Goal: Information Seeking & Learning: Learn about a topic

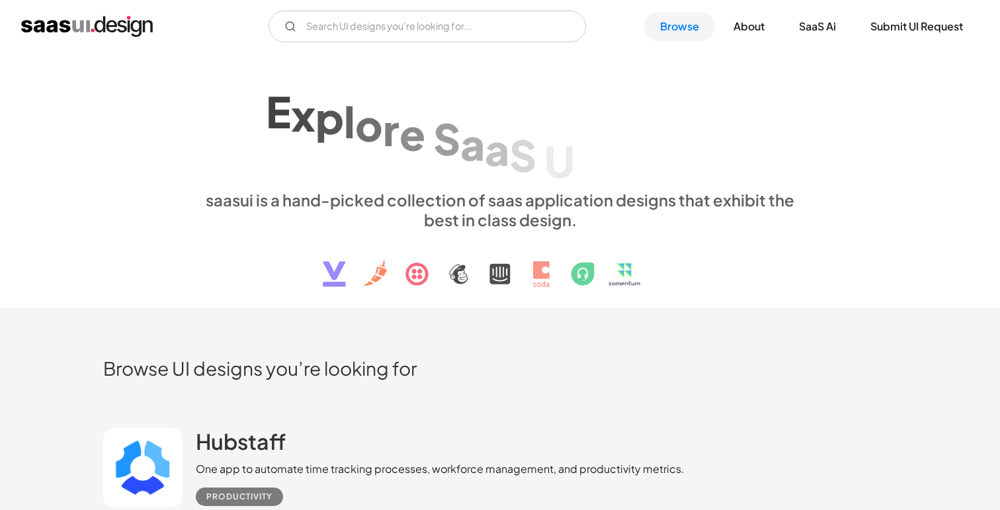
click at [431, 44] on div "V7 Labs Gen AI Application Design Best-in-class data labeling tool. GenAI Close…" at bounding box center [500, 26] width 1000 height 53
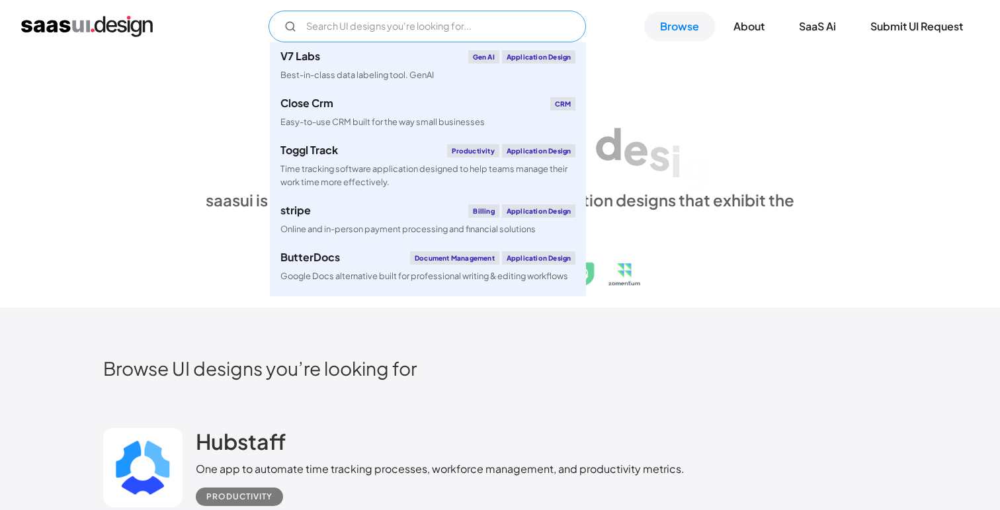
click at [431, 23] on input "Email Form" at bounding box center [428, 27] width 318 height 32
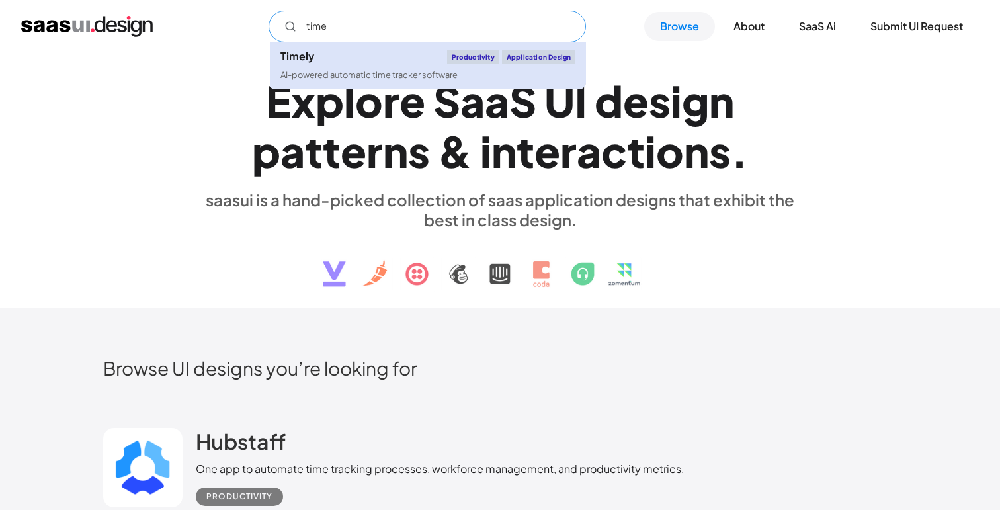
click at [348, 81] on link "Timely Productivity Application Design AI-powered automatic time tracker softwa…" at bounding box center [428, 65] width 316 height 47
type input "time"
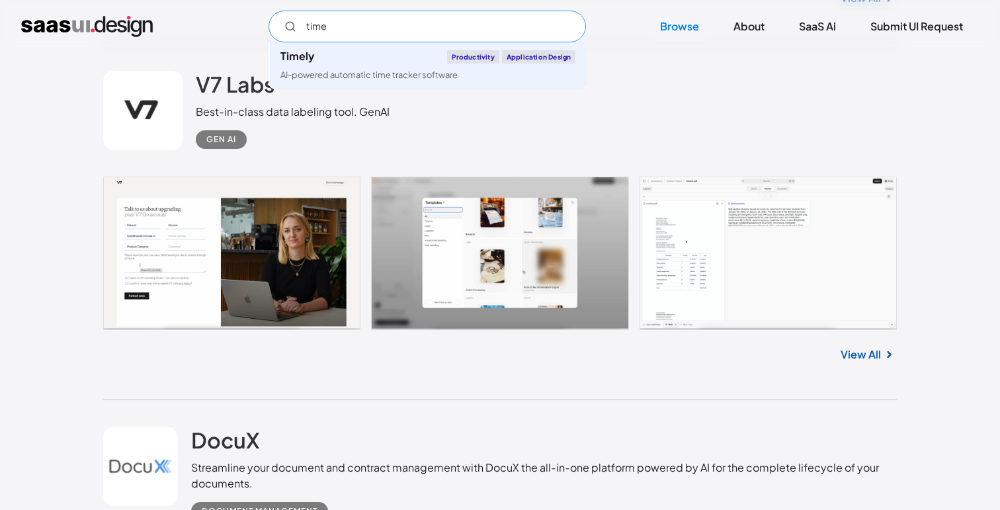
scroll to position [1427, 0]
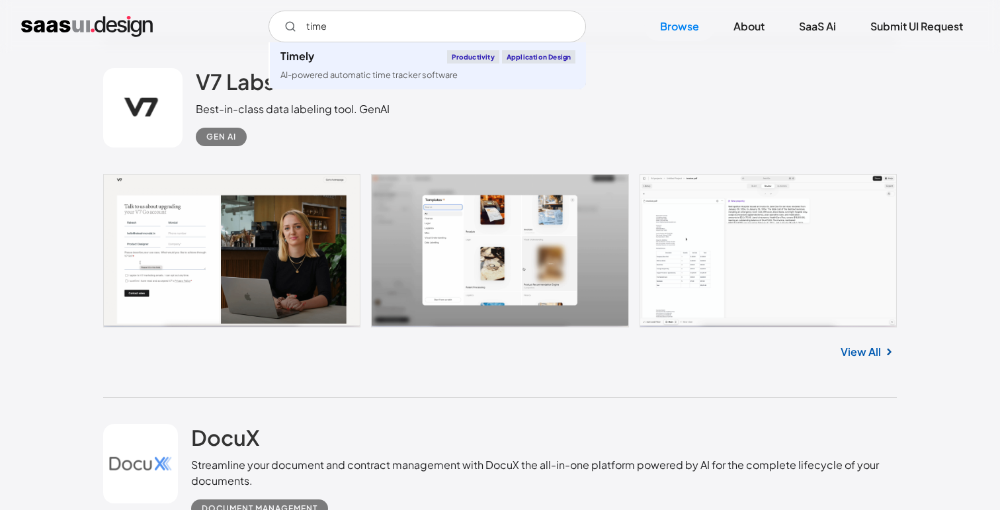
click at [868, 355] on link "View All" at bounding box center [861, 352] width 40 height 16
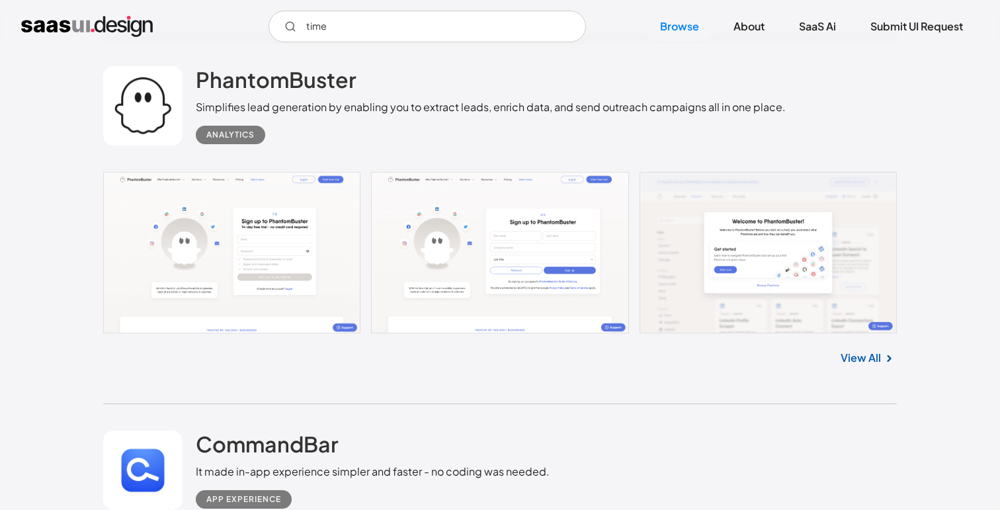
scroll to position [2513, 0]
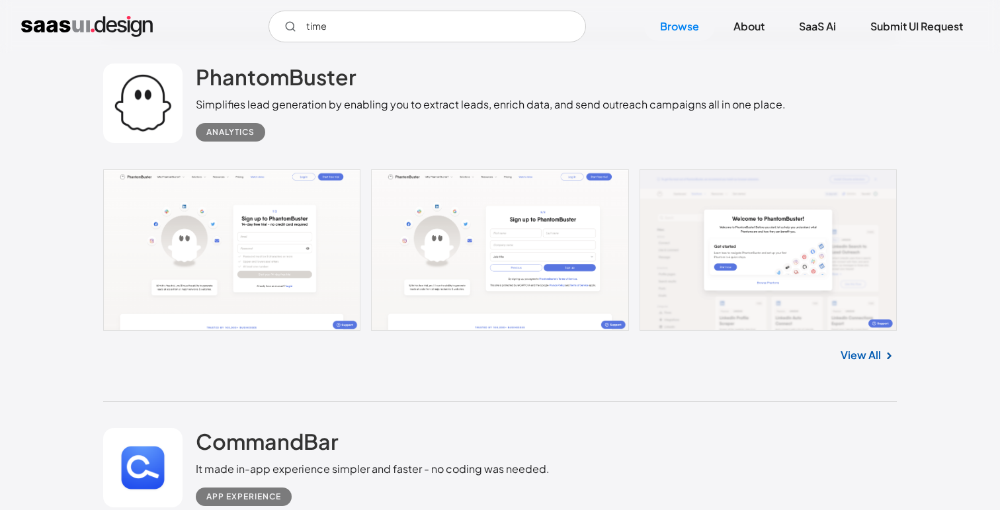
click at [861, 358] on link "View All" at bounding box center [861, 355] width 40 height 16
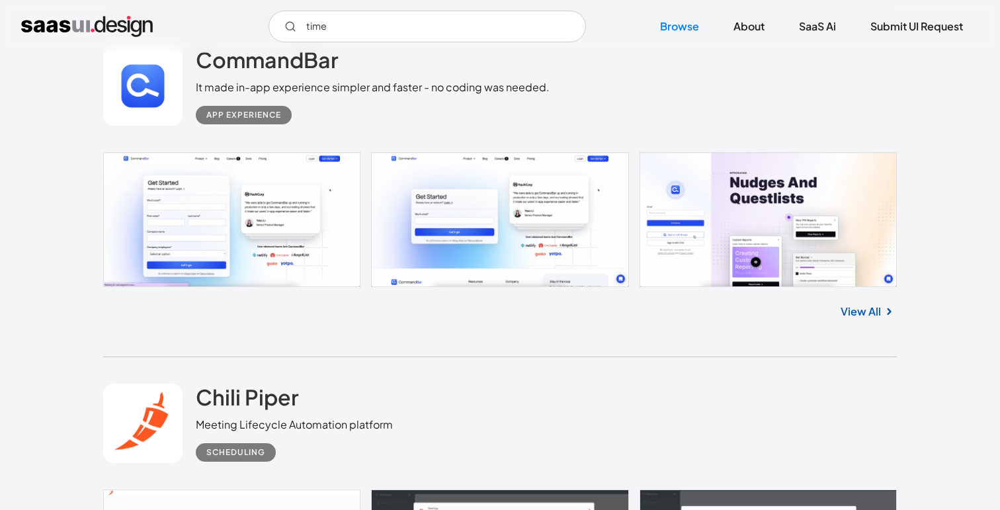
scroll to position [2921, 0]
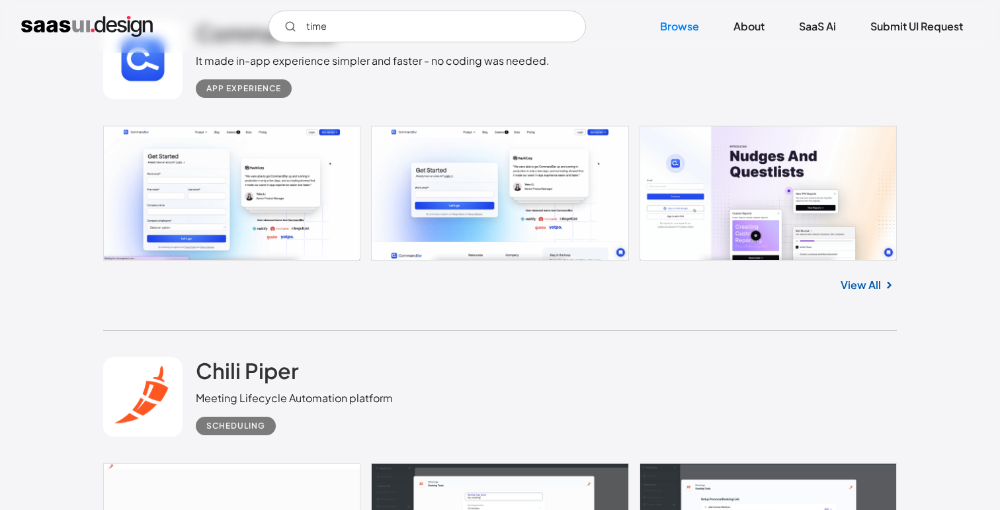
click at [873, 293] on link "View All" at bounding box center [861, 285] width 40 height 16
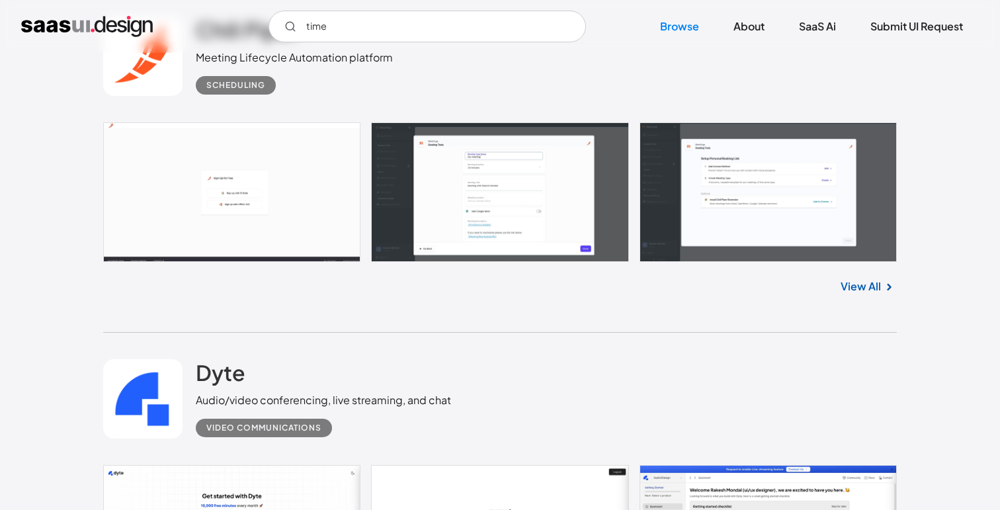
scroll to position [3275, 0]
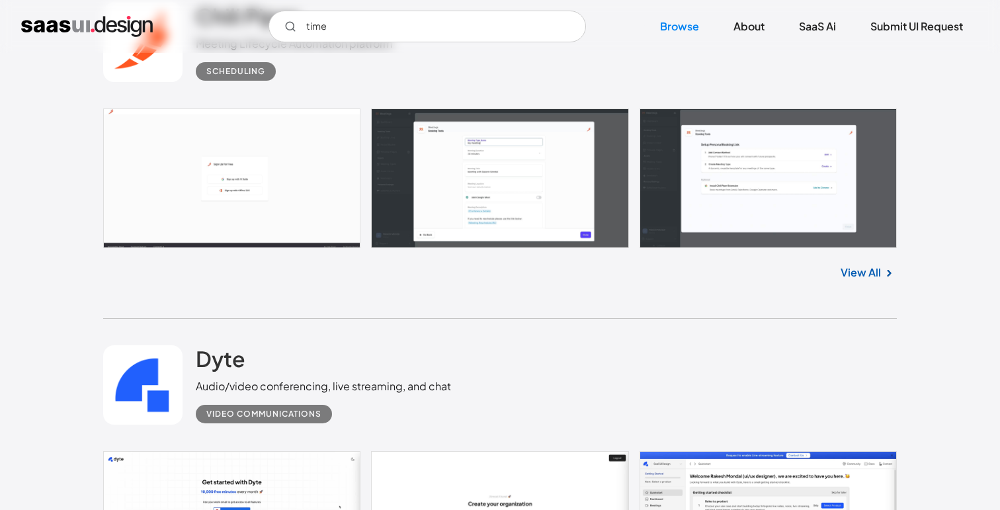
click at [871, 273] on link "View All" at bounding box center [861, 273] width 40 height 16
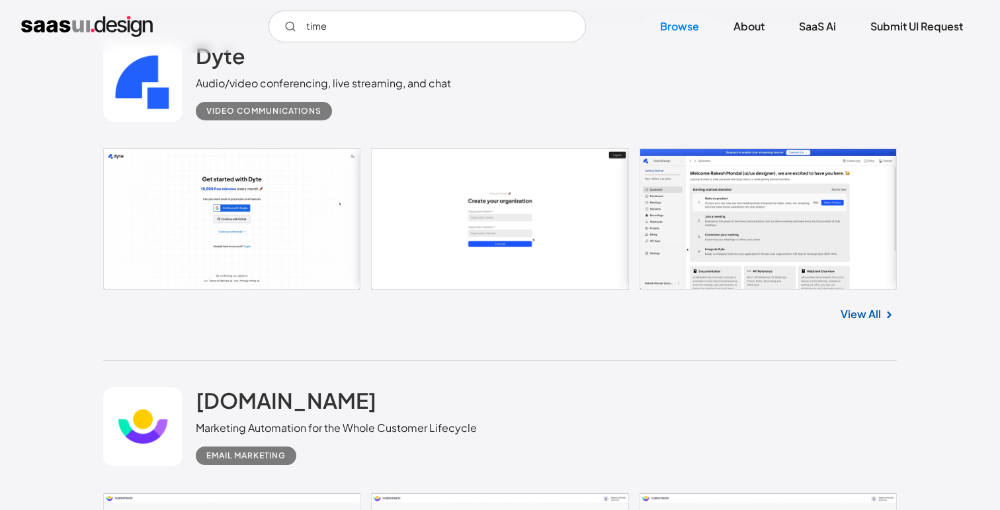
scroll to position [3585, 0]
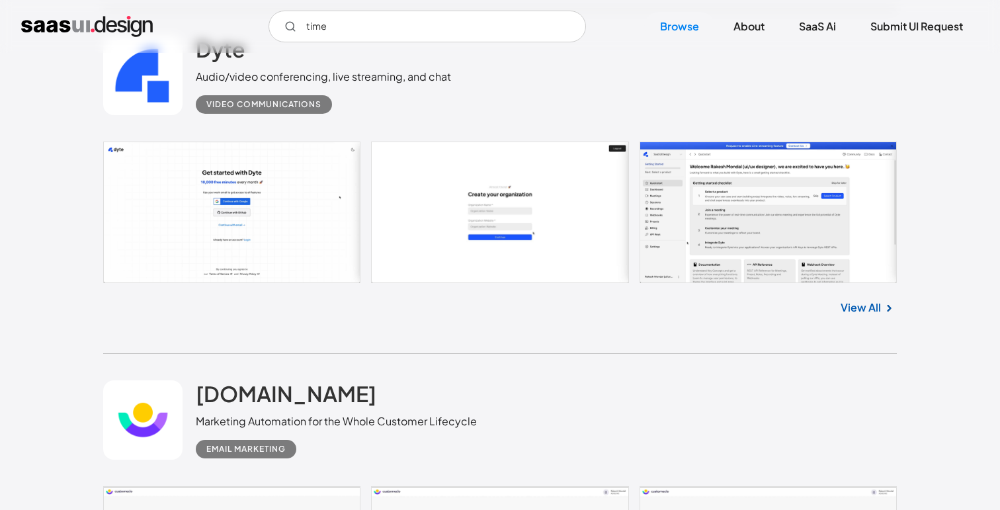
click at [874, 315] on link "View All" at bounding box center [861, 308] width 40 height 16
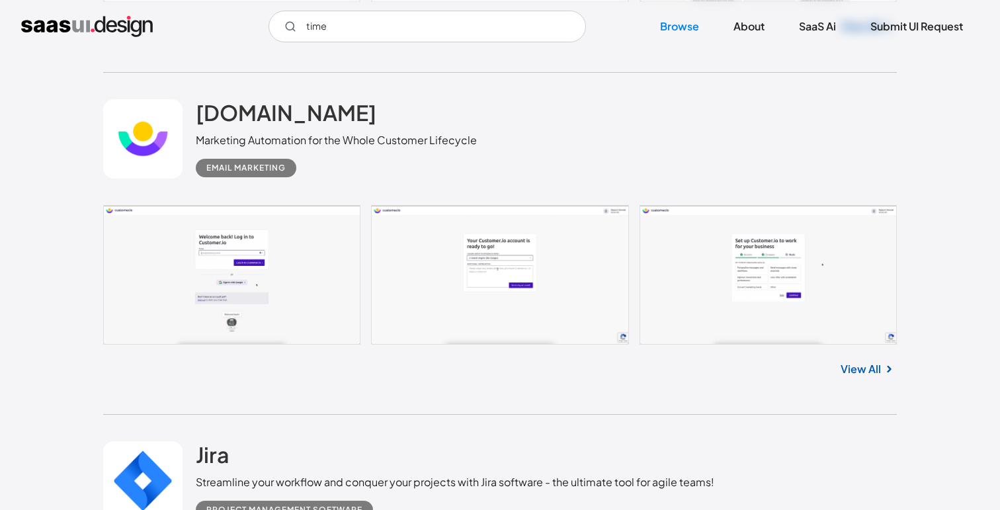
scroll to position [3867, 0]
click at [872, 369] on link "View All" at bounding box center [861, 369] width 40 height 16
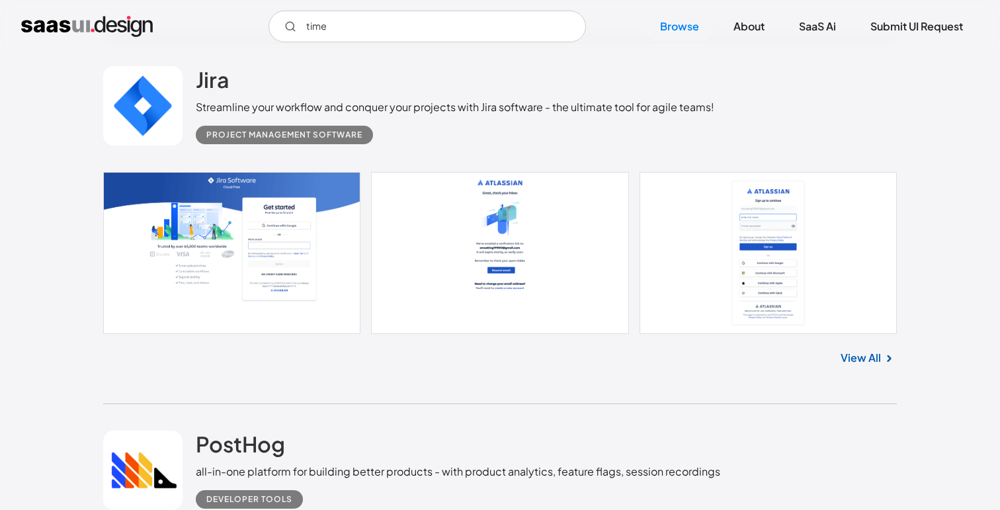
scroll to position [4257, 0]
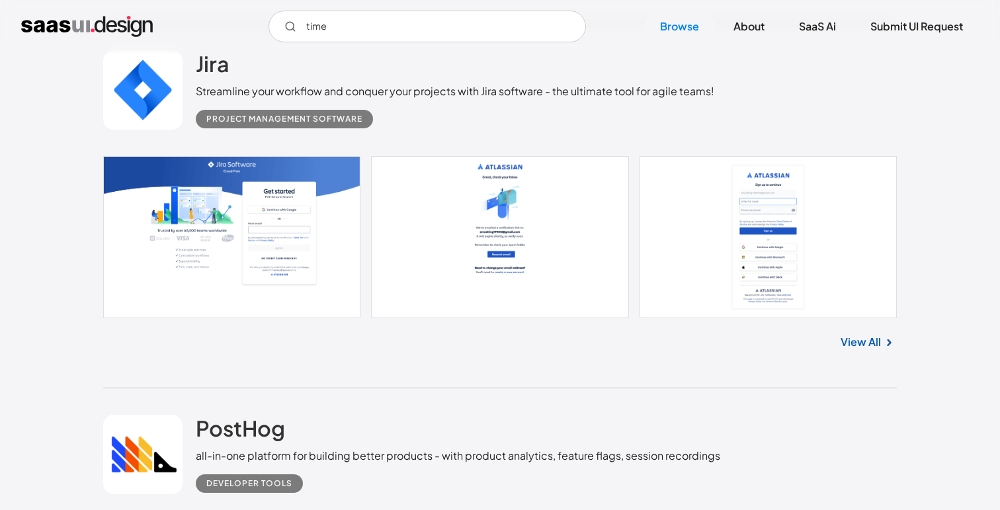
click at [862, 347] on link "View All" at bounding box center [861, 342] width 40 height 16
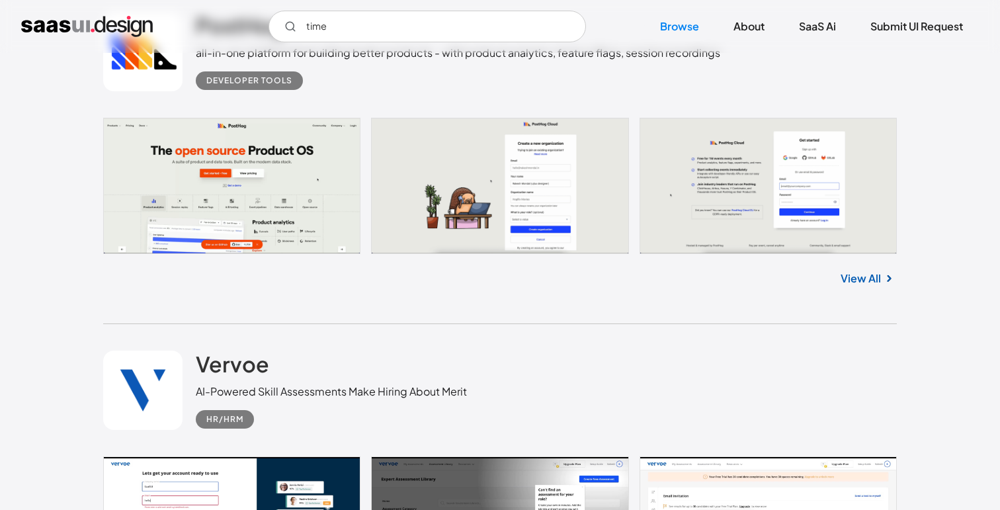
scroll to position [4661, 0]
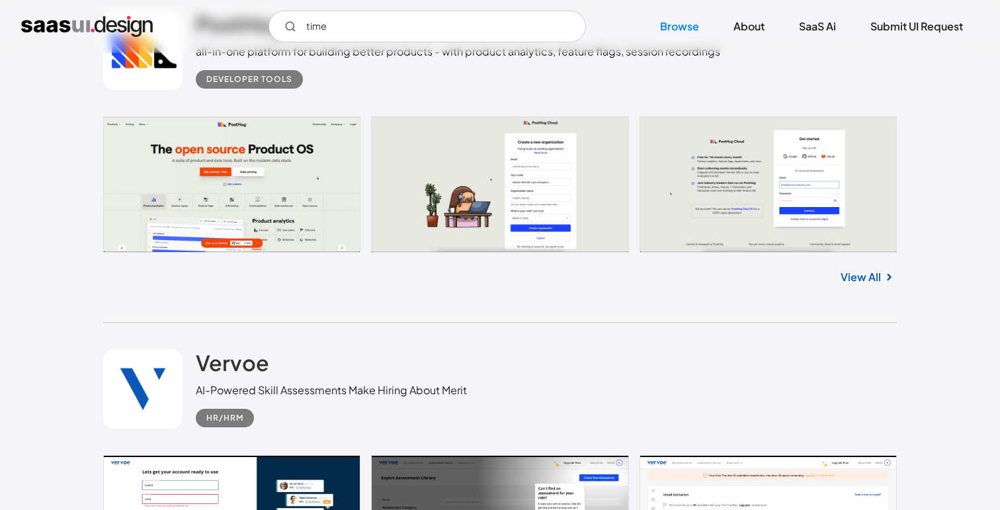
click at [863, 282] on link "View All" at bounding box center [861, 277] width 40 height 16
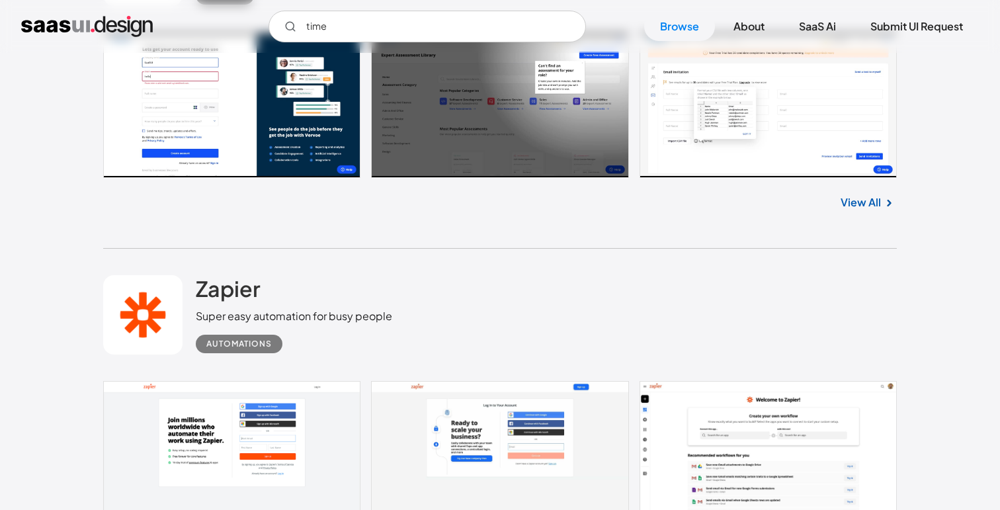
scroll to position [5072, 0]
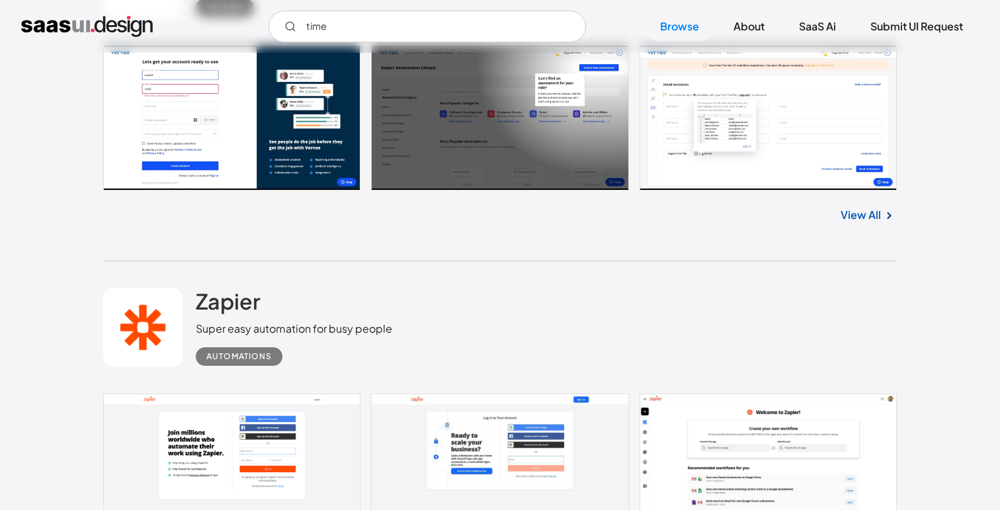
click at [863, 217] on link "View All" at bounding box center [861, 215] width 40 height 16
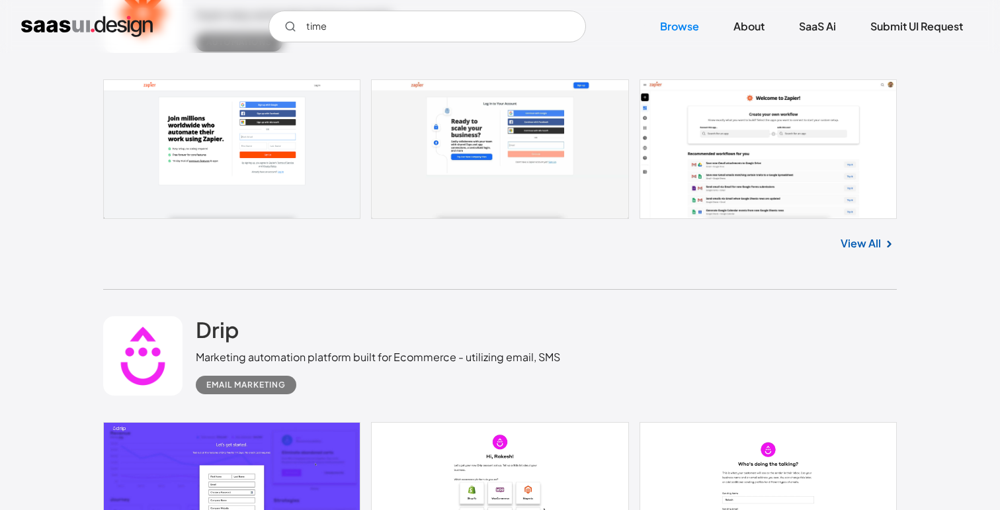
scroll to position [5391, 0]
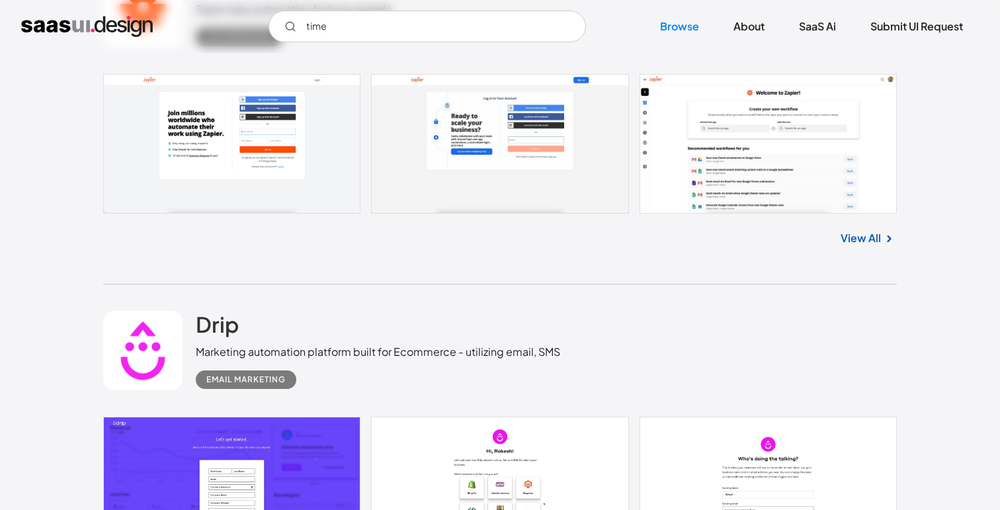
click at [864, 246] on link "View All" at bounding box center [861, 238] width 40 height 16
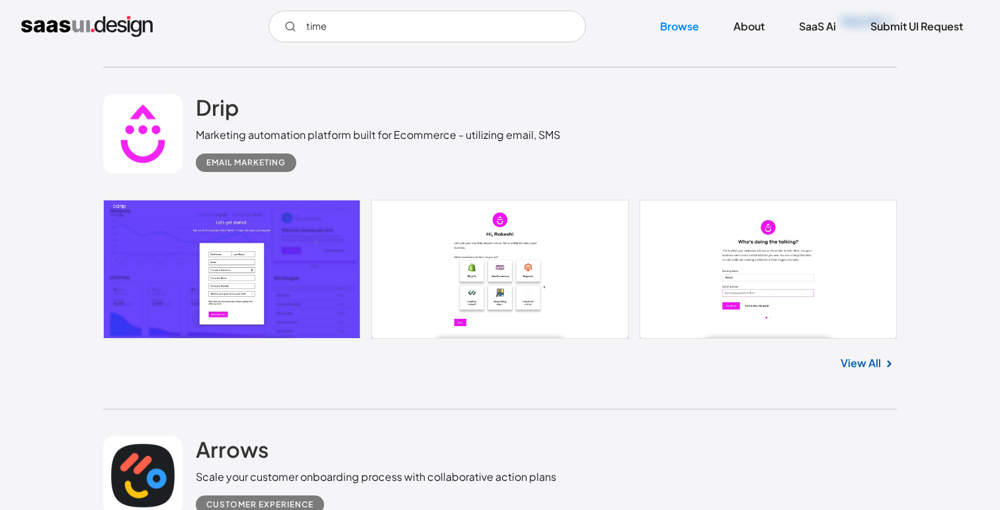
scroll to position [5609, 0]
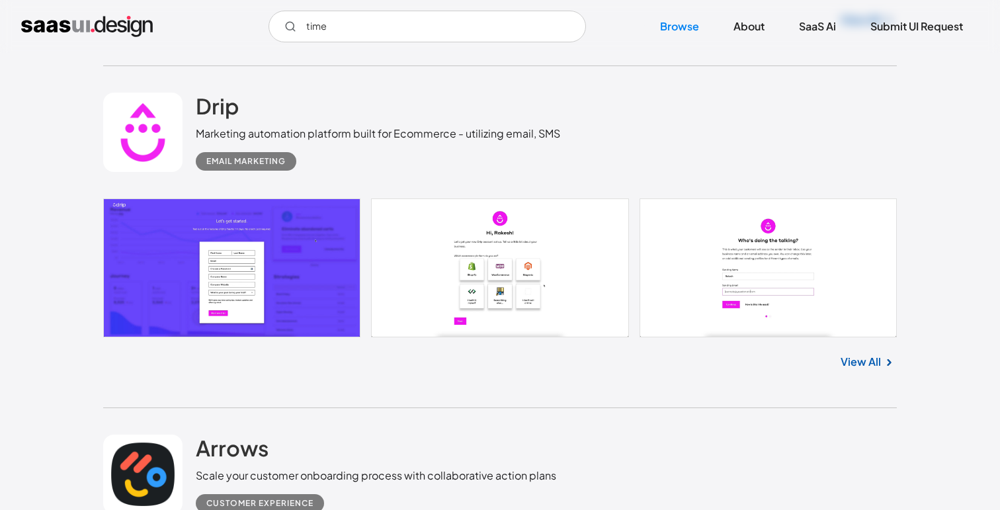
click at [857, 370] on link "View All" at bounding box center [861, 362] width 40 height 16
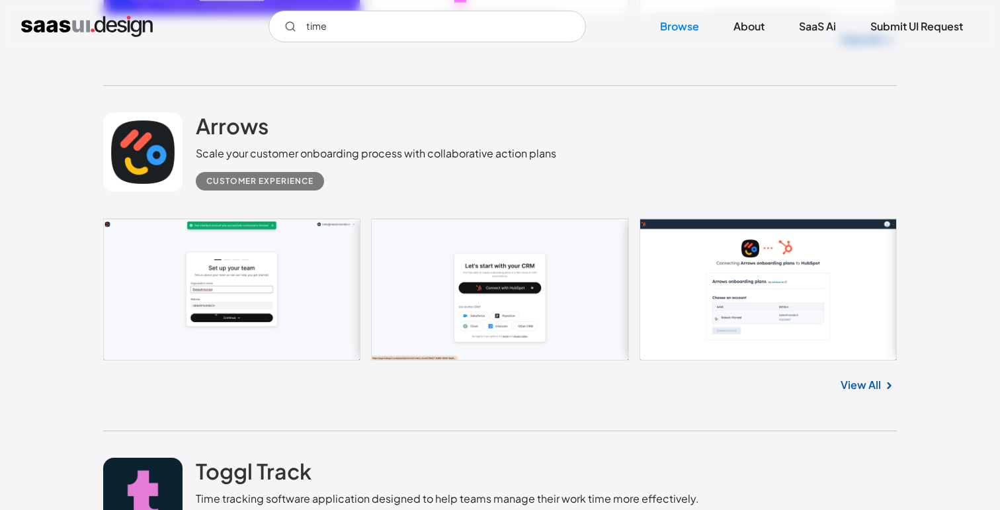
scroll to position [5933, 0]
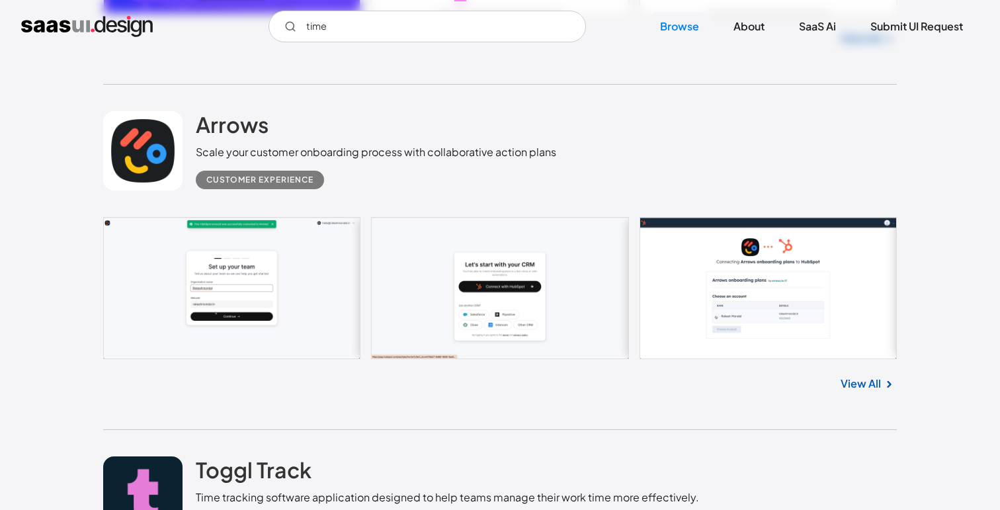
click at [863, 392] on link "View All" at bounding box center [861, 384] width 40 height 16
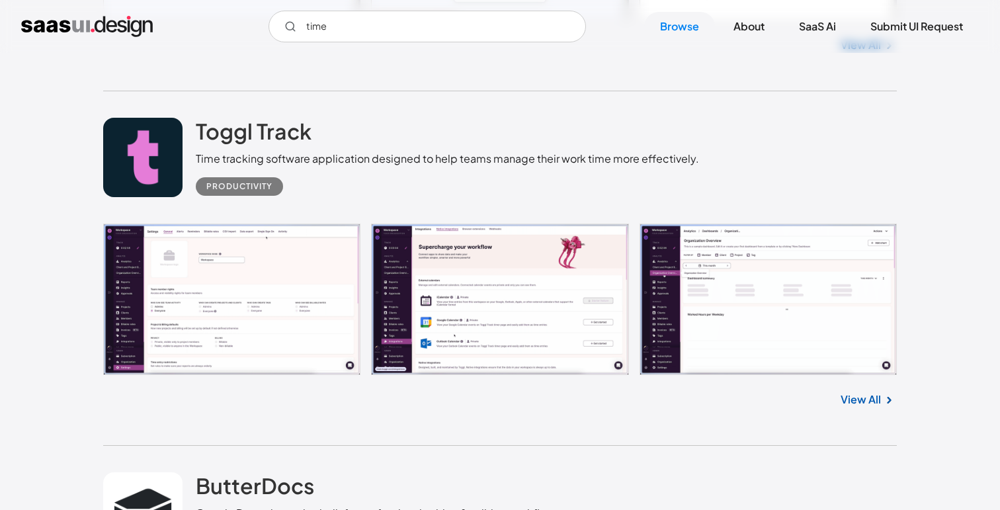
scroll to position [6270, 0]
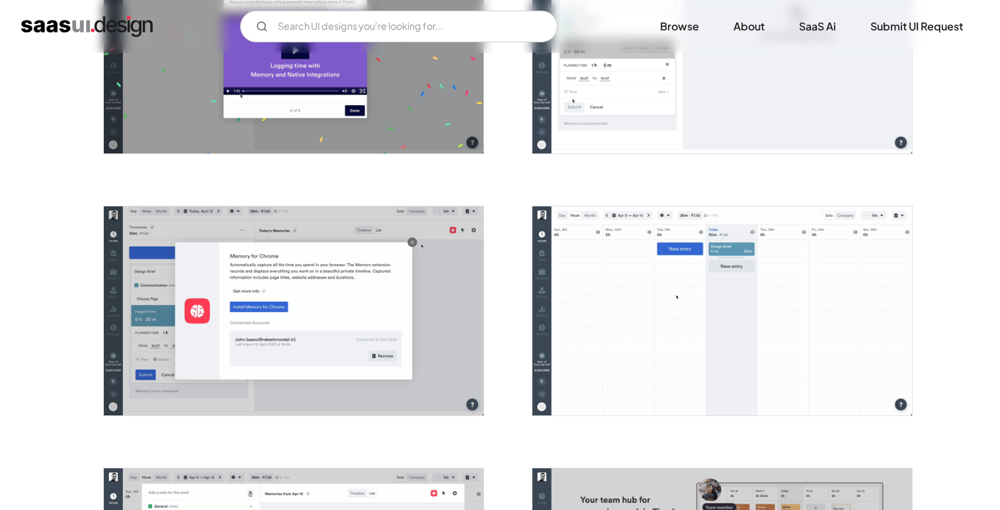
scroll to position [1416, 0]
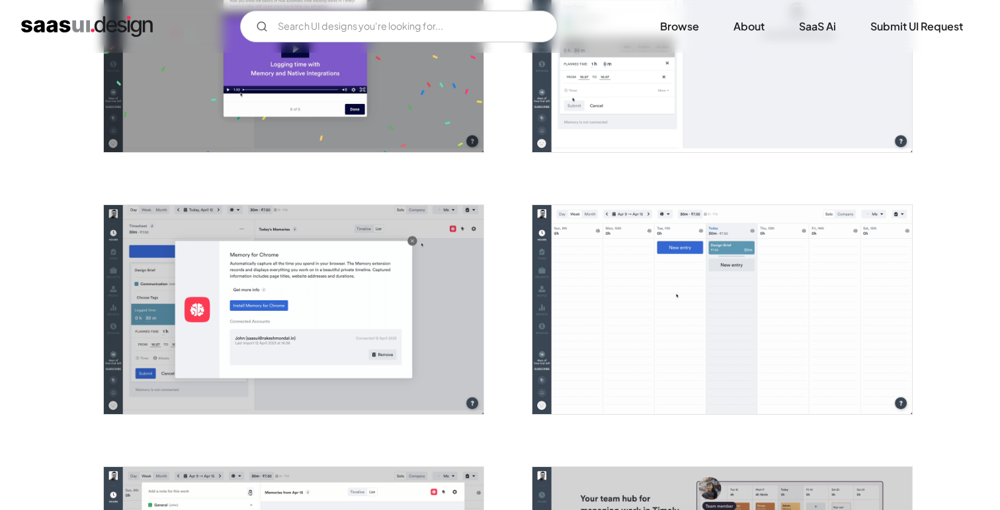
click at [782, 267] on img "open lightbox" at bounding box center [723, 309] width 380 height 209
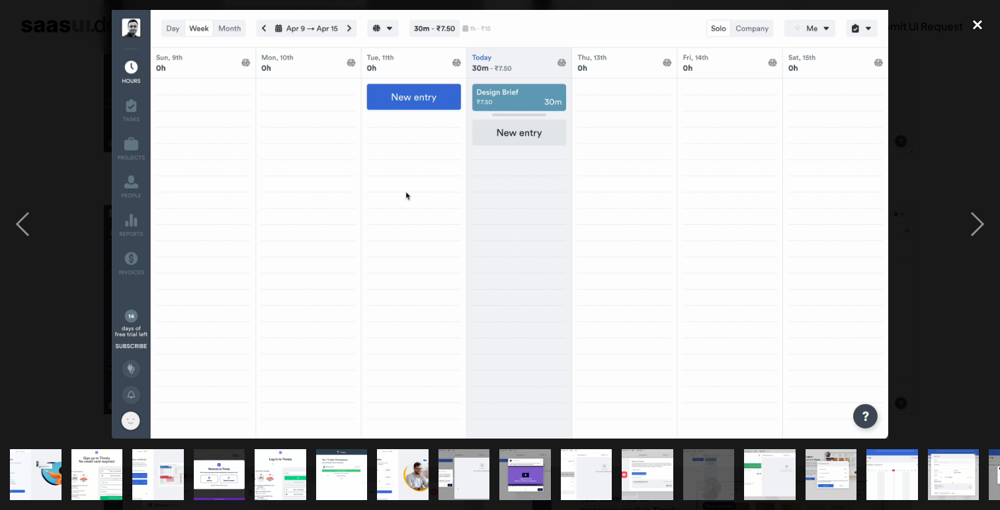
click at [982, 26] on div "close lightbox" at bounding box center [977, 24] width 45 height 29
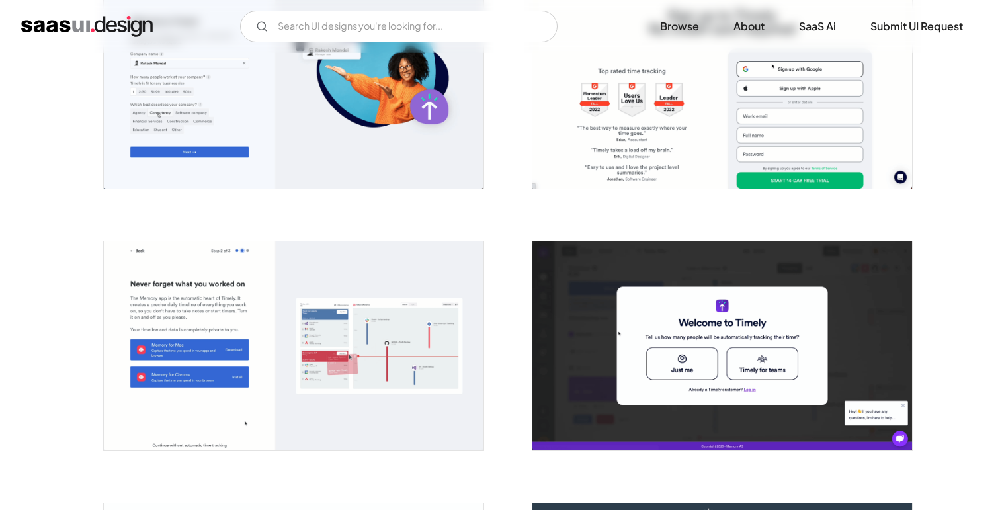
scroll to position [326, 0]
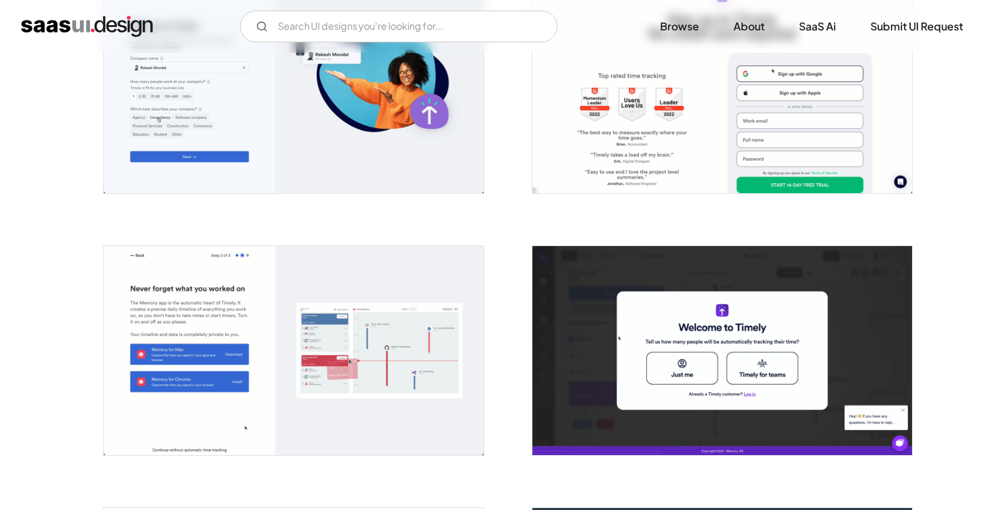
click at [403, 331] on img "open lightbox" at bounding box center [294, 350] width 380 height 209
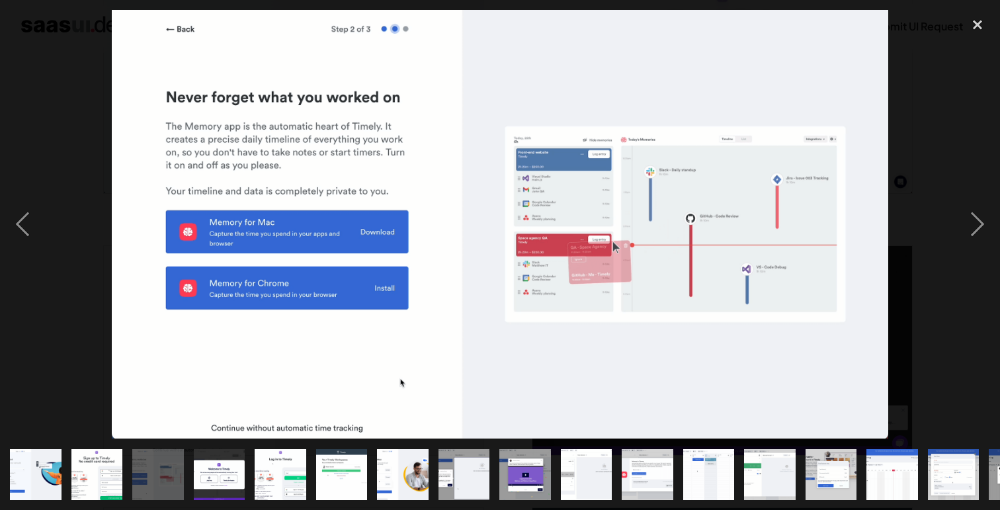
click at [342, 230] on img at bounding box center [500, 224] width 777 height 429
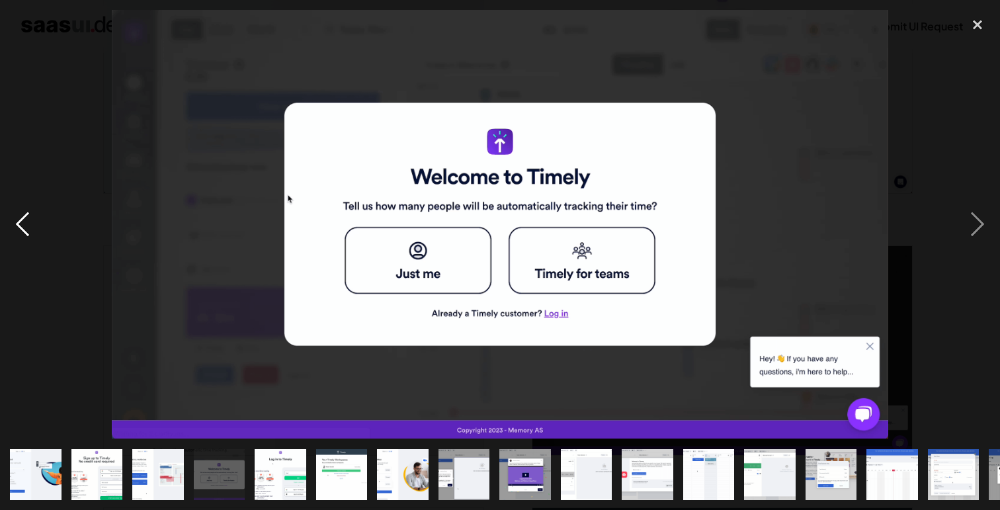
click at [13, 228] on div "previous image" at bounding box center [22, 224] width 45 height 429
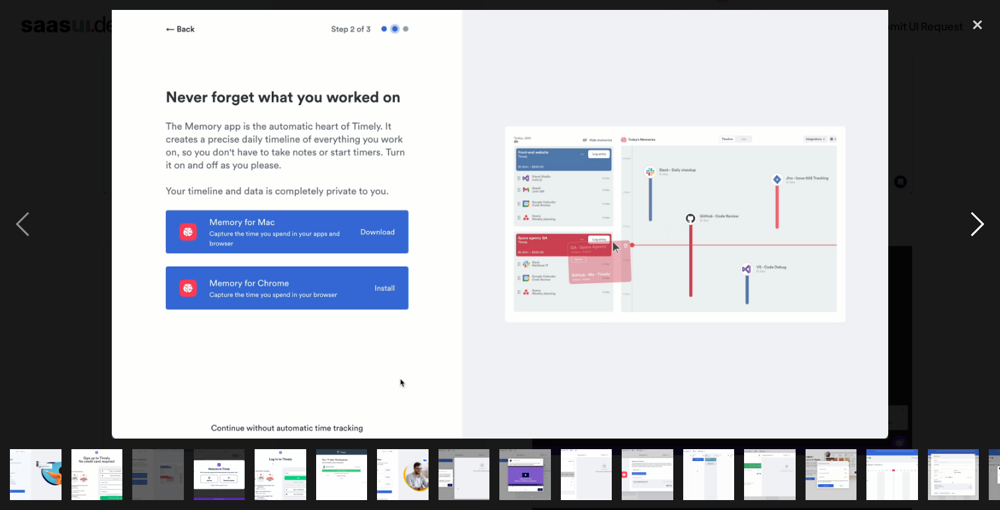
click at [961, 237] on div "next image" at bounding box center [977, 224] width 45 height 429
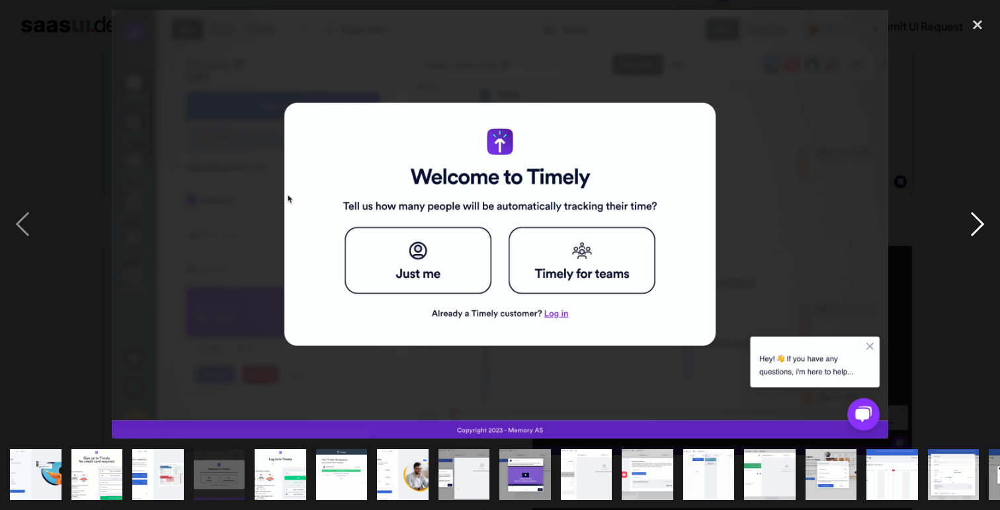
click at [979, 226] on div "next image" at bounding box center [977, 224] width 45 height 429
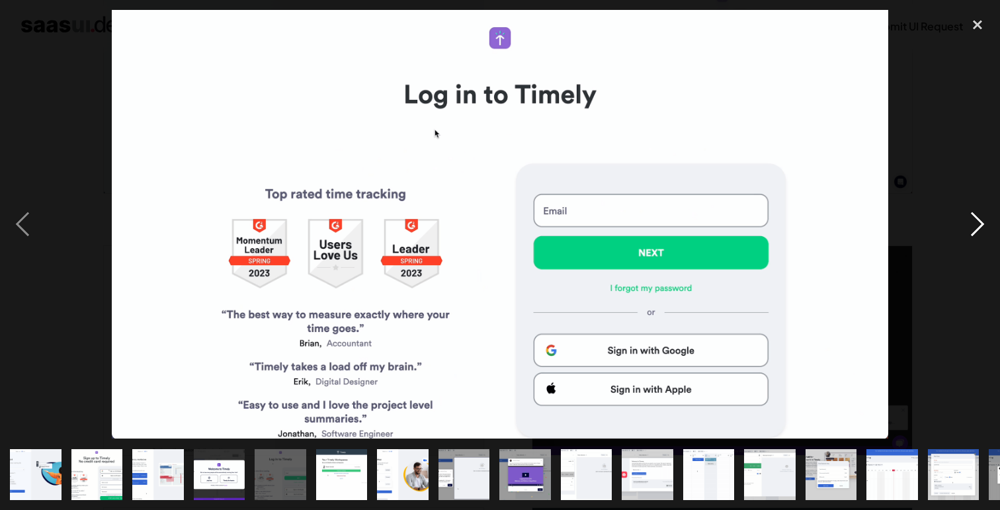
click at [979, 226] on div "next image" at bounding box center [977, 224] width 45 height 429
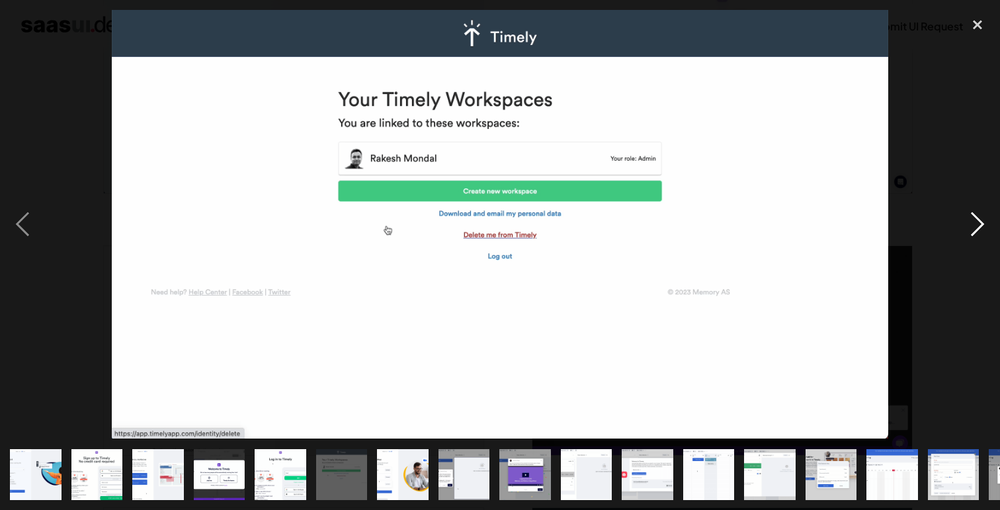
click at [979, 226] on div "next image" at bounding box center [977, 224] width 45 height 429
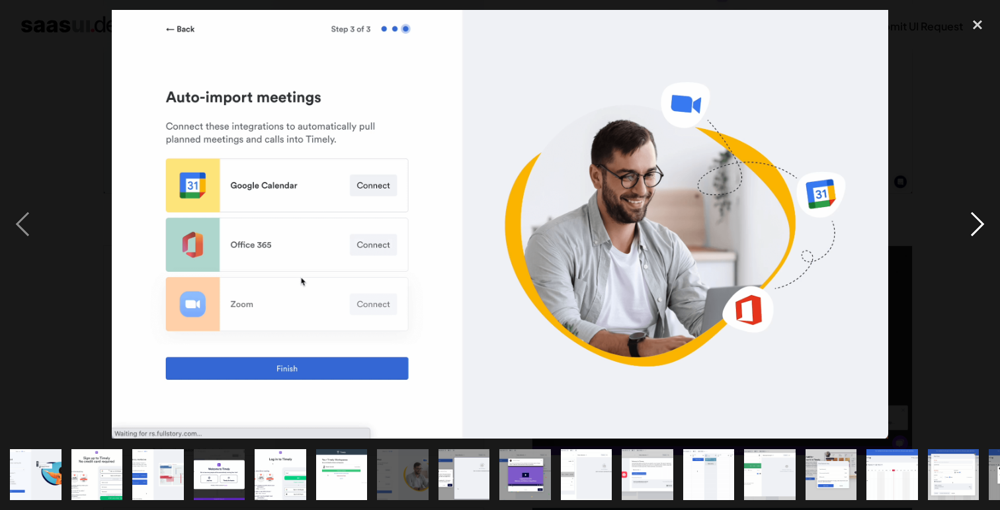
click at [979, 226] on div "next image" at bounding box center [977, 224] width 45 height 429
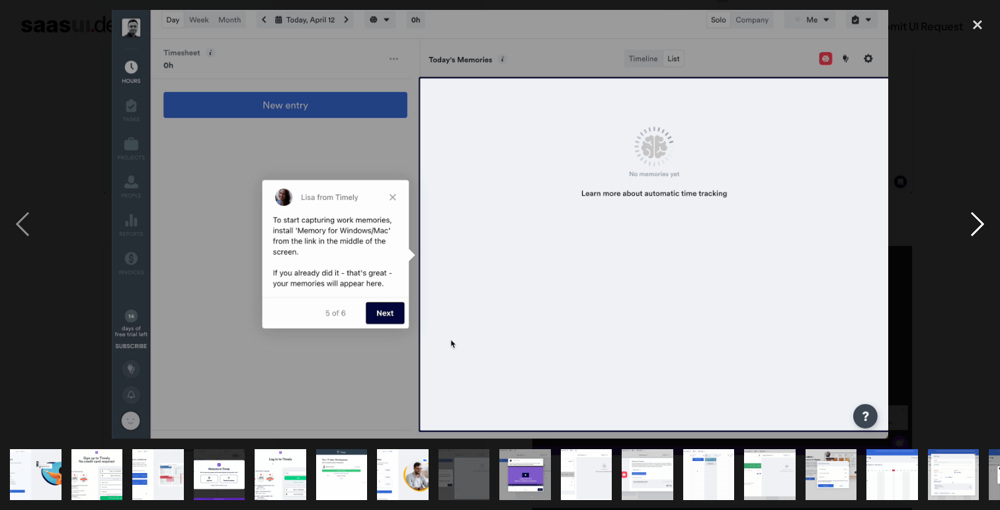
click at [979, 226] on div "next image" at bounding box center [977, 224] width 45 height 429
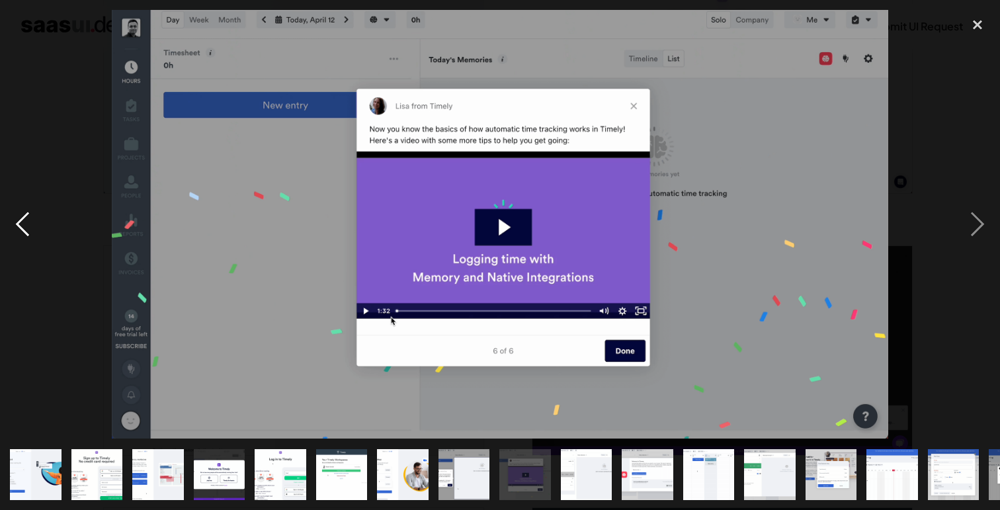
click at [27, 218] on div "previous image" at bounding box center [22, 224] width 45 height 429
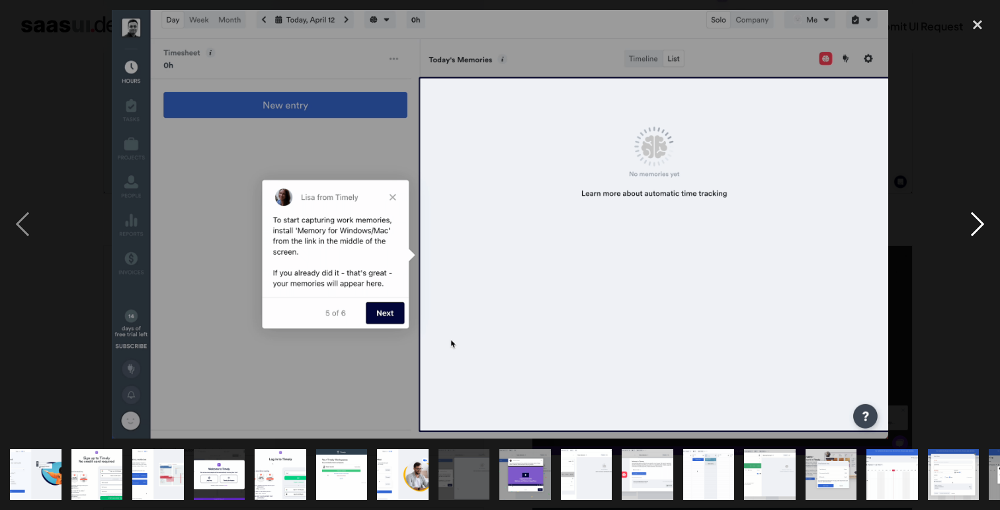
click at [980, 223] on div "next image" at bounding box center [977, 224] width 45 height 429
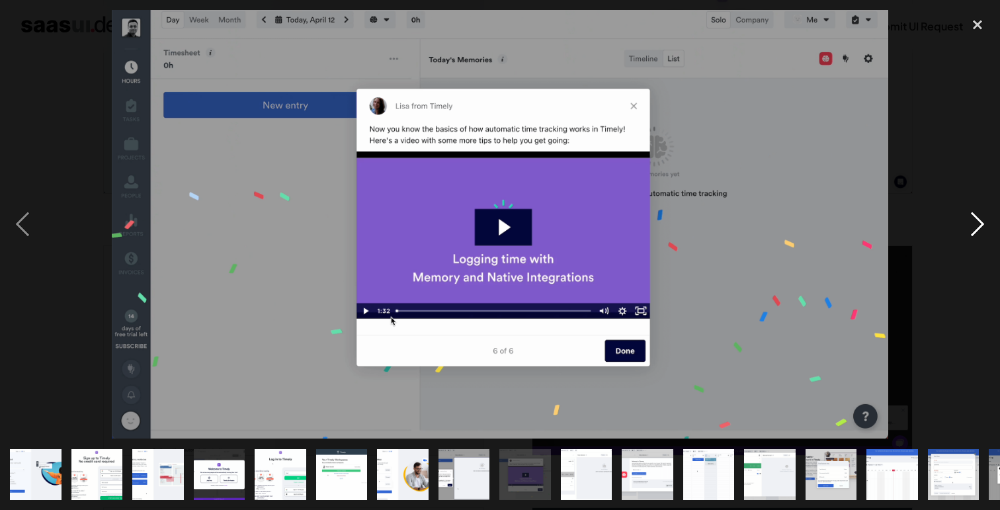
click at [980, 223] on div "next image" at bounding box center [977, 224] width 45 height 429
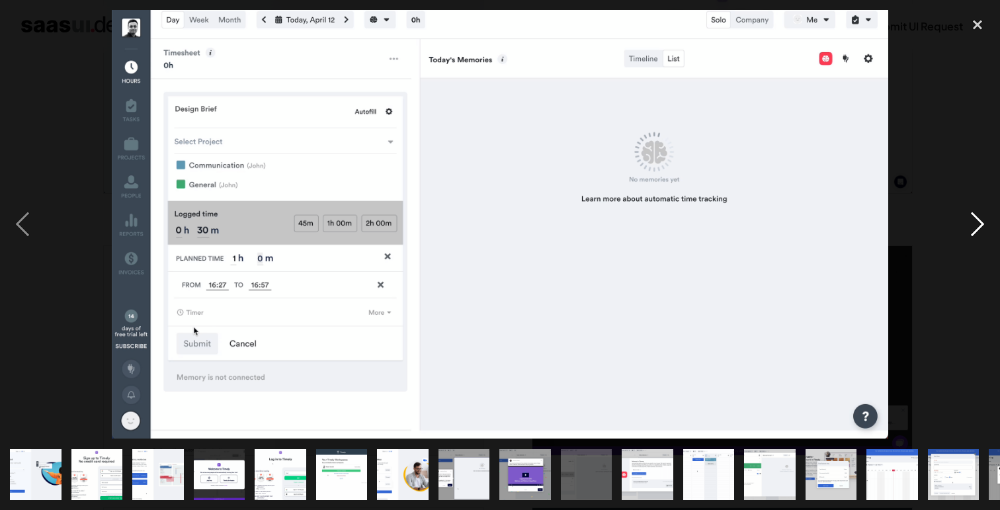
click at [967, 225] on div "next image" at bounding box center [977, 224] width 45 height 429
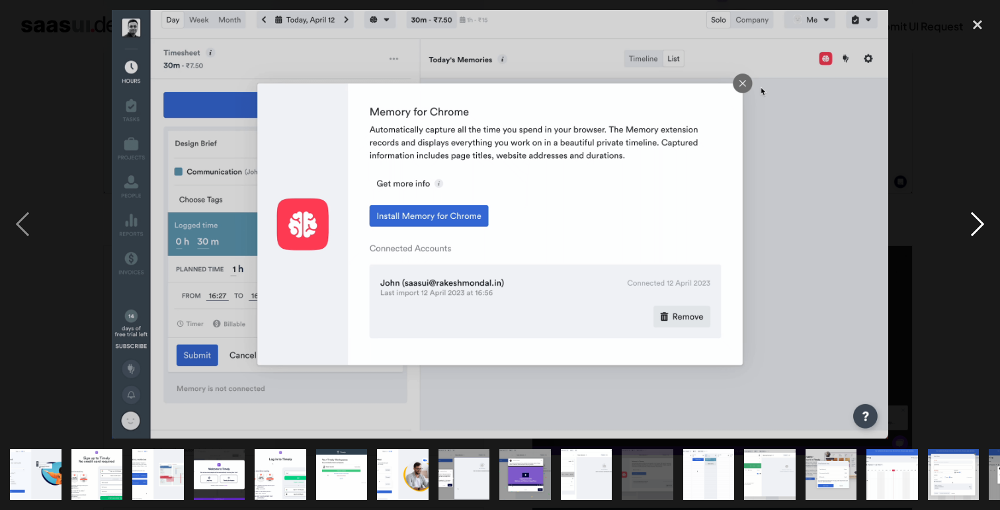
click at [973, 222] on div "next image" at bounding box center [977, 224] width 45 height 429
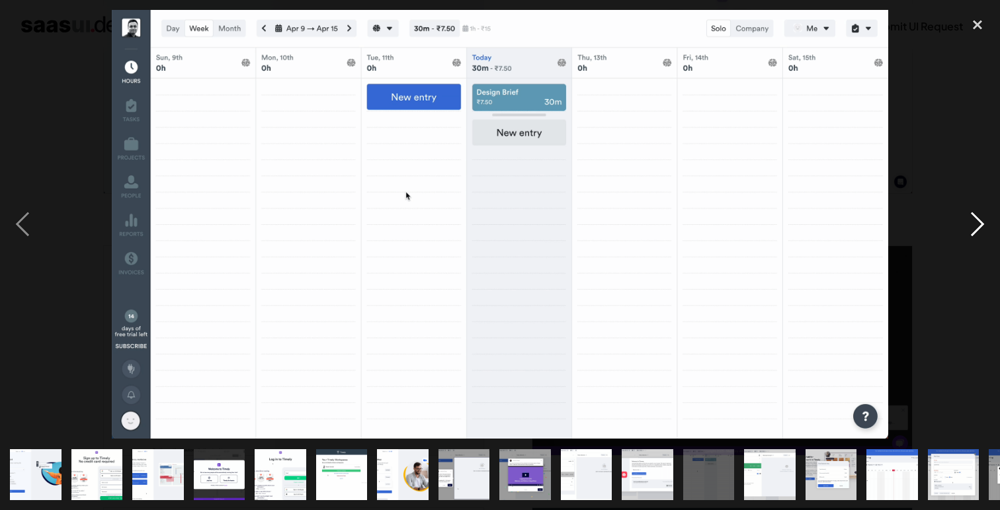
click at [974, 222] on div "next image" at bounding box center [977, 224] width 45 height 429
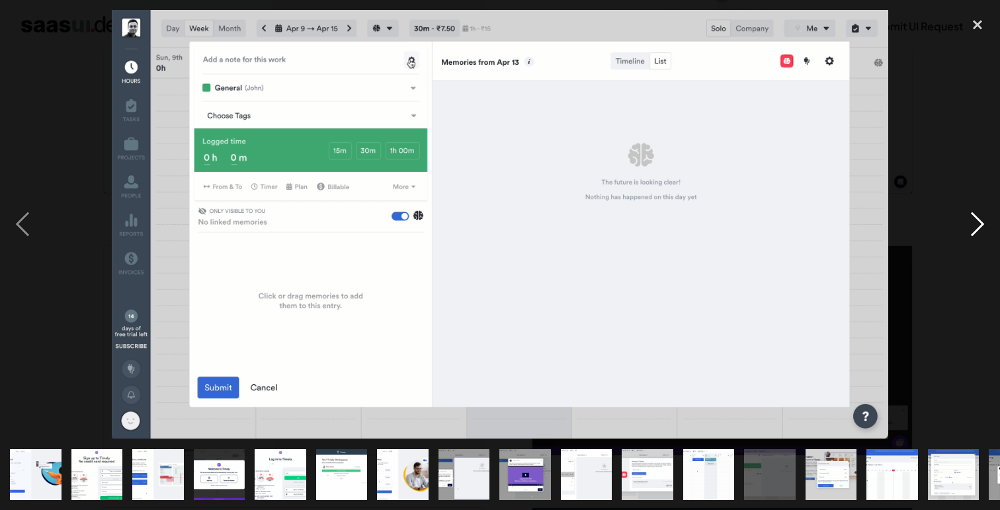
click at [972, 222] on div "next image" at bounding box center [977, 224] width 45 height 429
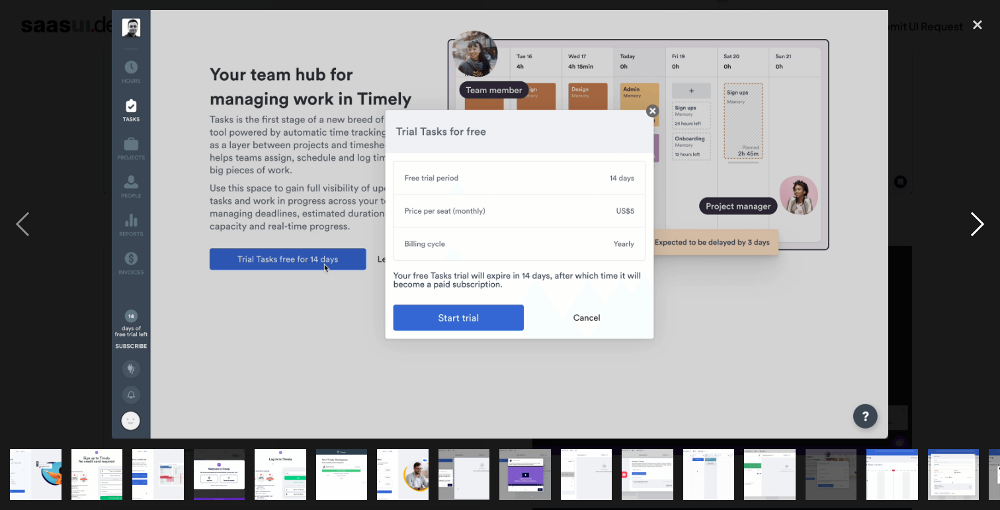
click at [972, 222] on div "next image" at bounding box center [977, 224] width 45 height 429
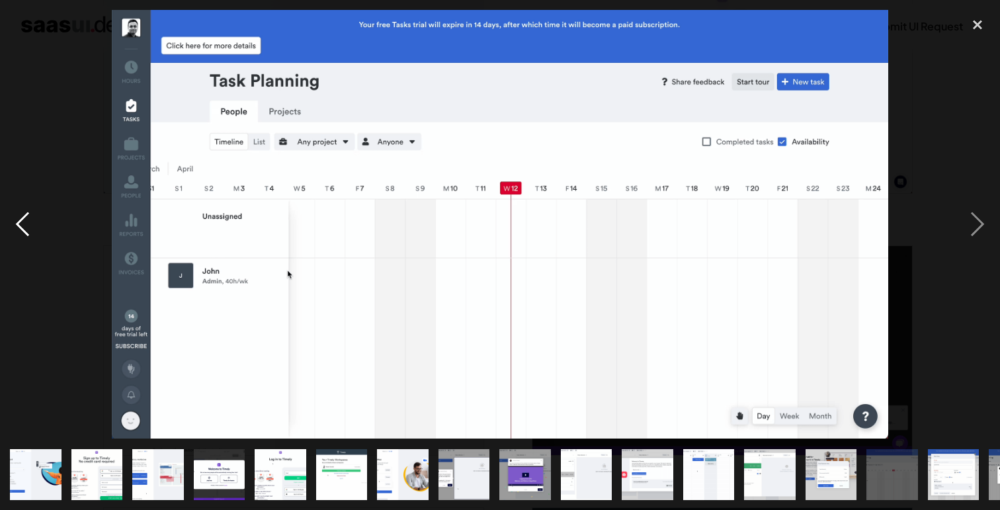
click at [23, 226] on div "previous image" at bounding box center [22, 224] width 45 height 429
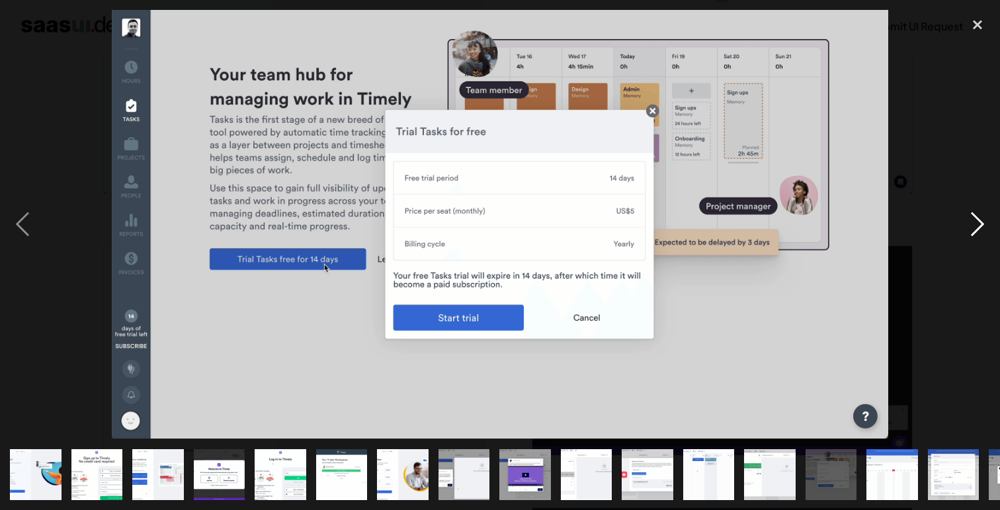
click at [984, 227] on div "next image" at bounding box center [977, 224] width 45 height 429
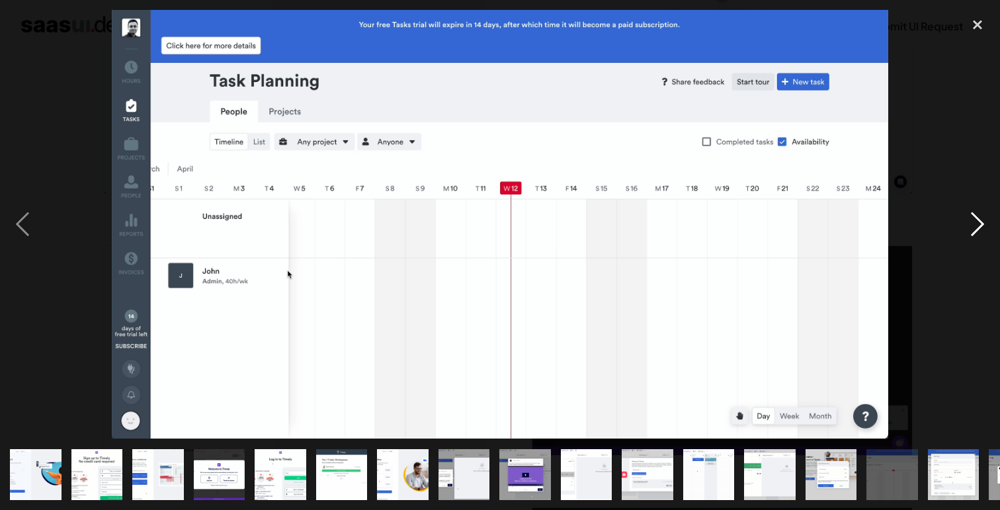
click at [984, 228] on div "next image" at bounding box center [977, 224] width 45 height 429
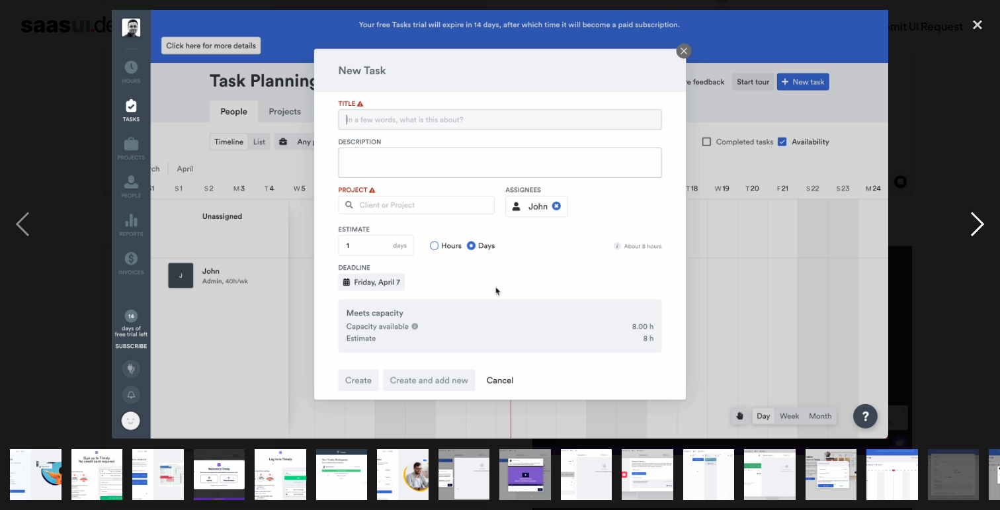
click at [982, 225] on div "next image" at bounding box center [977, 224] width 45 height 429
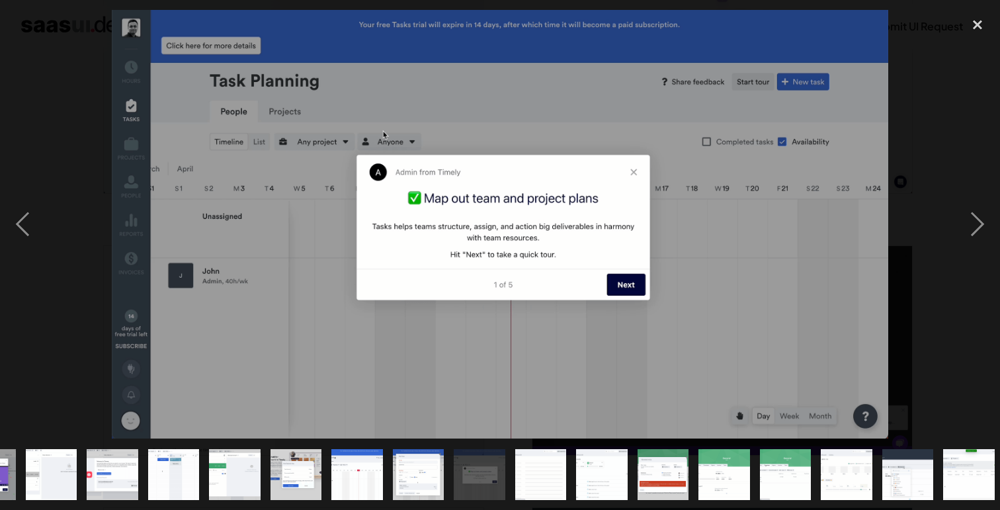
scroll to position [0, 540]
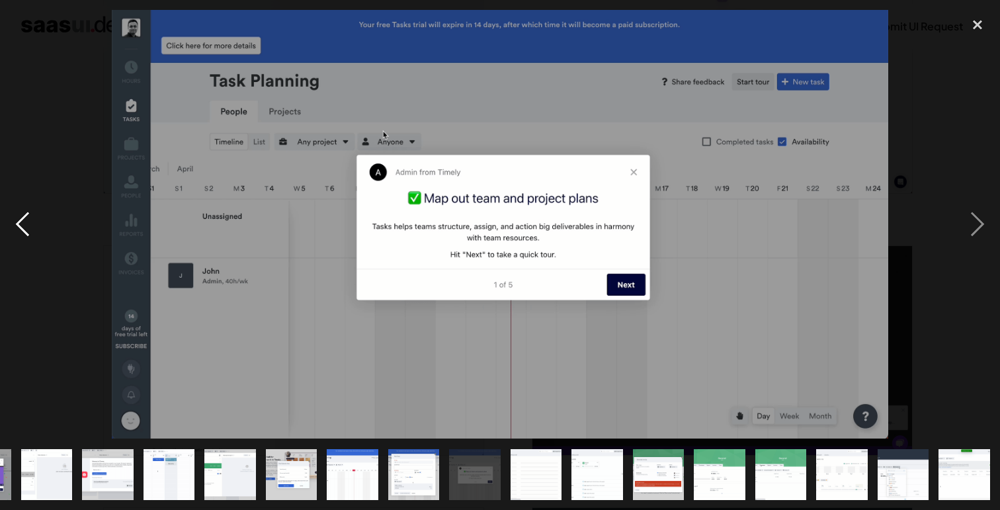
click at [28, 224] on div "previous image" at bounding box center [22, 224] width 45 height 429
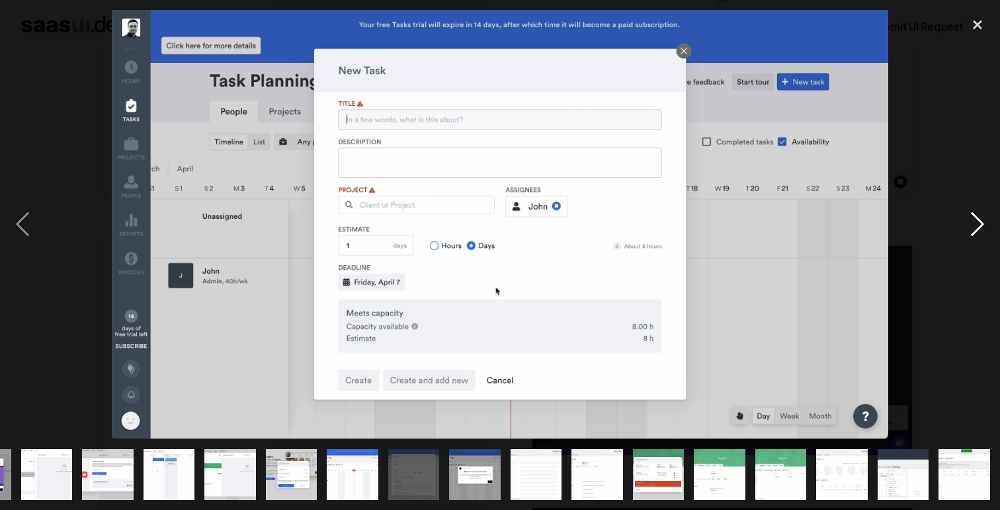
click at [980, 226] on div "next image" at bounding box center [977, 224] width 45 height 429
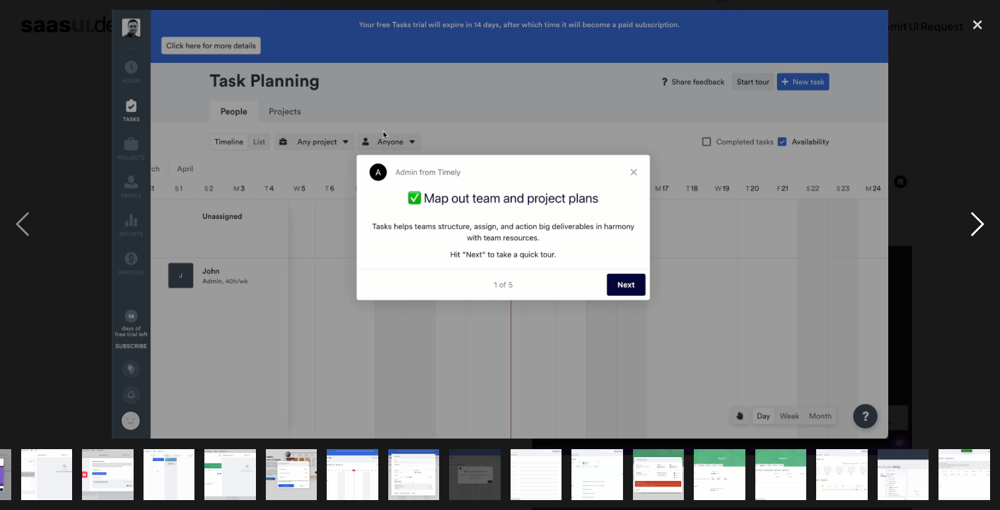
click at [978, 230] on div "next image" at bounding box center [977, 224] width 45 height 429
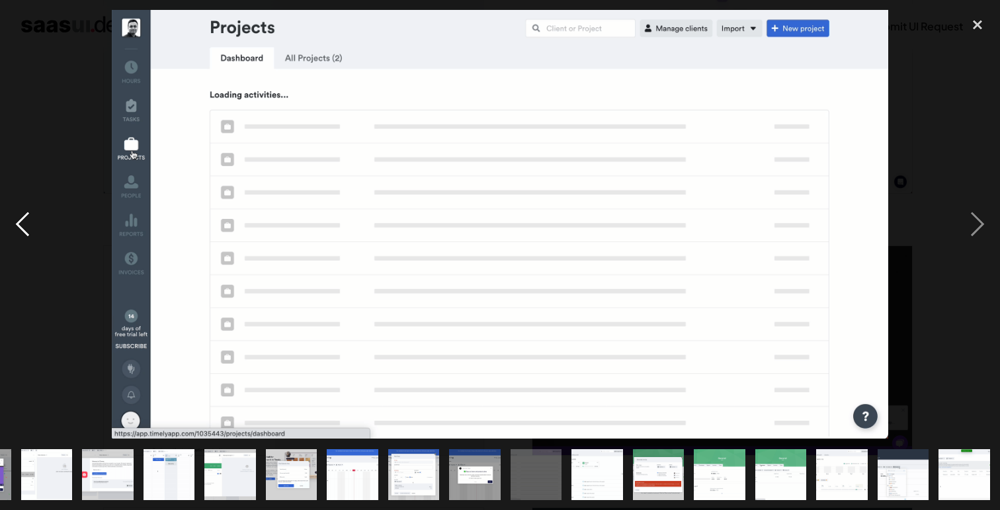
click at [21, 229] on div "previous image" at bounding box center [22, 224] width 45 height 429
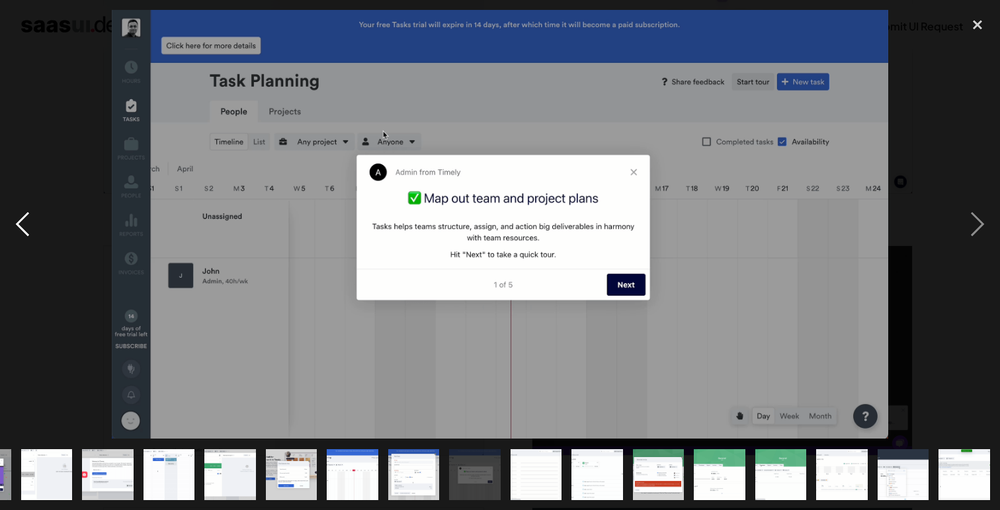
click at [21, 229] on div "previous image" at bounding box center [22, 224] width 45 height 429
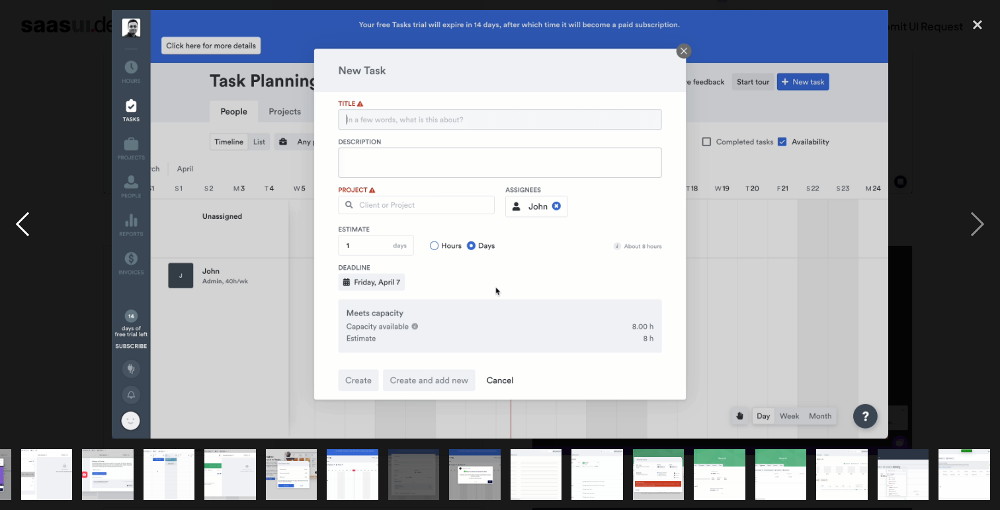
click at [21, 229] on div "previous image" at bounding box center [22, 224] width 45 height 429
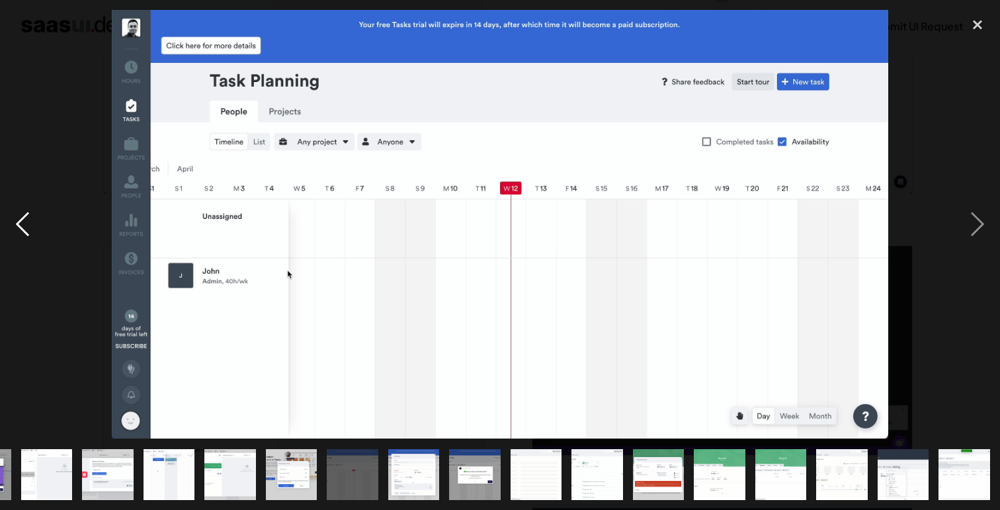
click at [21, 229] on div "previous image" at bounding box center [22, 224] width 45 height 429
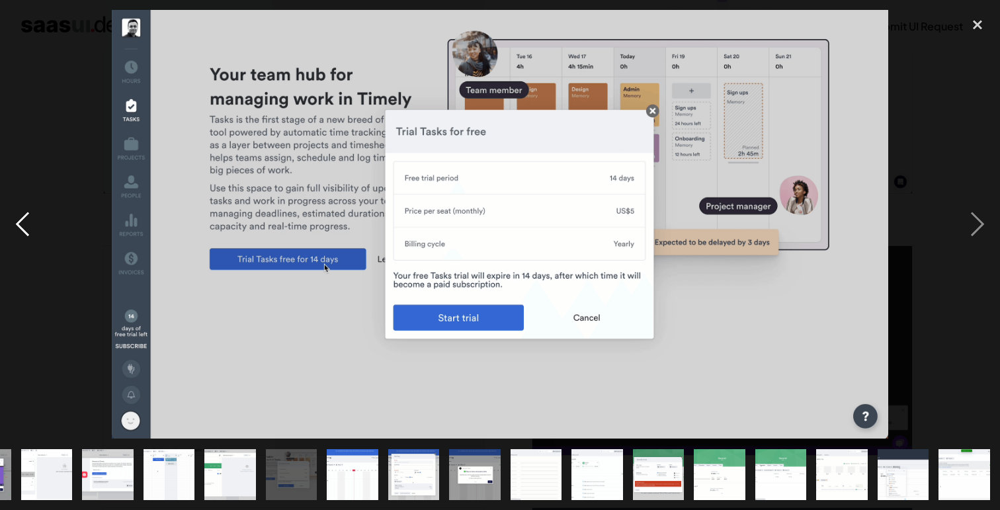
click at [21, 229] on div "previous image" at bounding box center [22, 224] width 45 height 429
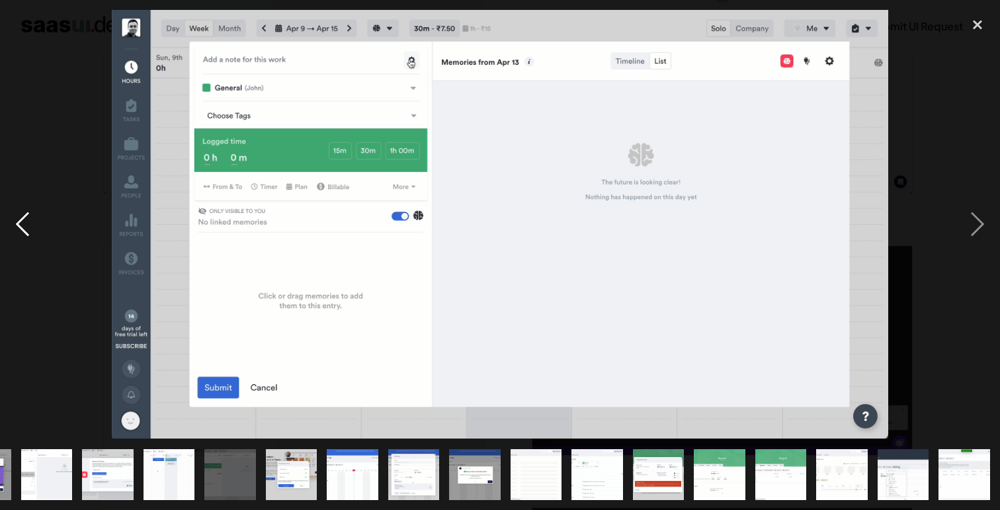
click at [21, 229] on div "previous image" at bounding box center [22, 224] width 45 height 429
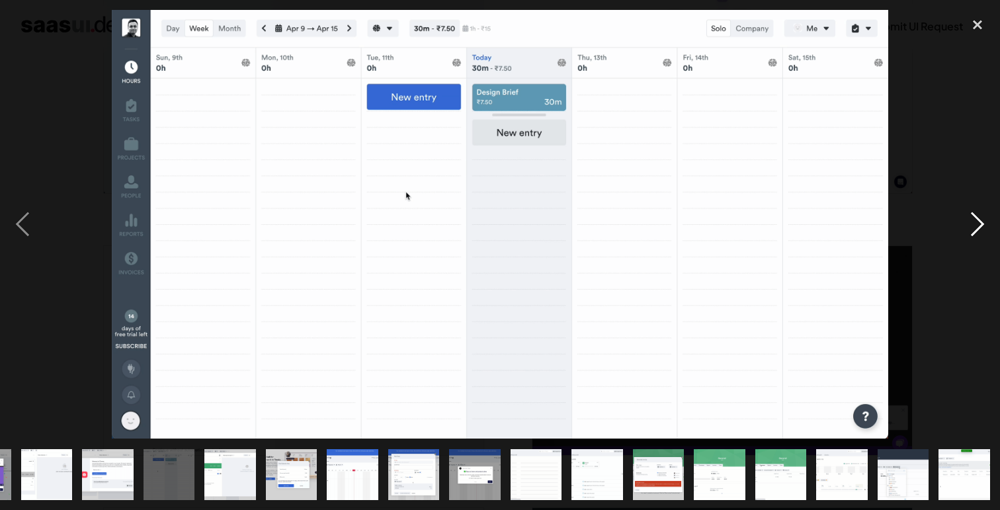
click at [981, 230] on div "next image" at bounding box center [977, 224] width 45 height 429
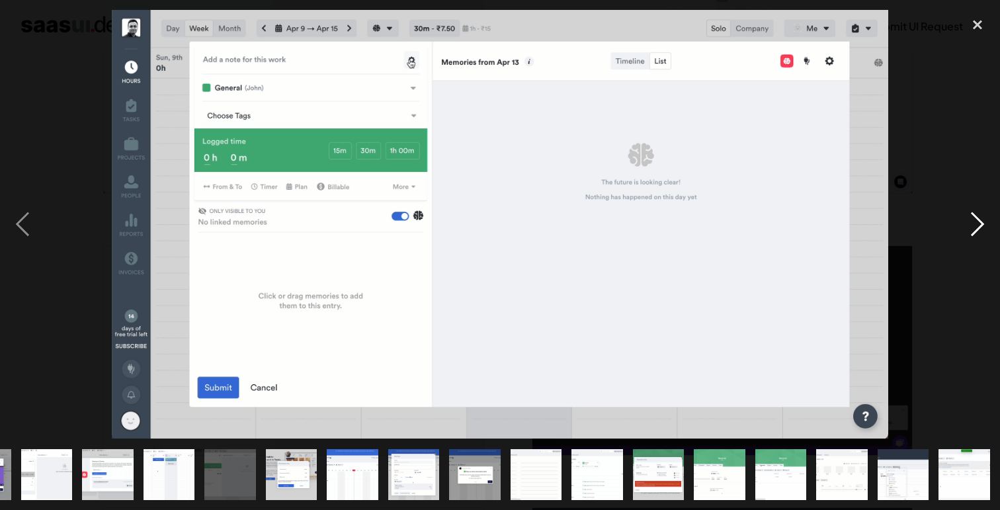
click at [981, 230] on div "next image" at bounding box center [977, 224] width 45 height 429
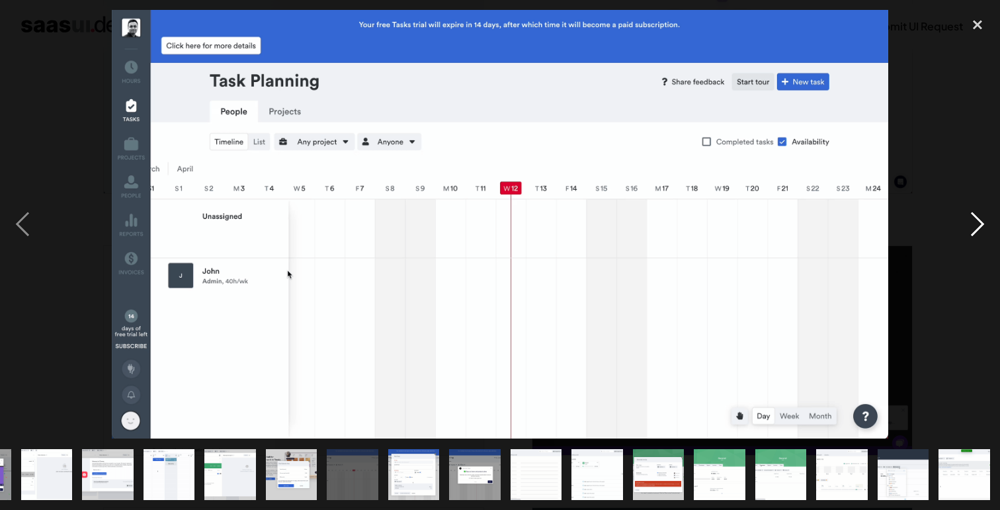
click at [981, 230] on div "next image" at bounding box center [977, 224] width 45 height 429
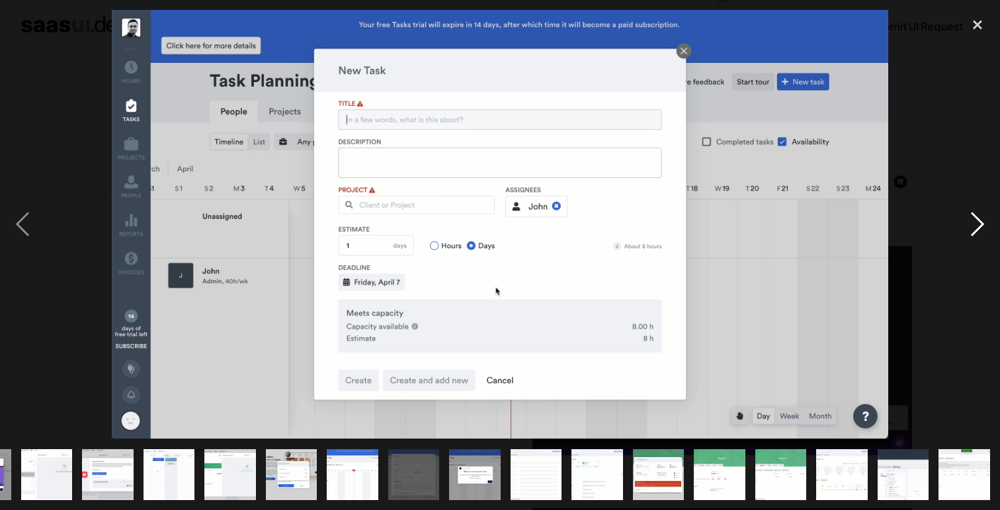
click at [981, 230] on div "next image" at bounding box center [977, 224] width 45 height 429
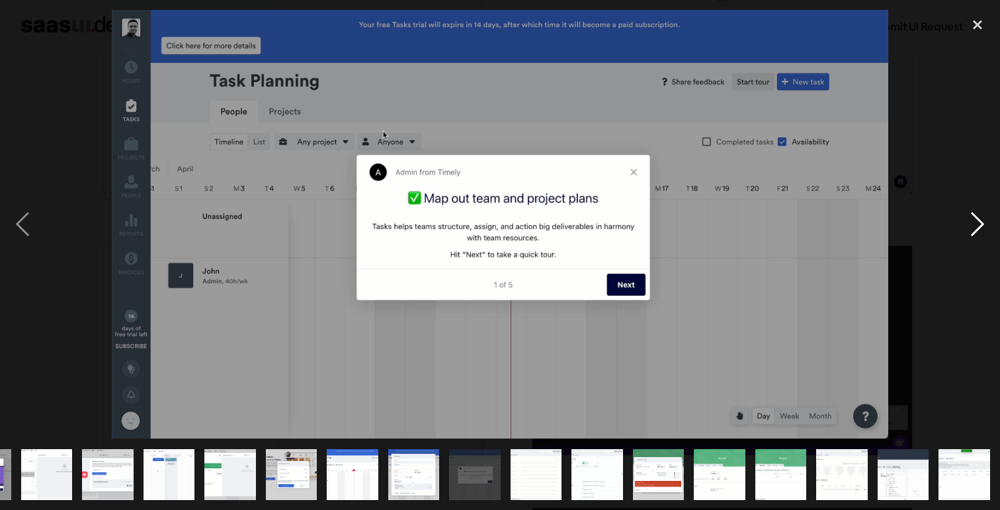
click at [981, 230] on div "next image" at bounding box center [977, 224] width 45 height 429
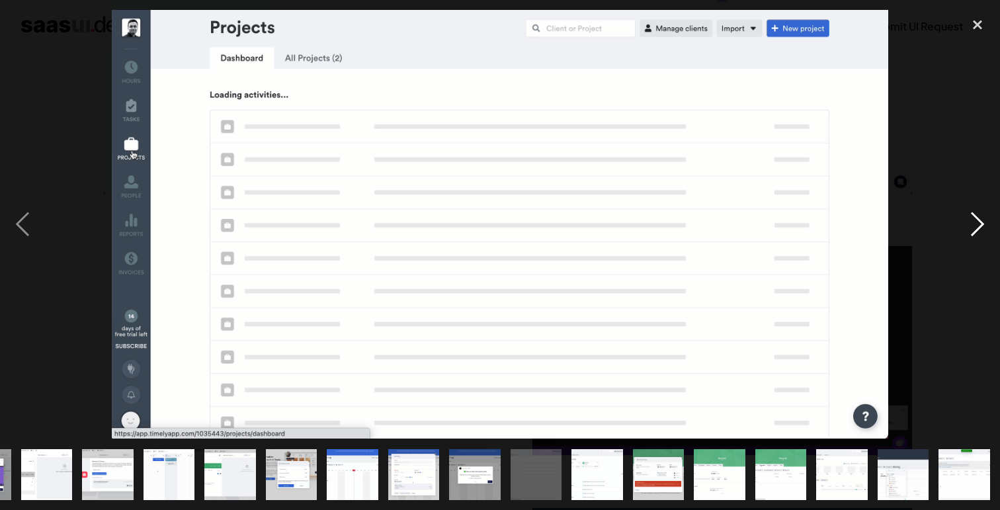
click at [975, 221] on div "next image" at bounding box center [977, 224] width 45 height 429
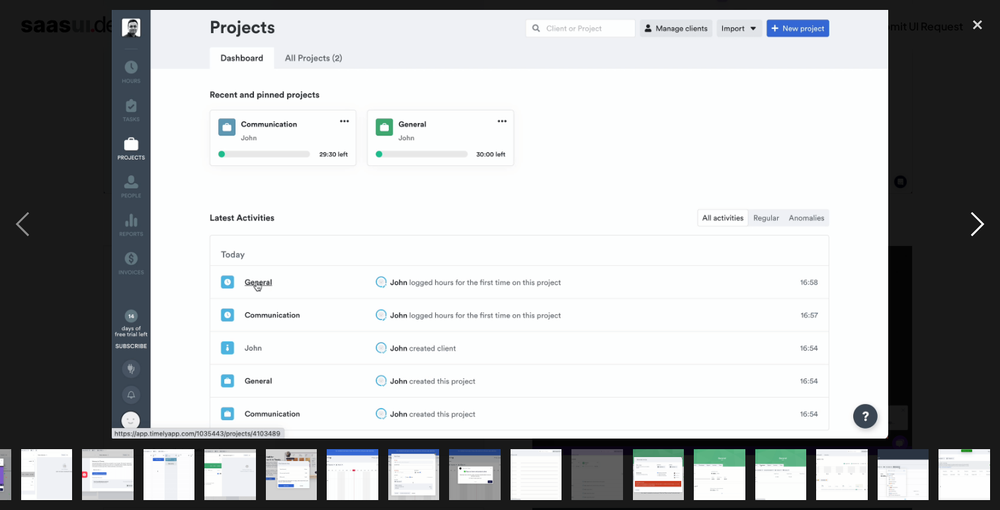
click at [975, 224] on div "next image" at bounding box center [977, 224] width 45 height 429
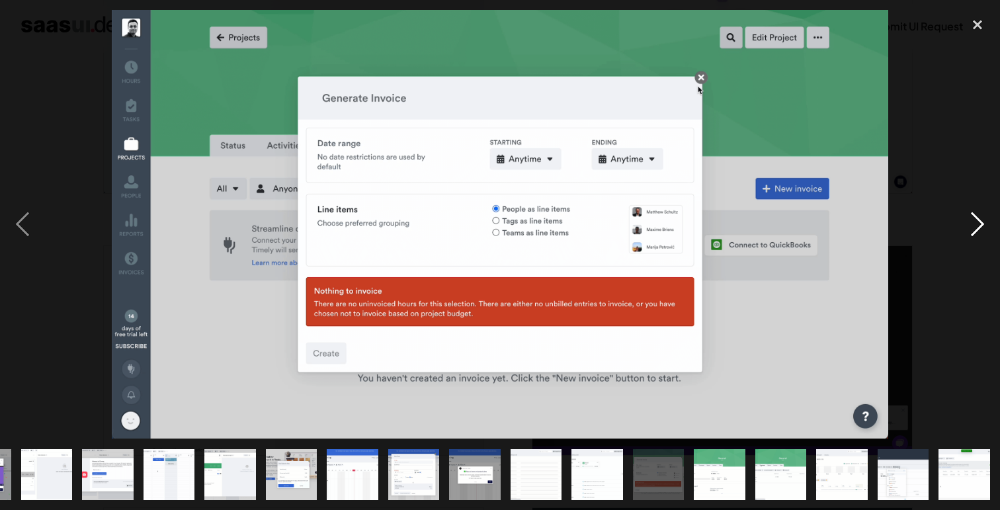
click at [975, 224] on div "next image" at bounding box center [977, 224] width 45 height 429
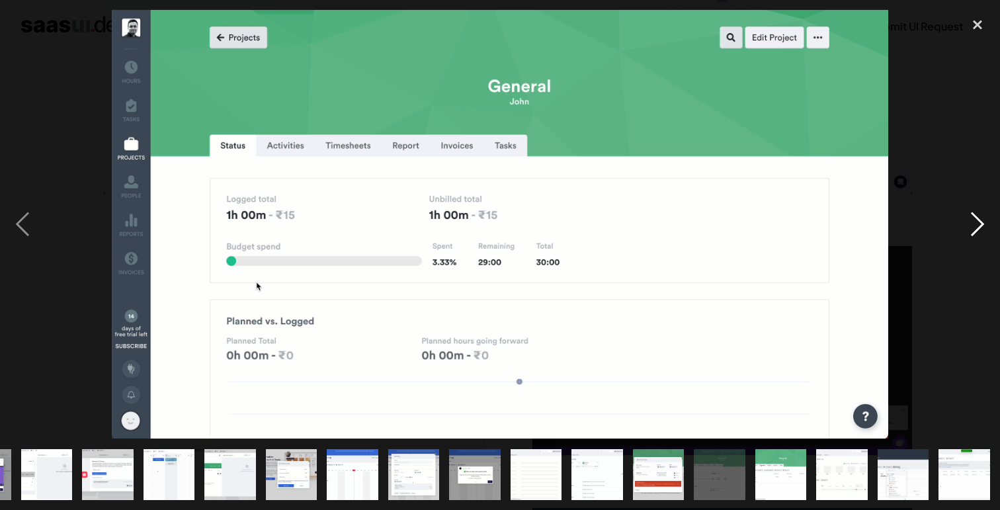
click at [975, 227] on div "next image" at bounding box center [977, 224] width 45 height 429
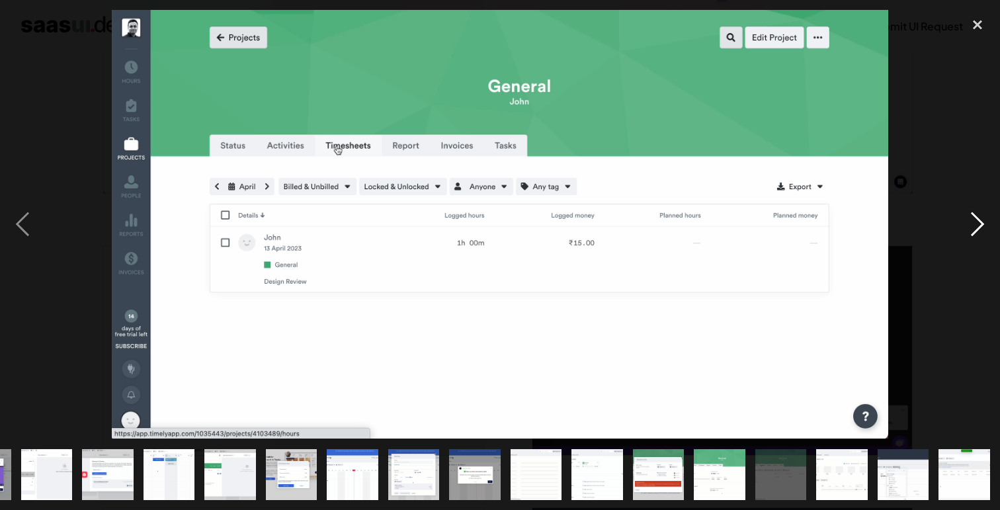
click at [975, 232] on div "next image" at bounding box center [977, 224] width 45 height 429
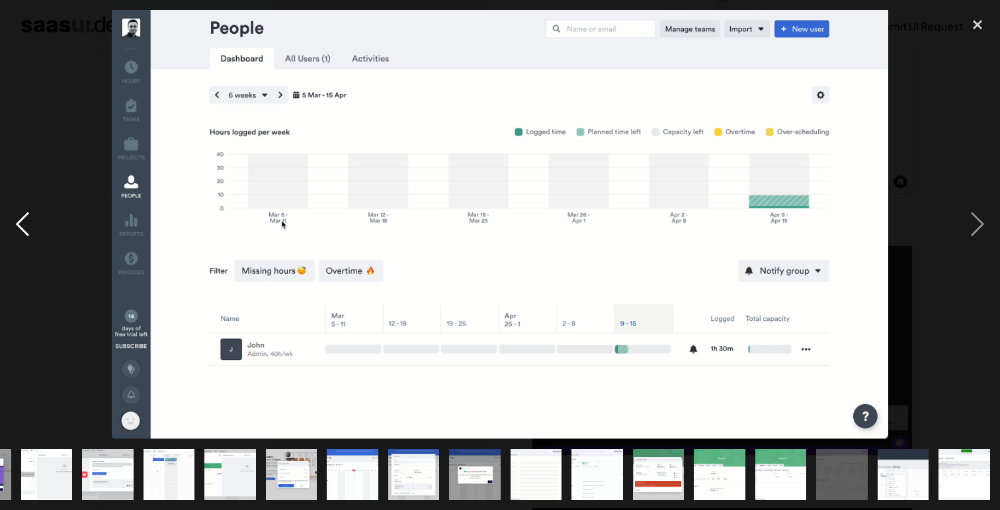
click at [29, 220] on div "previous image" at bounding box center [22, 224] width 45 height 429
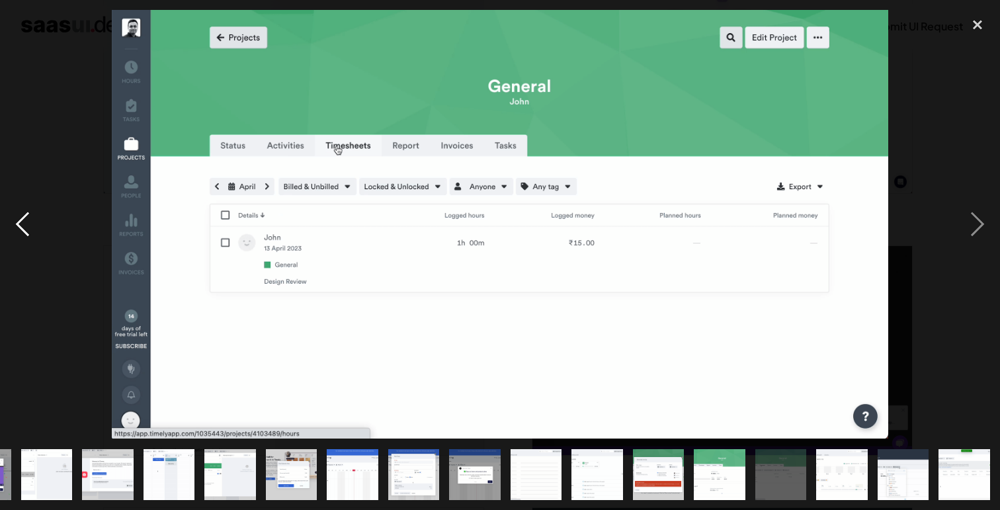
click at [29, 220] on div "previous image" at bounding box center [22, 224] width 45 height 429
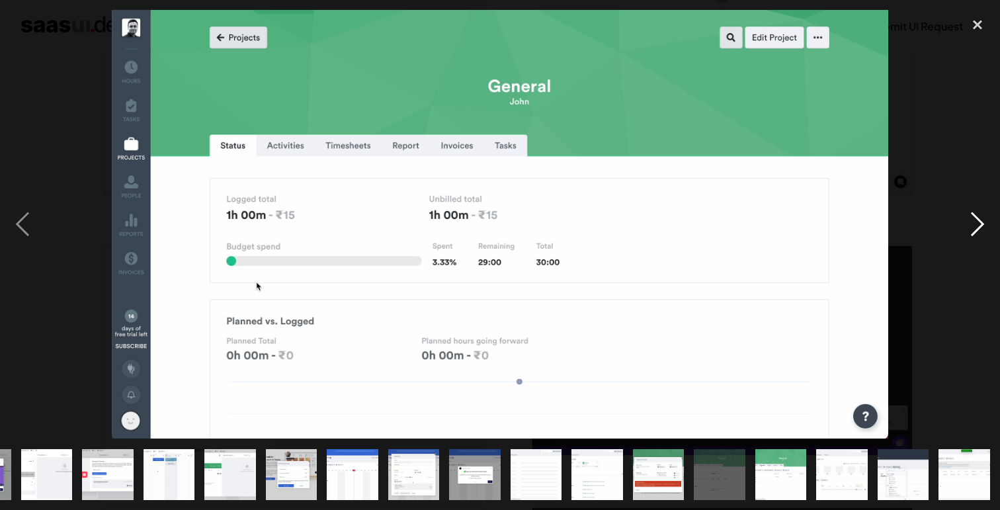
click at [972, 232] on div "next image" at bounding box center [977, 224] width 45 height 429
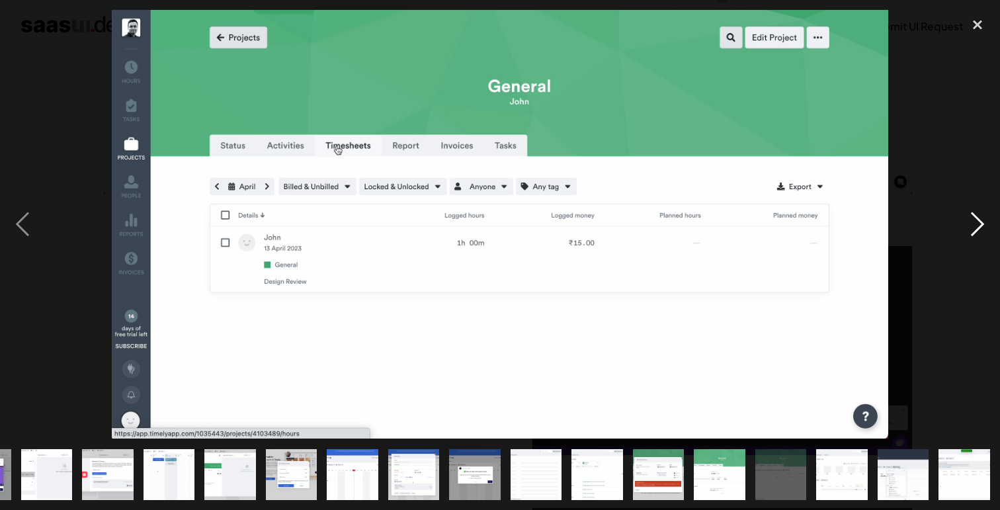
click at [982, 226] on div "next image" at bounding box center [977, 224] width 45 height 429
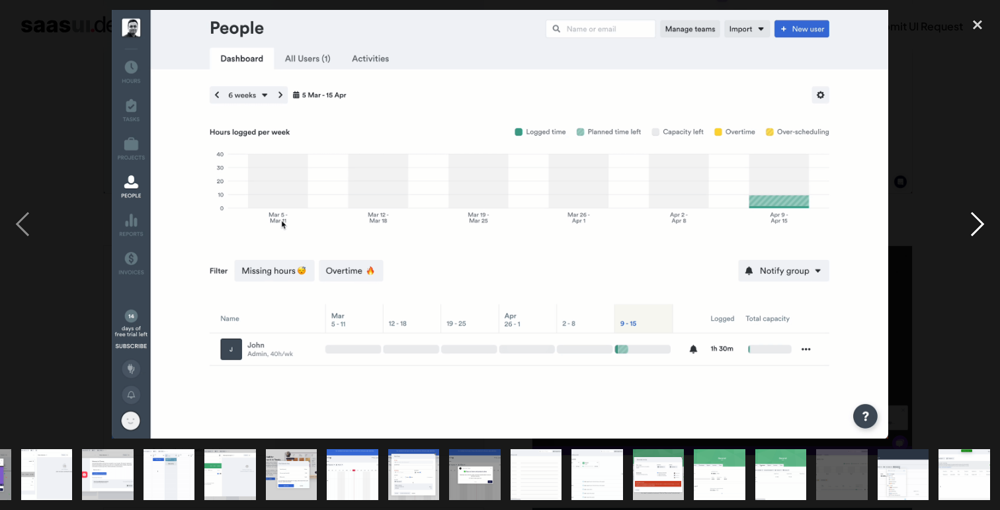
click at [975, 224] on div "next image" at bounding box center [977, 224] width 45 height 429
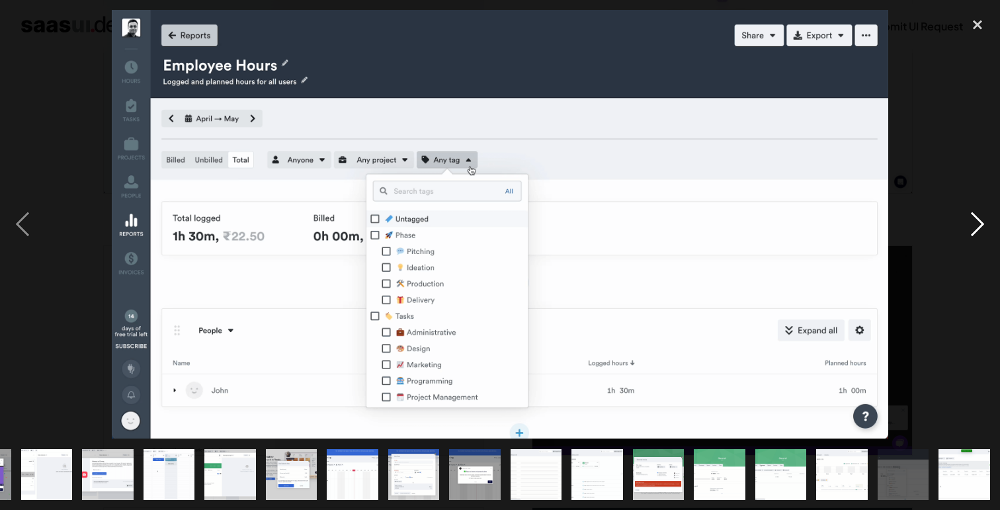
click at [982, 214] on div "next image" at bounding box center [977, 224] width 45 height 429
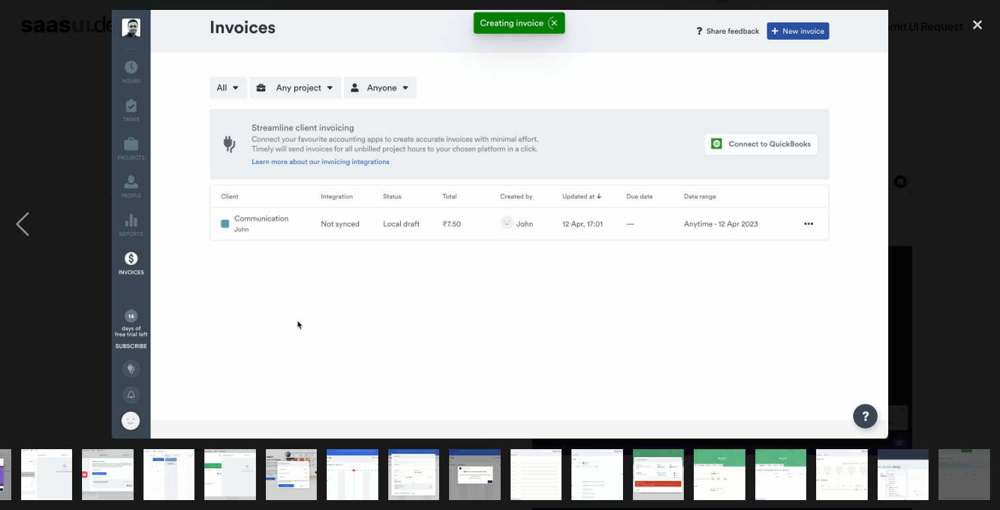
click at [974, 220] on div "next image" at bounding box center [977, 224] width 45 height 429
click at [20, 222] on div "previous image" at bounding box center [22, 224] width 45 height 429
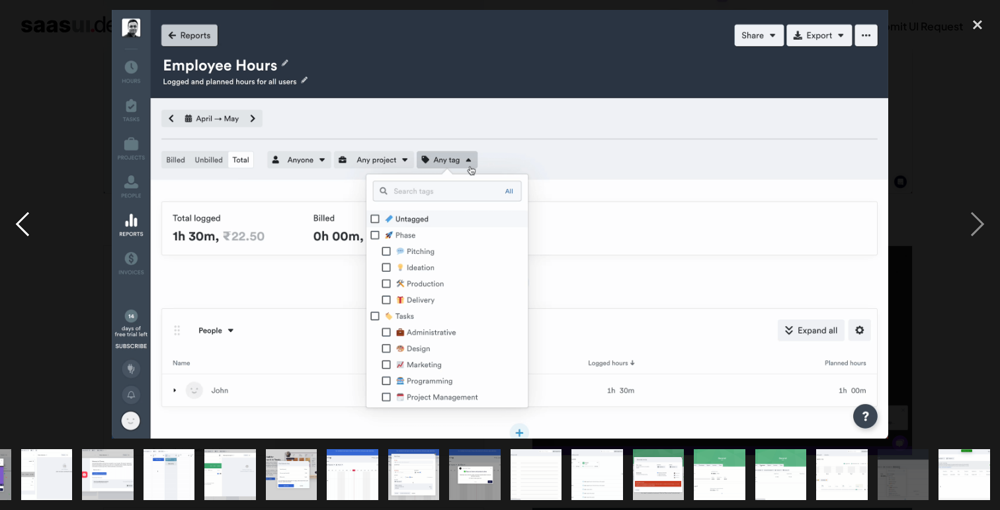
click at [20, 222] on div "previous image" at bounding box center [22, 224] width 45 height 429
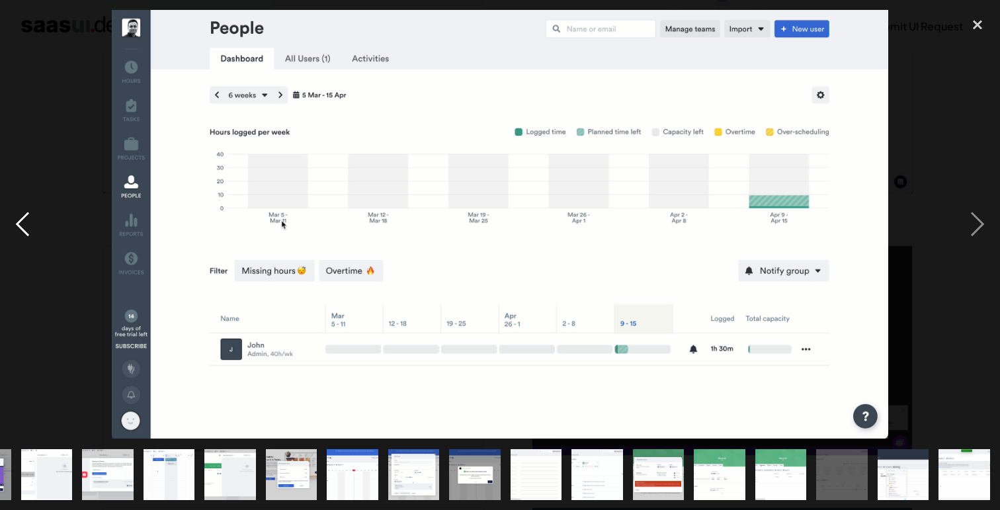
click at [20, 222] on div "previous image" at bounding box center [22, 224] width 45 height 429
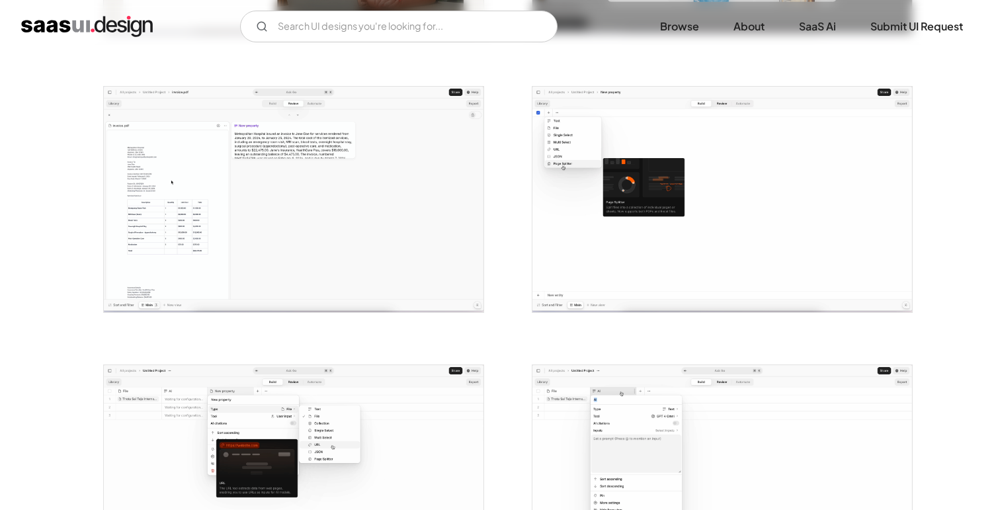
scroll to position [503, 0]
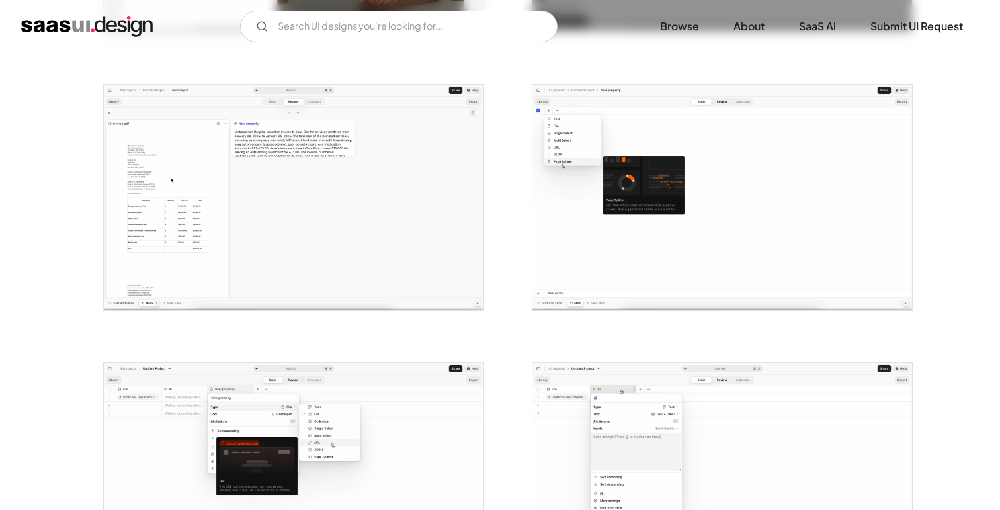
click at [363, 181] on img "open lightbox" at bounding box center [294, 198] width 380 height 226
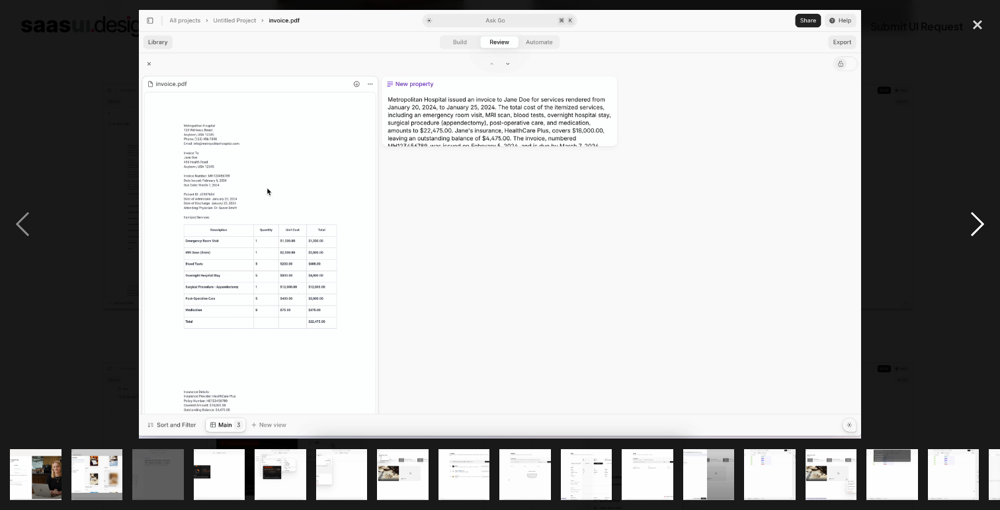
click at [974, 228] on div "next image" at bounding box center [977, 224] width 45 height 429
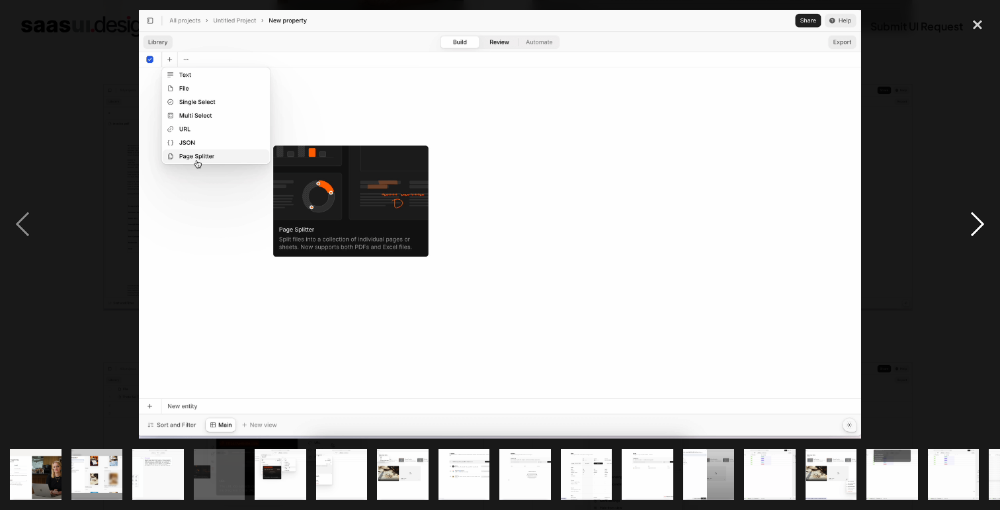
click at [974, 228] on div "next image" at bounding box center [977, 224] width 45 height 429
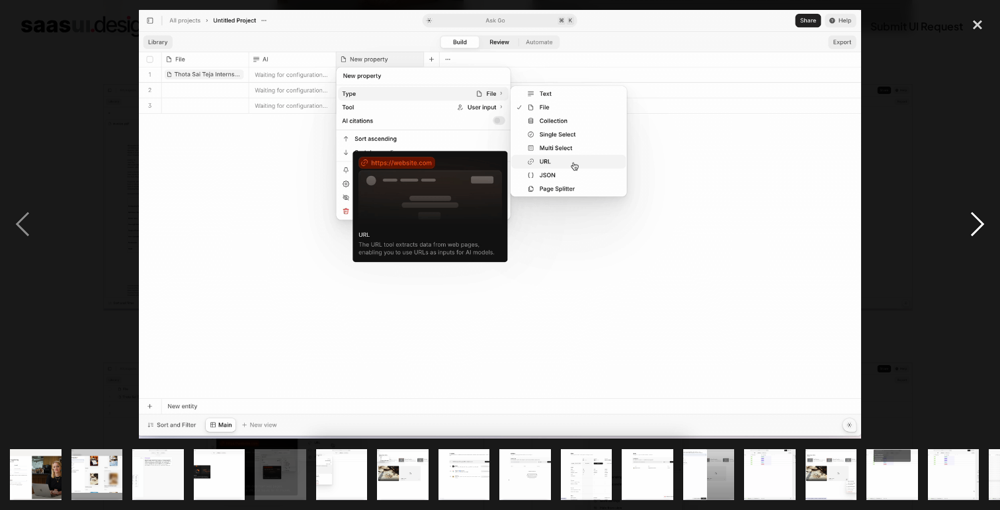
click at [974, 228] on div "next image" at bounding box center [977, 224] width 45 height 429
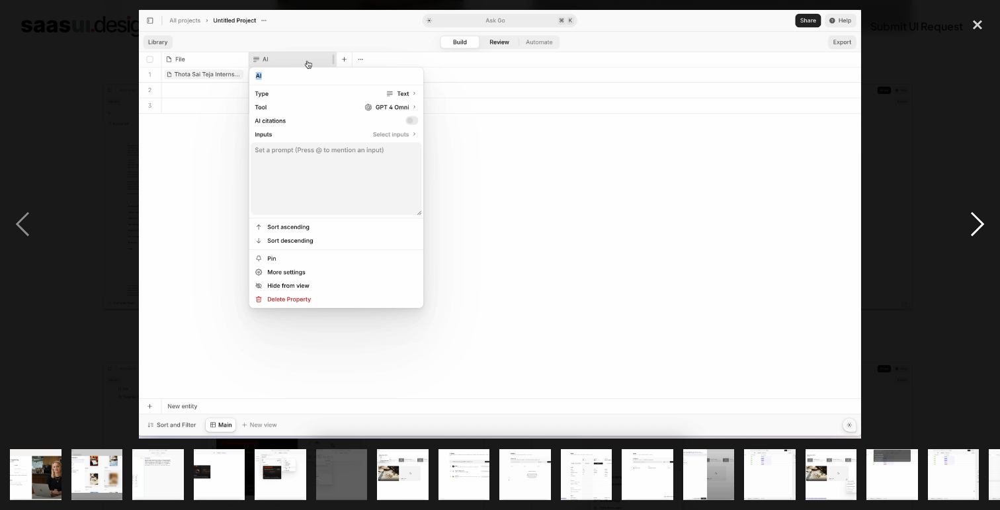
click at [974, 228] on div "next image" at bounding box center [977, 224] width 45 height 429
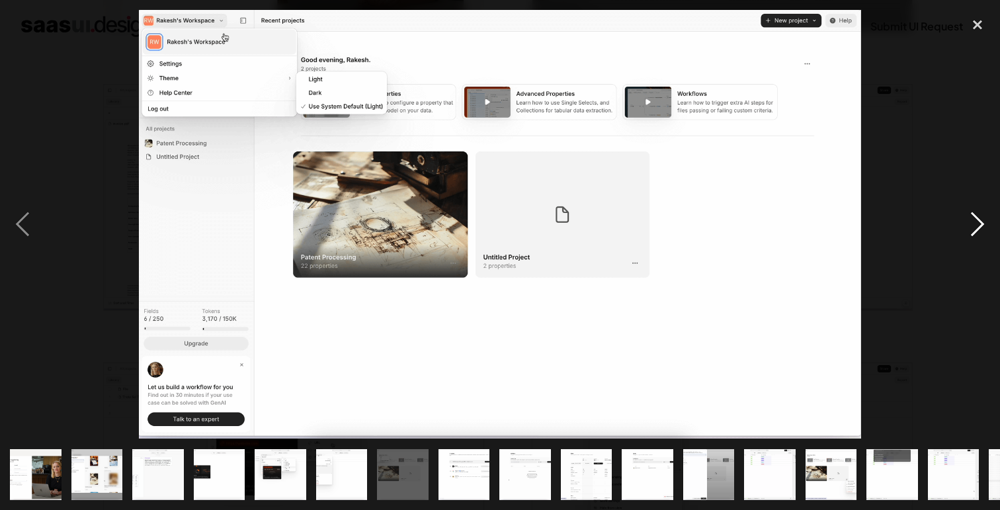
click at [974, 228] on div "next image" at bounding box center [977, 224] width 45 height 429
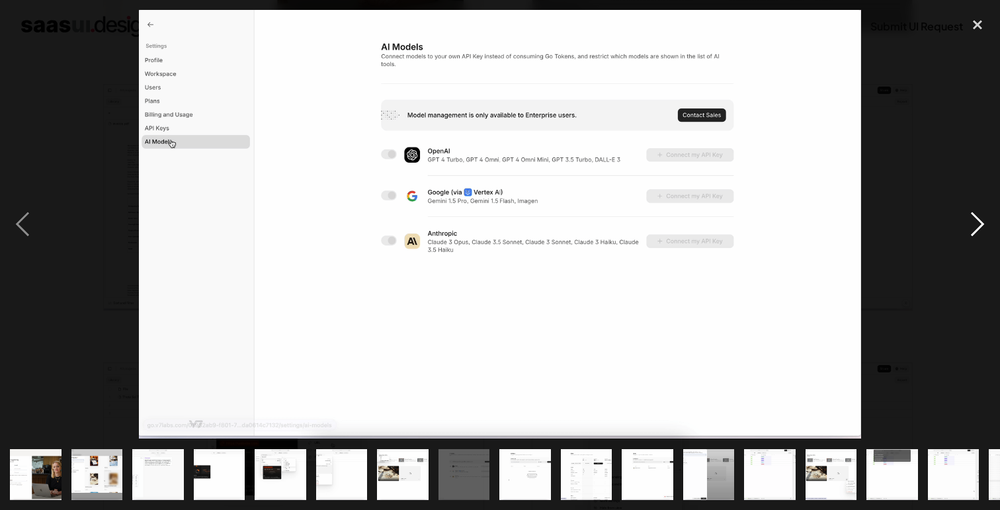
click at [974, 228] on div "next image" at bounding box center [977, 224] width 45 height 429
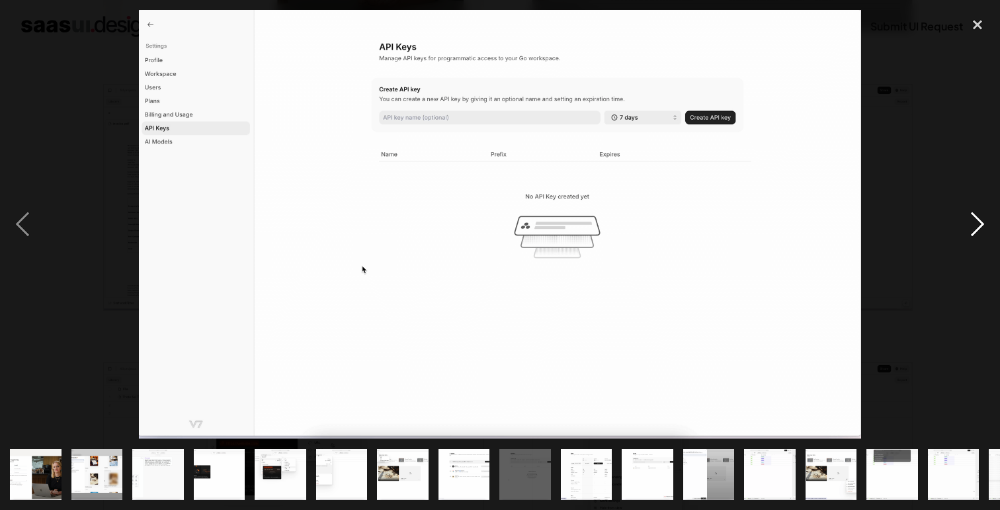
click at [974, 228] on div "next image" at bounding box center [977, 224] width 45 height 429
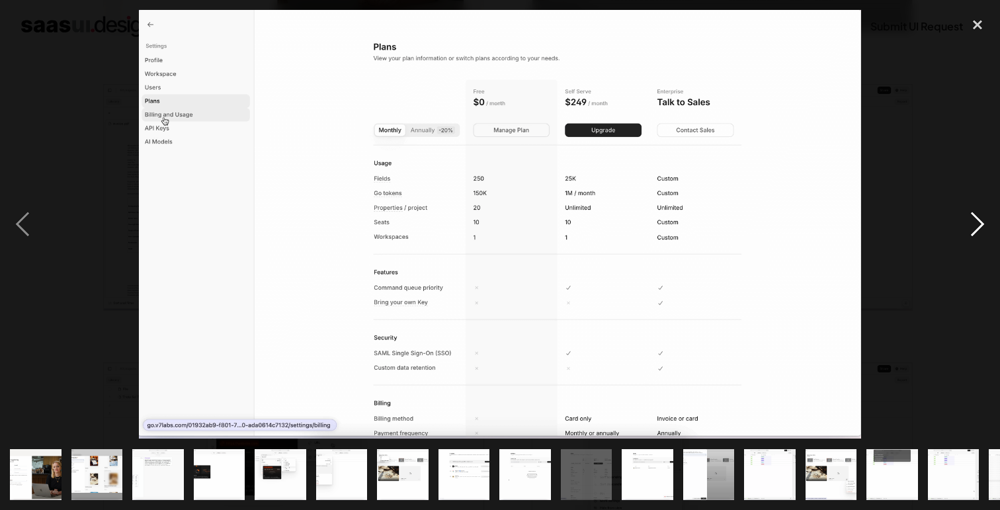
click at [974, 228] on div "next image" at bounding box center [977, 224] width 45 height 429
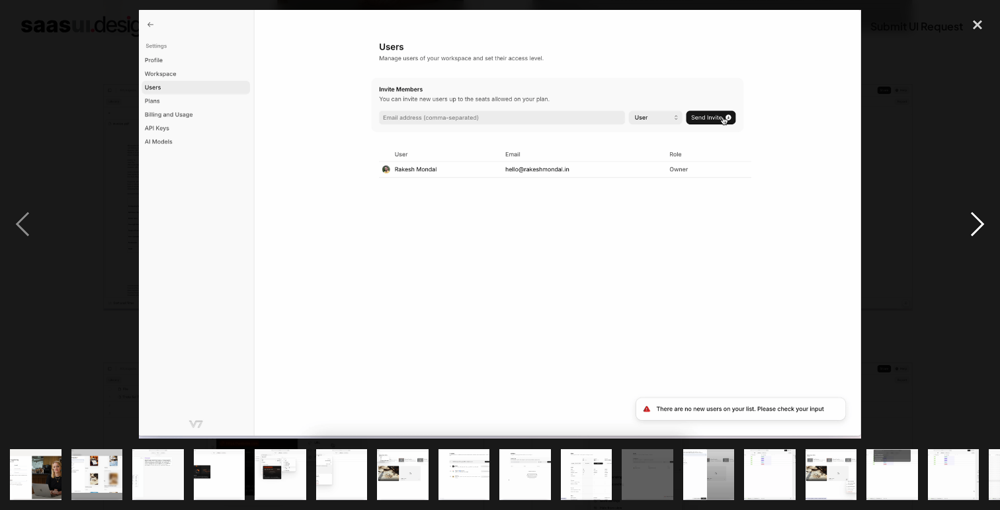
click at [974, 228] on div "next image" at bounding box center [977, 224] width 45 height 429
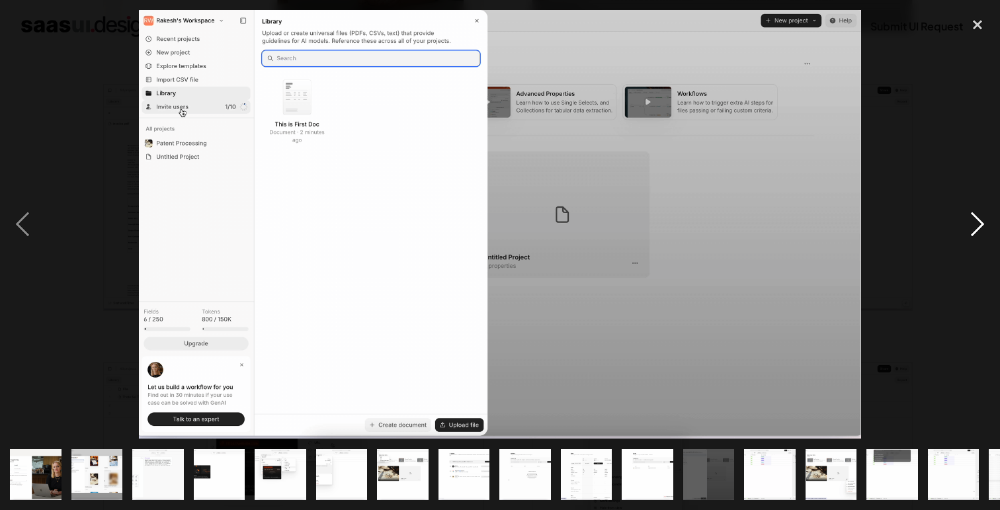
click at [974, 228] on div "next image" at bounding box center [977, 224] width 45 height 429
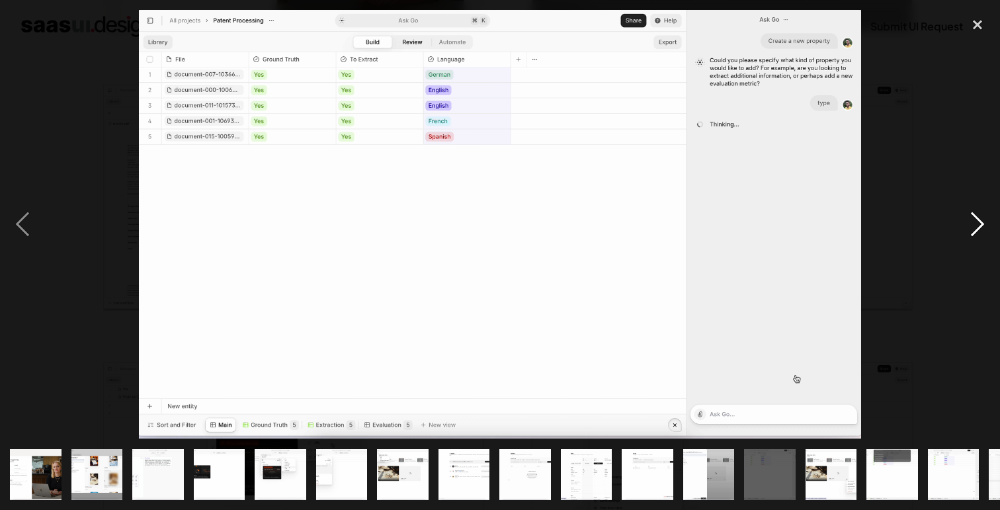
click at [974, 228] on div "next image" at bounding box center [977, 224] width 45 height 429
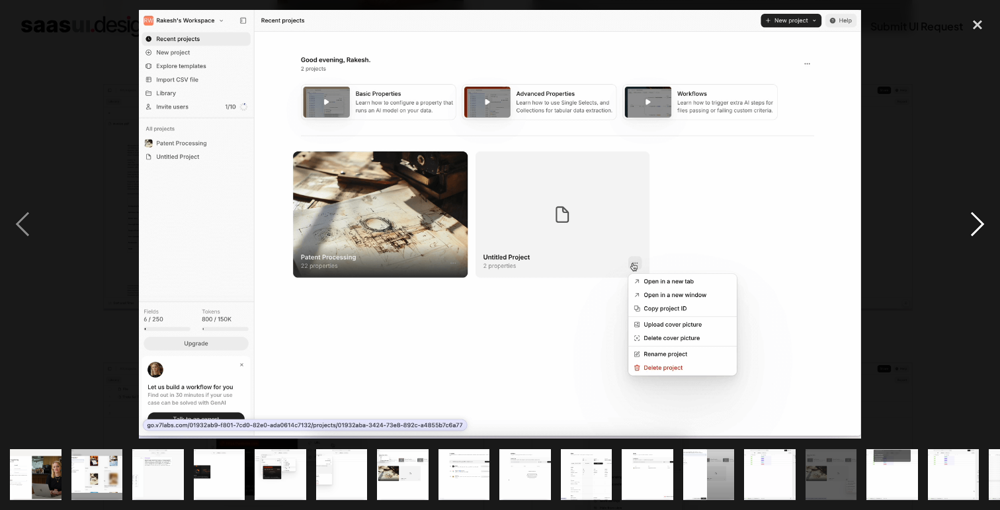
click at [974, 228] on div "next image" at bounding box center [977, 224] width 45 height 429
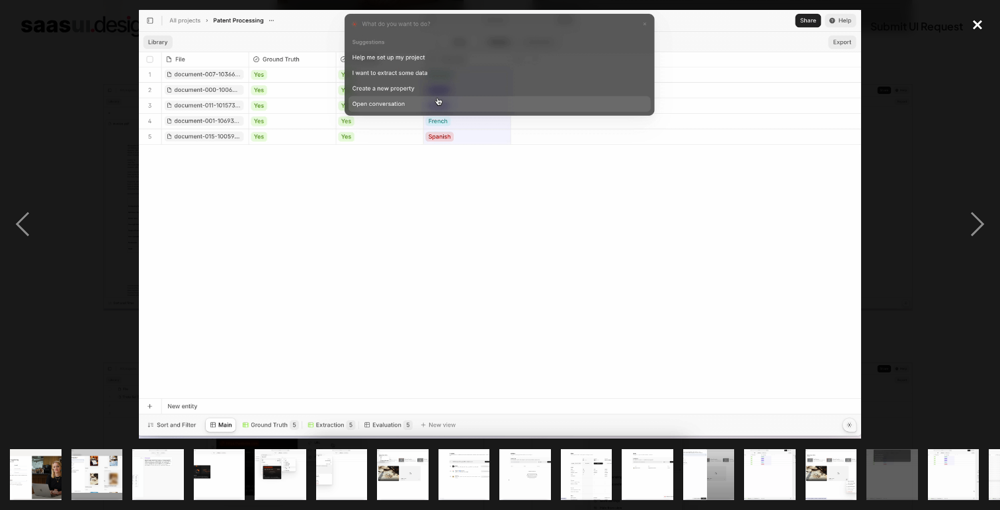
click at [986, 25] on div "close lightbox" at bounding box center [977, 24] width 45 height 29
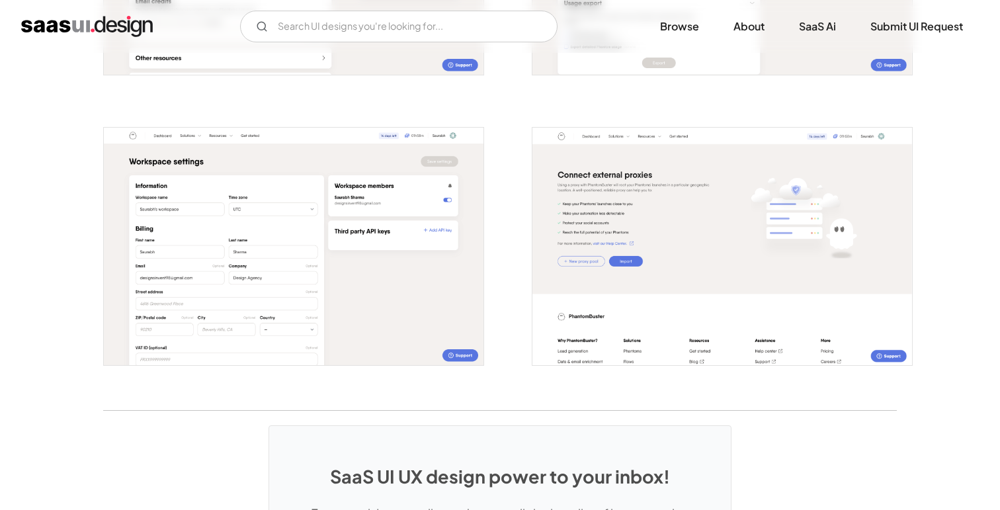
scroll to position [2837, 0]
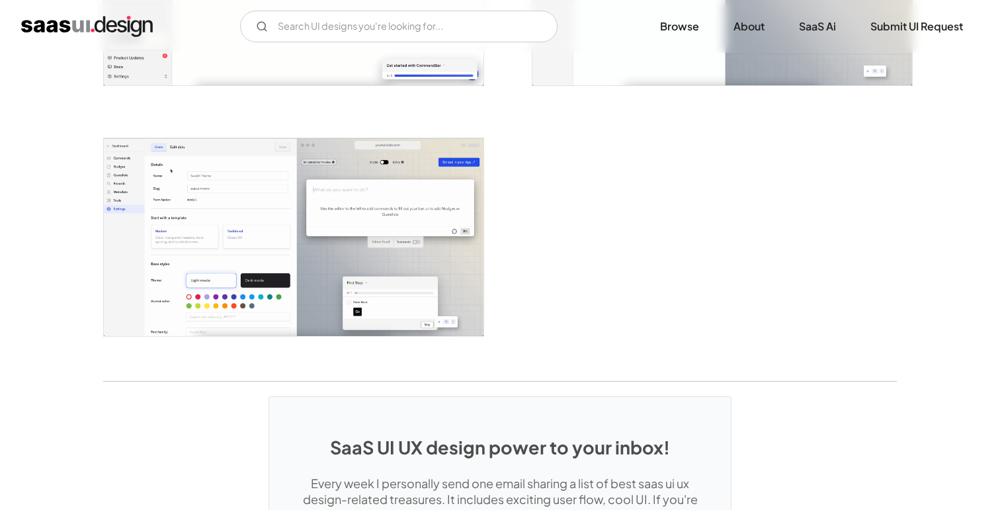
scroll to position [2935, 0]
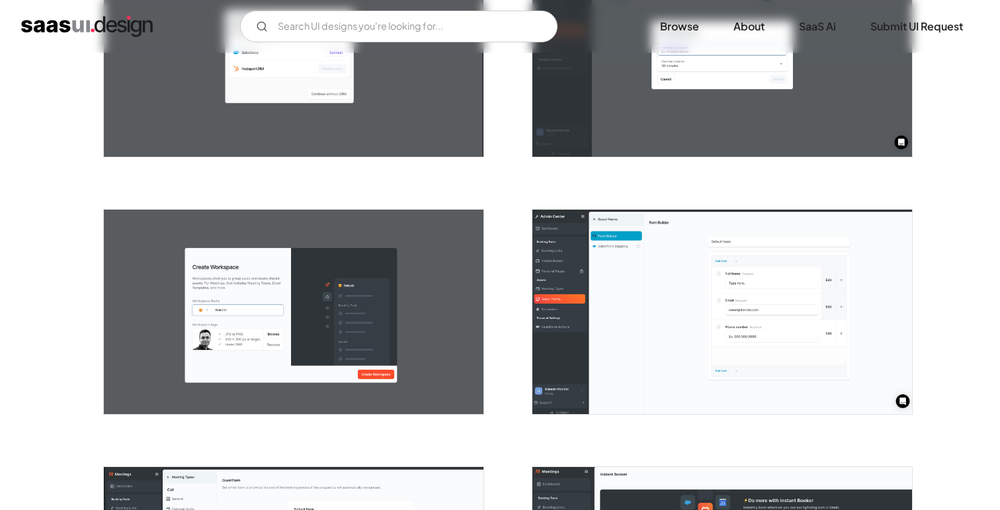
scroll to position [876, 0]
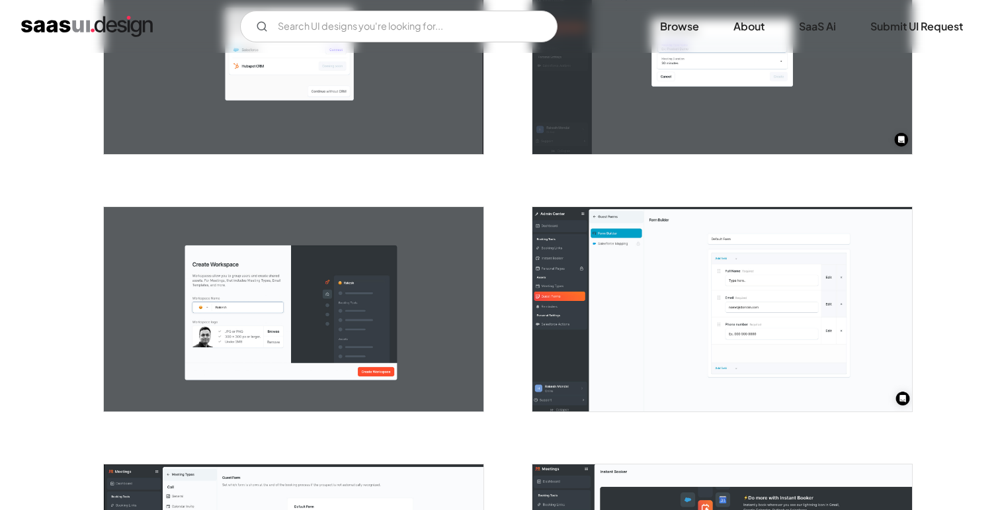
click at [701, 266] on img "open lightbox" at bounding box center [723, 309] width 380 height 204
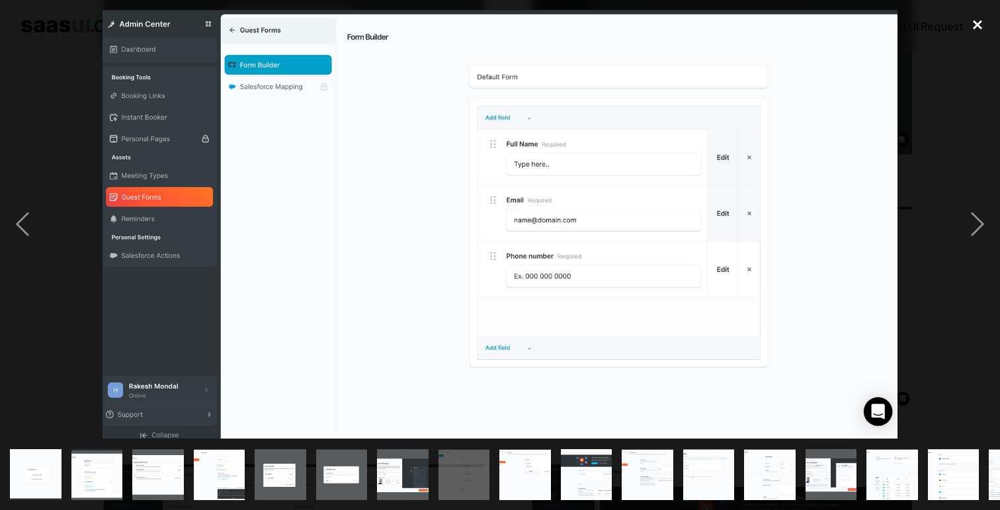
click at [972, 13] on div "close lightbox" at bounding box center [977, 24] width 45 height 29
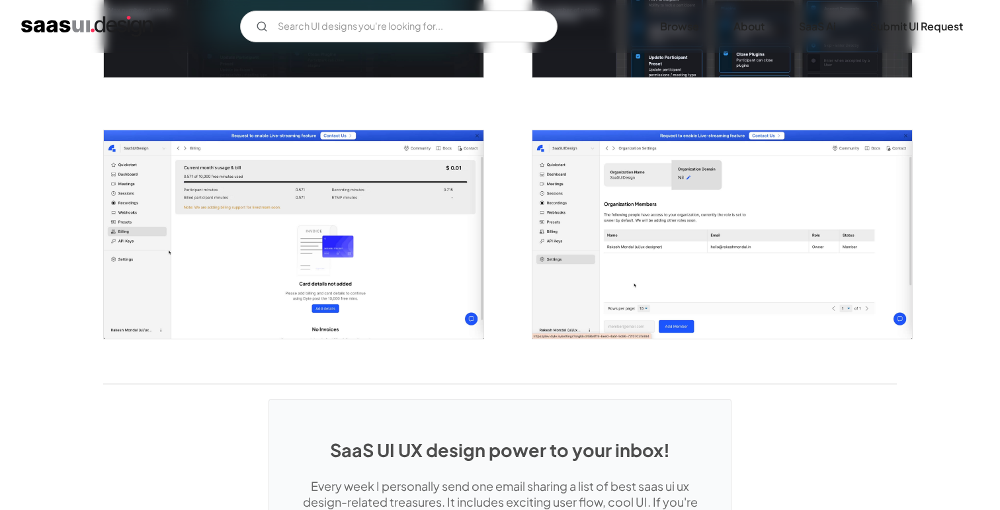
scroll to position [2265, 0]
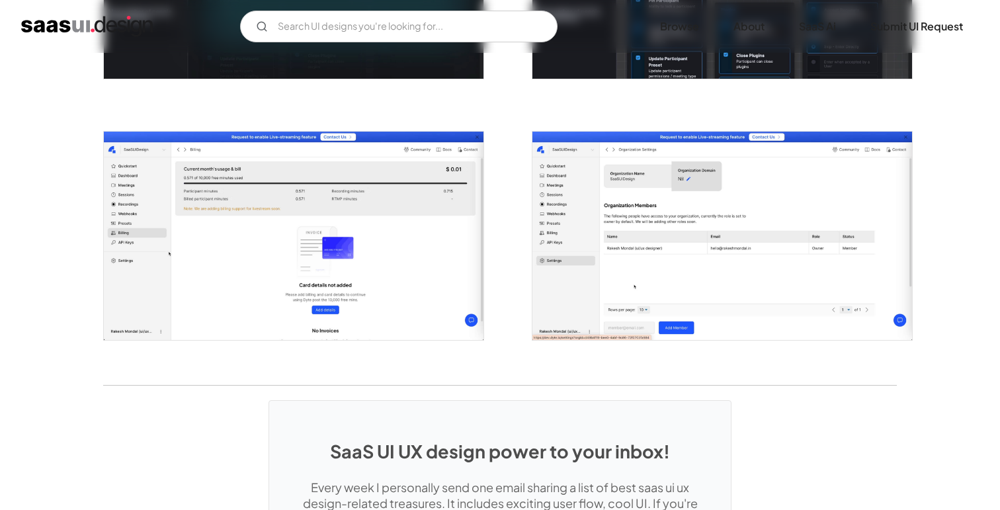
click at [406, 243] on img "open lightbox" at bounding box center [294, 236] width 380 height 208
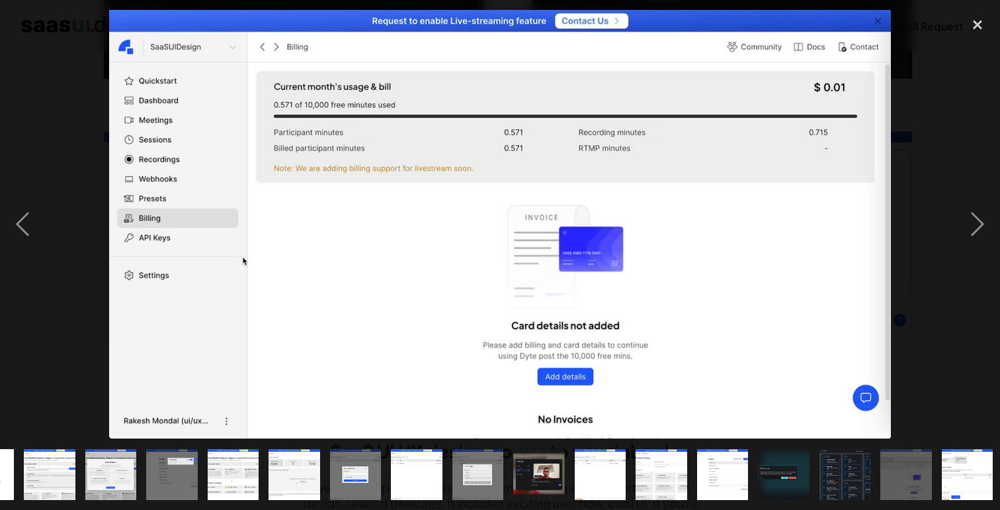
scroll to position [0, 111]
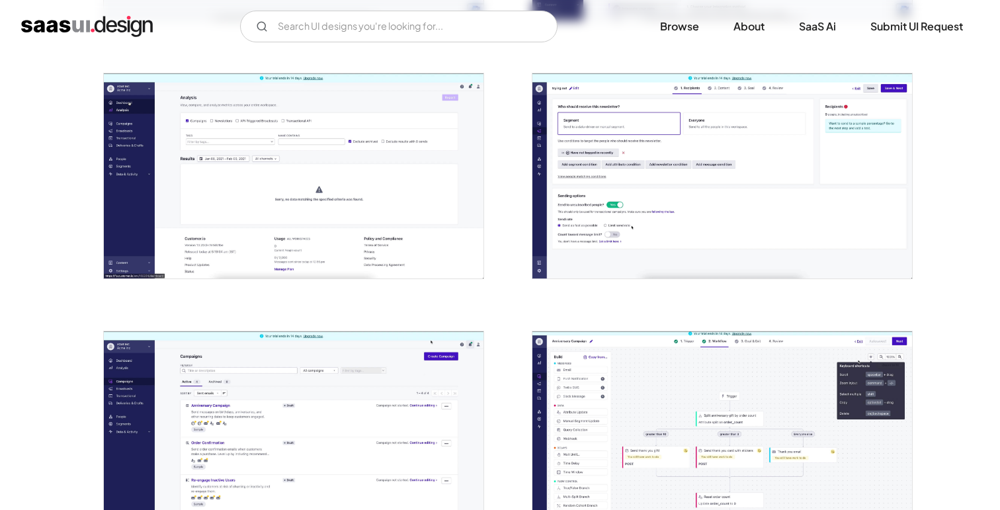
scroll to position [1124, 0]
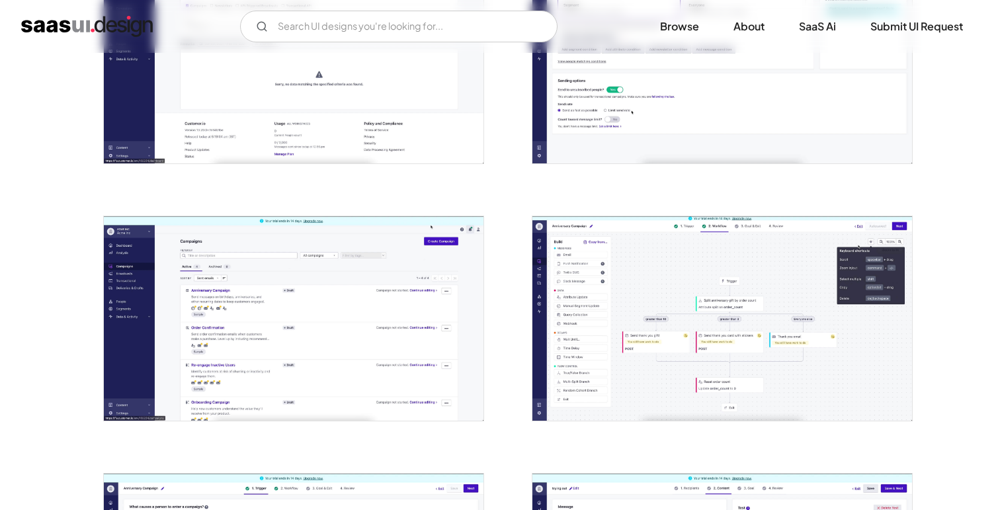
click at [310, 95] on img "open lightbox" at bounding box center [294, 60] width 380 height 204
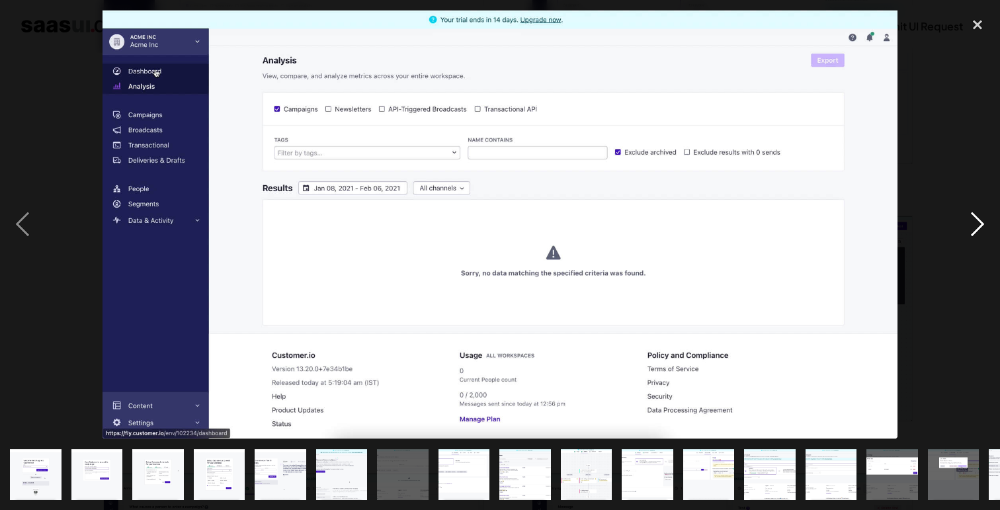
click at [982, 231] on div "next image" at bounding box center [977, 224] width 45 height 429
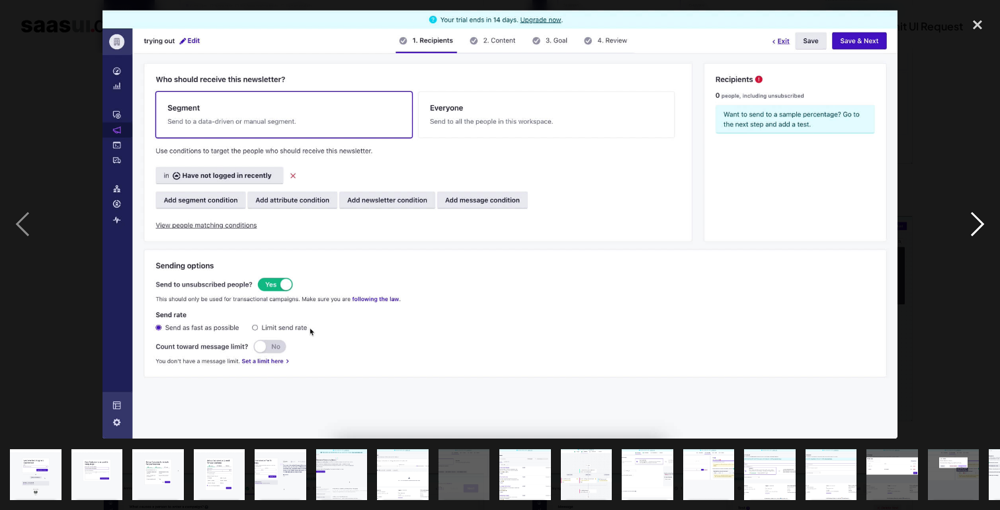
click at [980, 231] on div "next image" at bounding box center [977, 224] width 45 height 429
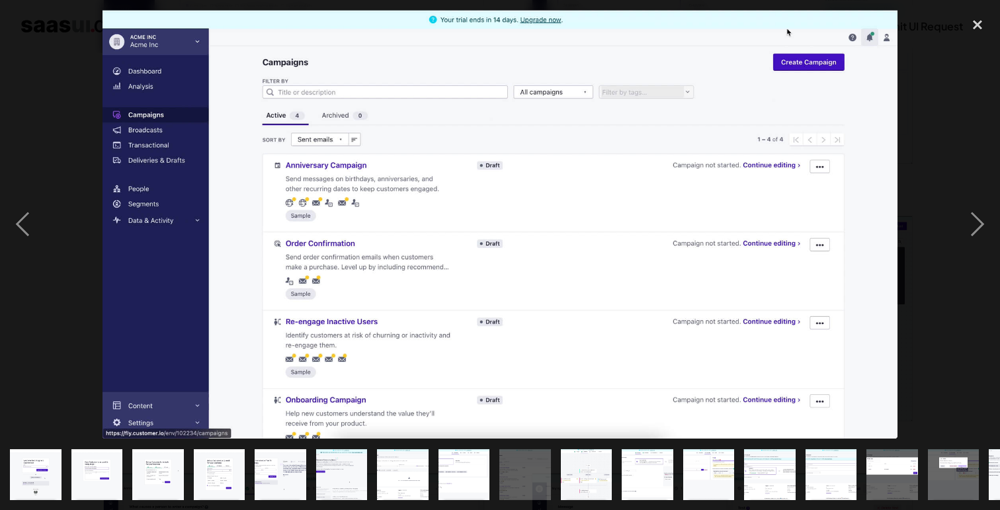
drag, startPoint x: 980, startPoint y: 231, endPoint x: 854, endPoint y: 206, distance: 128.7
click at [854, 206] on div at bounding box center [500, 224] width 1000 height 429
click at [981, 239] on div "next image" at bounding box center [977, 224] width 45 height 429
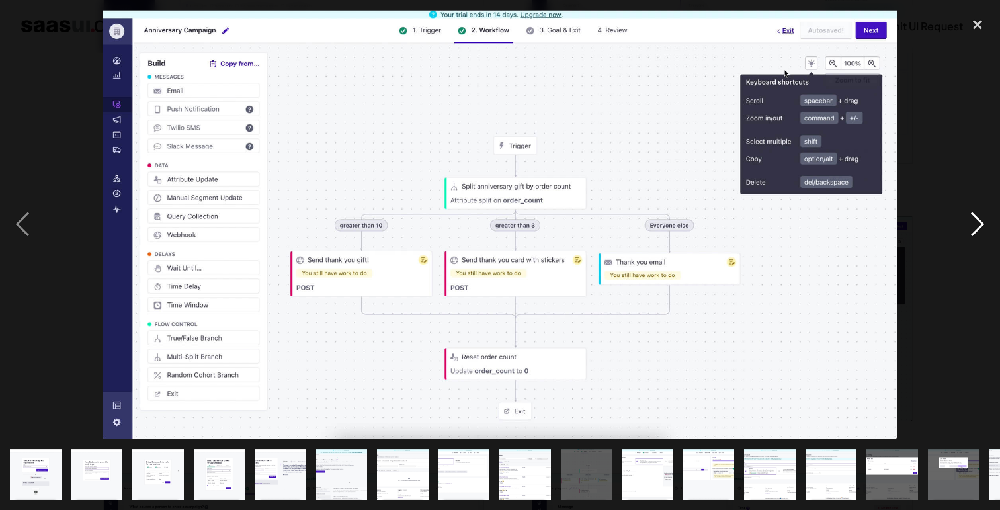
click at [976, 226] on div "next image" at bounding box center [977, 224] width 45 height 429
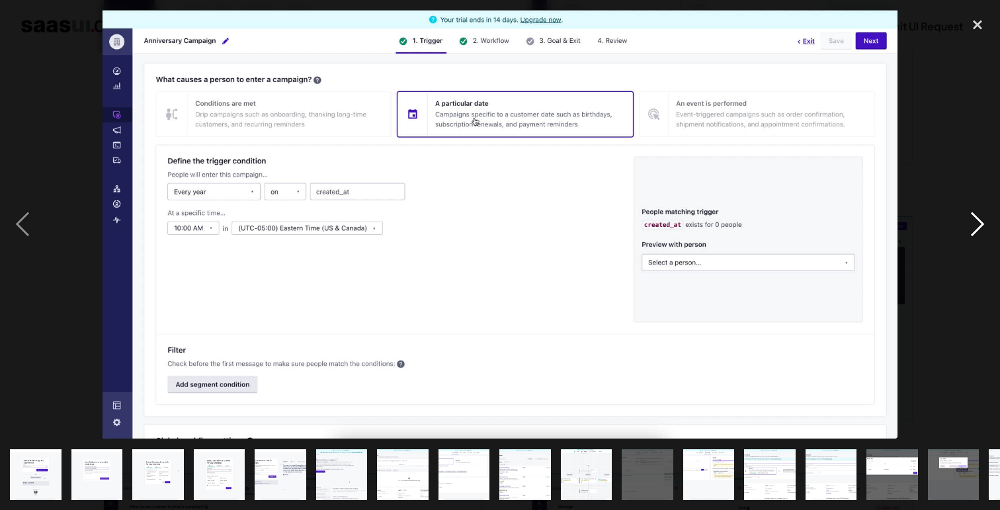
click at [976, 226] on div "next image" at bounding box center [977, 224] width 45 height 429
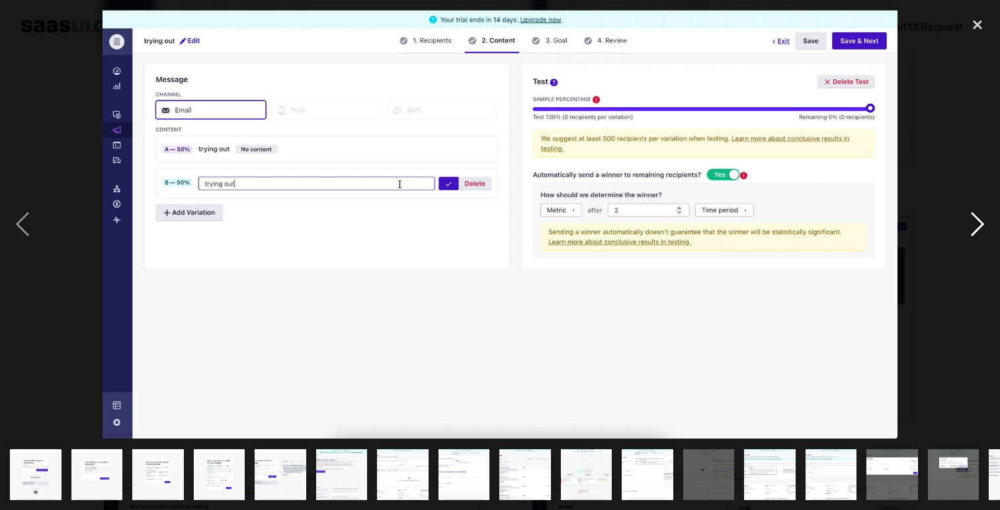
click at [976, 226] on div "next image" at bounding box center [977, 224] width 45 height 429
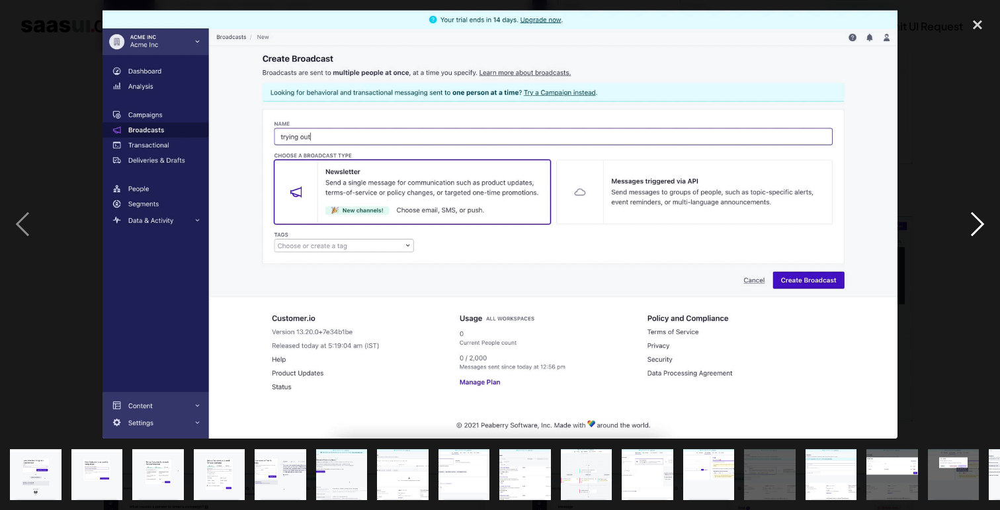
click at [976, 226] on div "next image" at bounding box center [977, 224] width 45 height 429
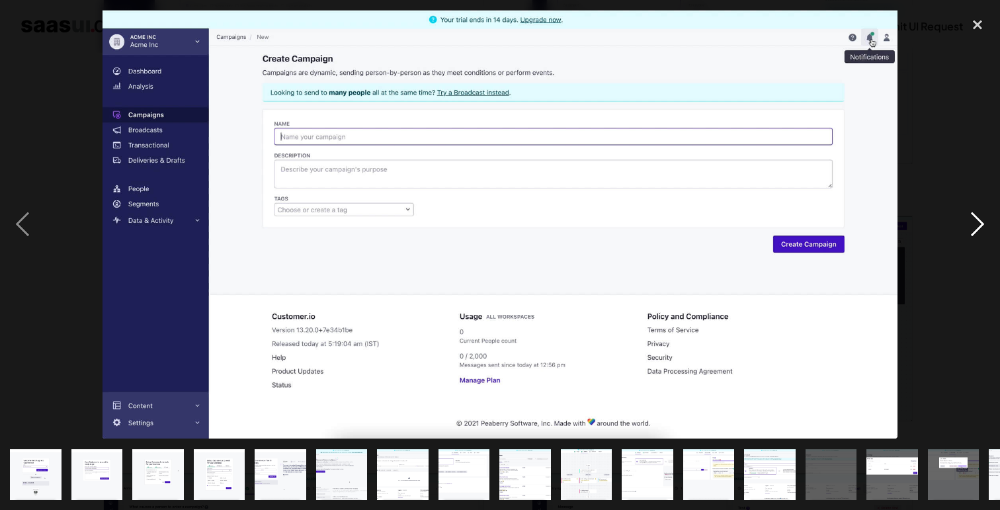
click at [976, 226] on div "next image" at bounding box center [977, 224] width 45 height 429
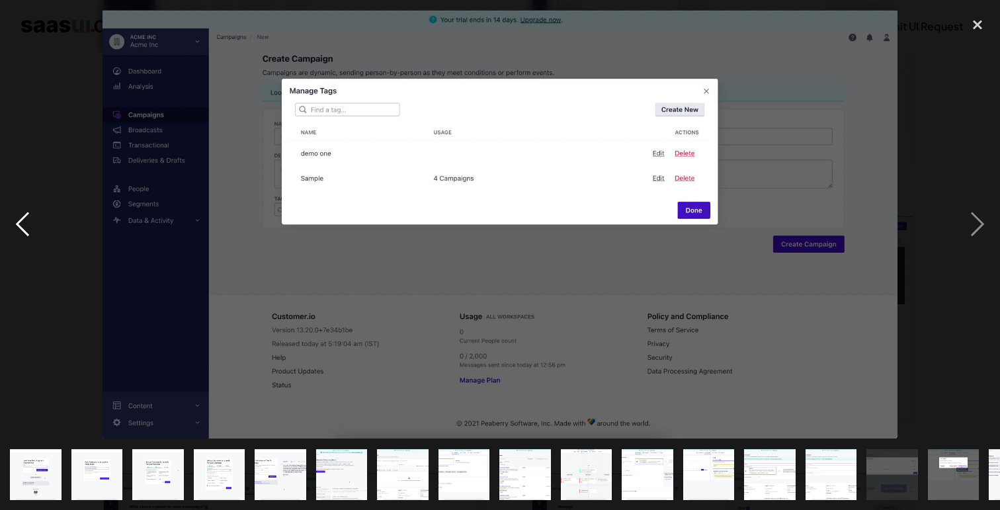
click at [26, 222] on div "previous image" at bounding box center [22, 224] width 45 height 429
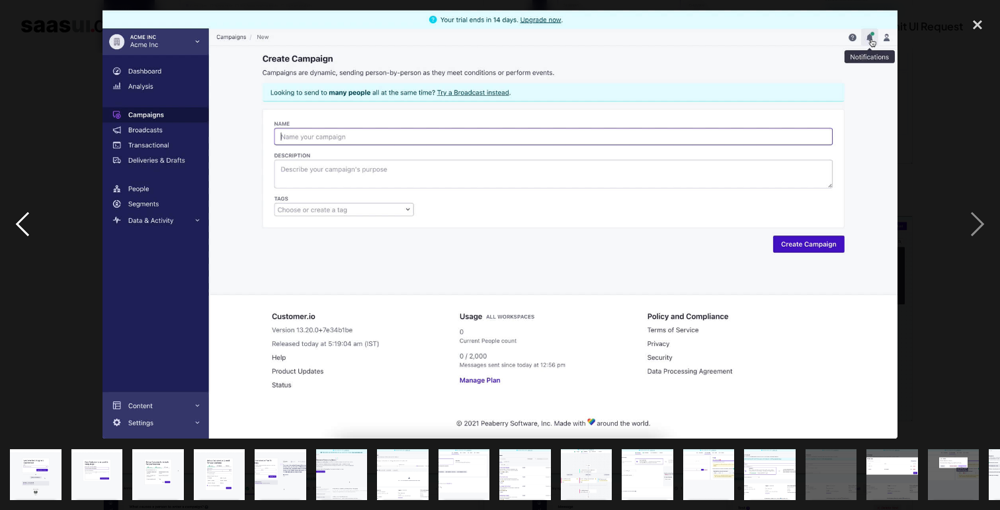
click at [26, 222] on div "previous image" at bounding box center [22, 224] width 45 height 429
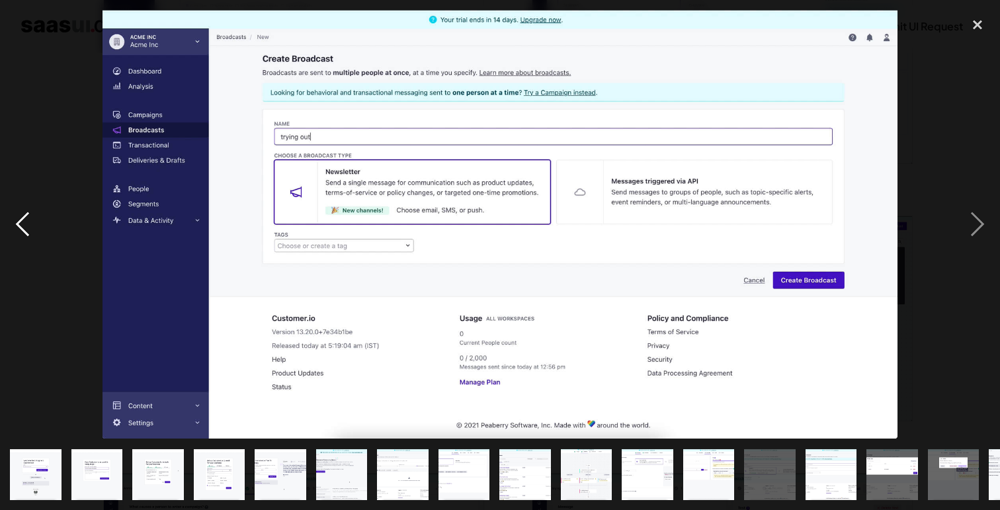
click at [26, 222] on div "previous image" at bounding box center [22, 224] width 45 height 429
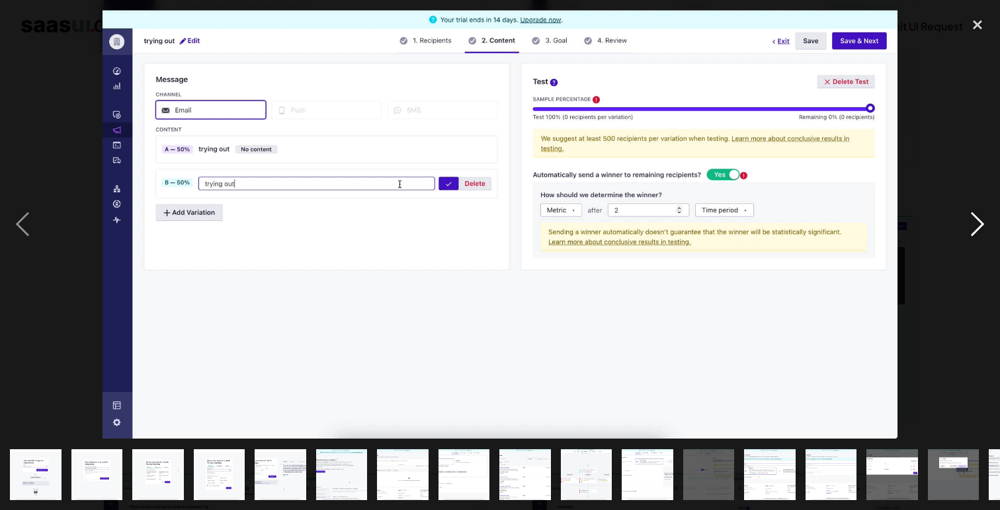
click at [978, 234] on div "next image" at bounding box center [977, 224] width 45 height 429
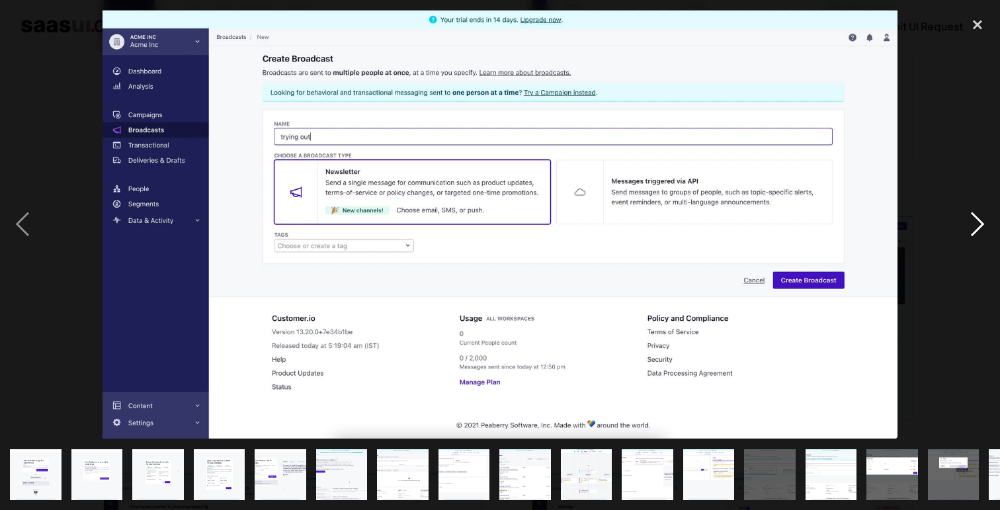
click at [975, 223] on div "next image" at bounding box center [977, 224] width 45 height 429
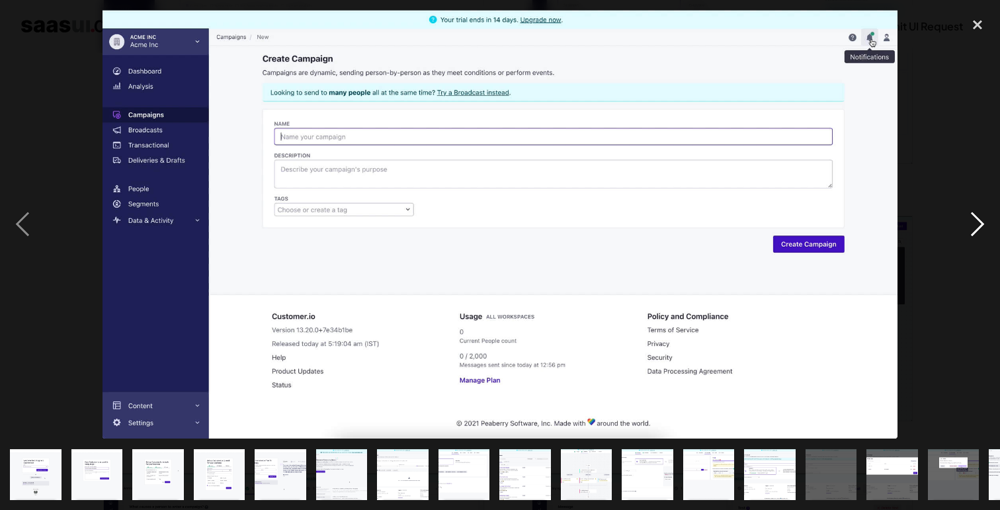
click at [975, 223] on div "next image" at bounding box center [977, 224] width 45 height 429
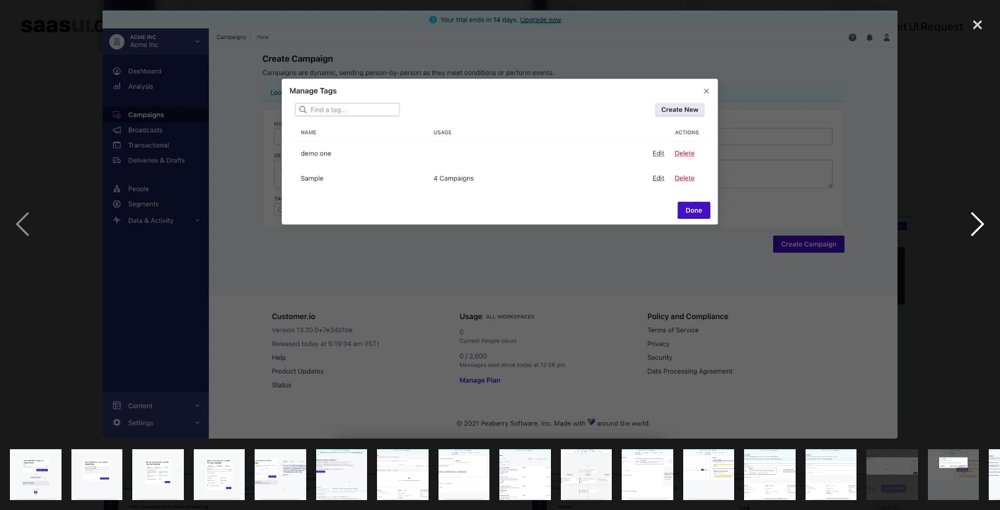
click at [975, 223] on div "next image" at bounding box center [977, 224] width 45 height 429
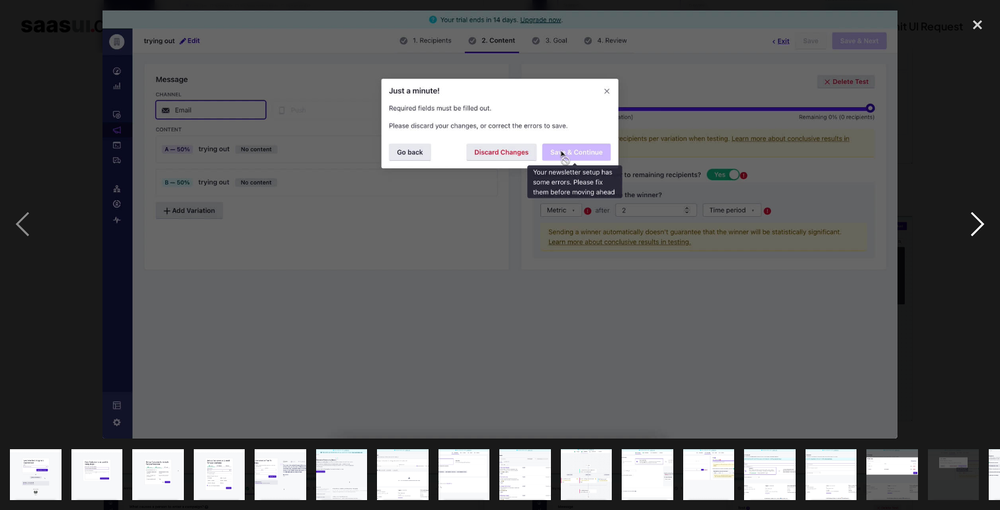
click at [975, 223] on div "next image" at bounding box center [977, 224] width 45 height 429
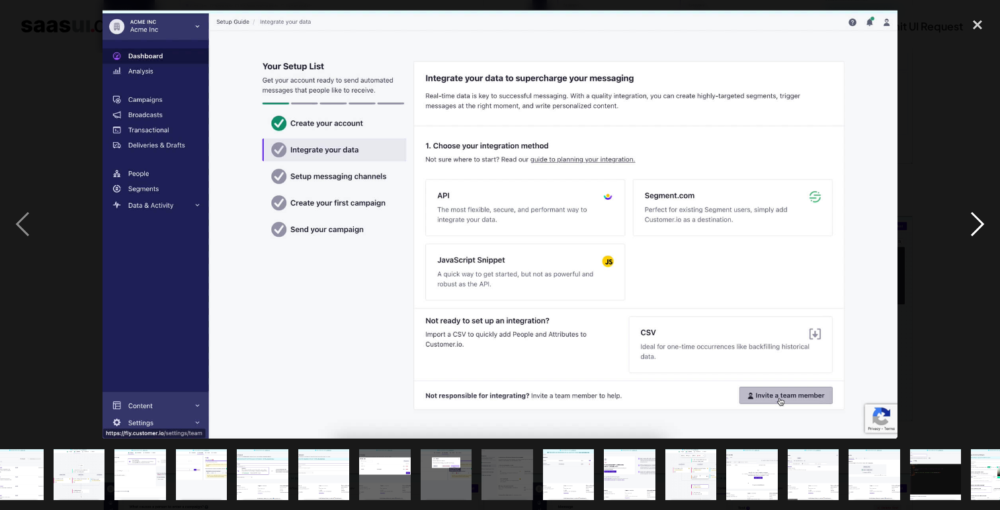
scroll to position [0, 540]
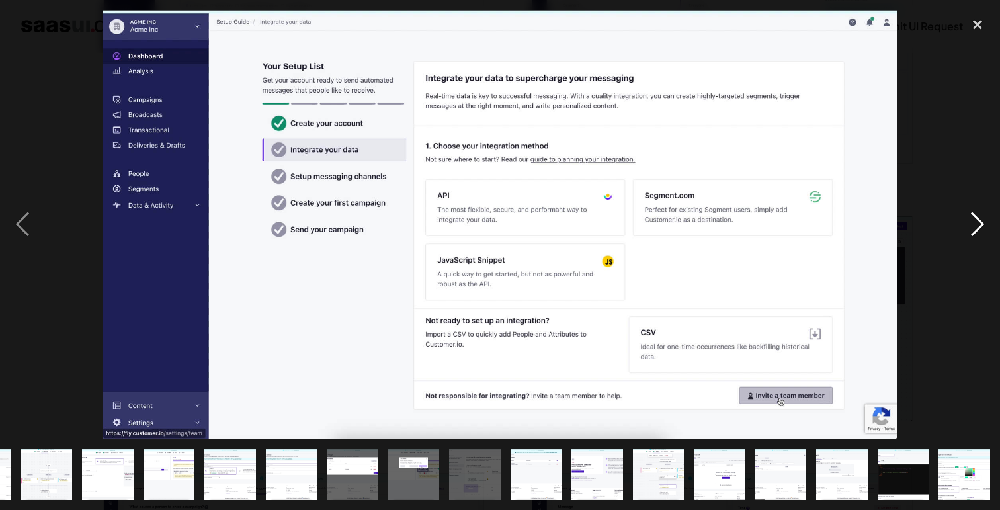
click at [975, 223] on div "next image" at bounding box center [977, 224] width 45 height 429
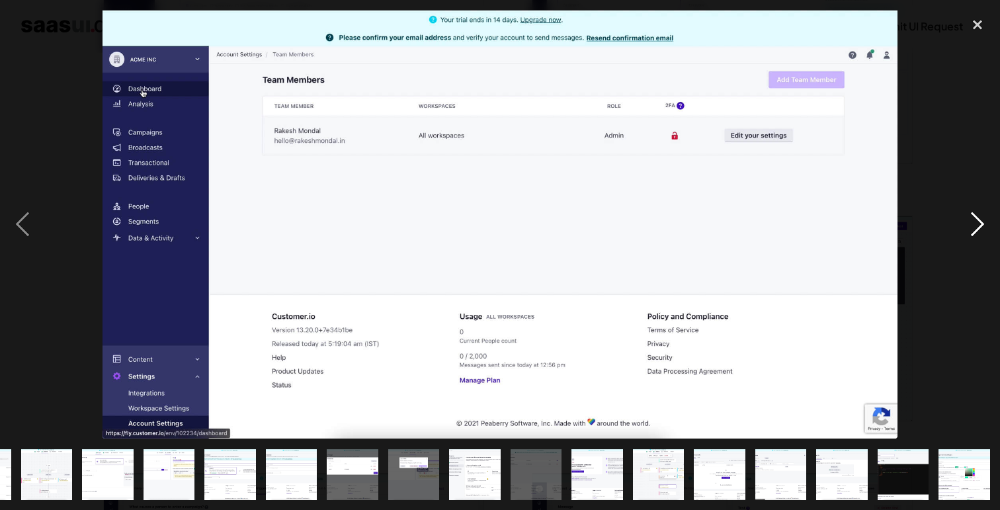
click at [975, 223] on div "next image" at bounding box center [977, 224] width 45 height 429
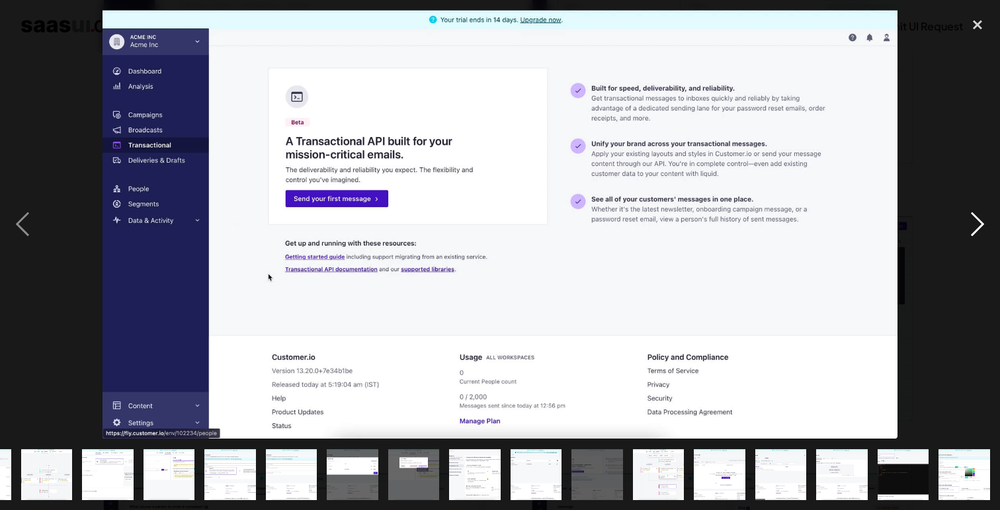
click at [975, 223] on div "next image" at bounding box center [977, 224] width 45 height 429
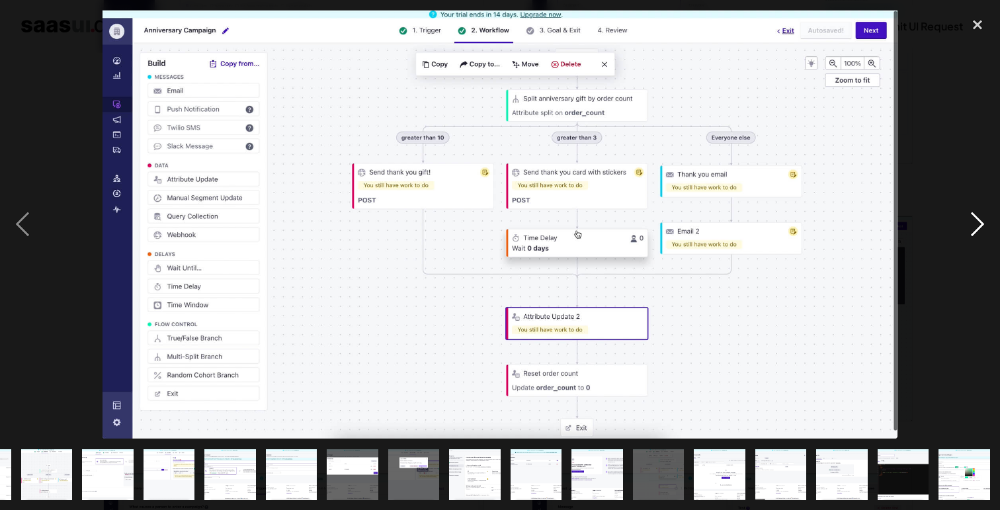
click at [975, 223] on div "next image" at bounding box center [977, 224] width 45 height 429
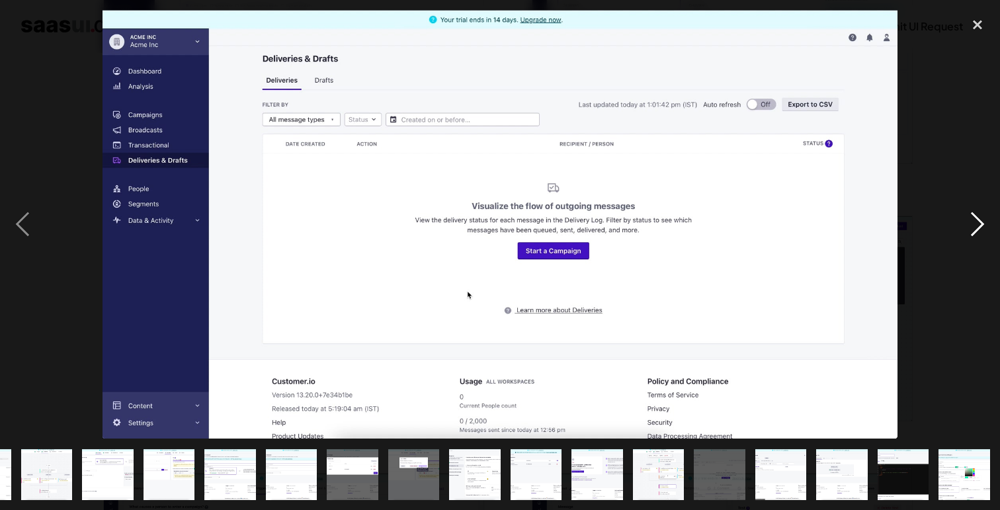
click at [975, 223] on div "next image" at bounding box center [977, 224] width 45 height 429
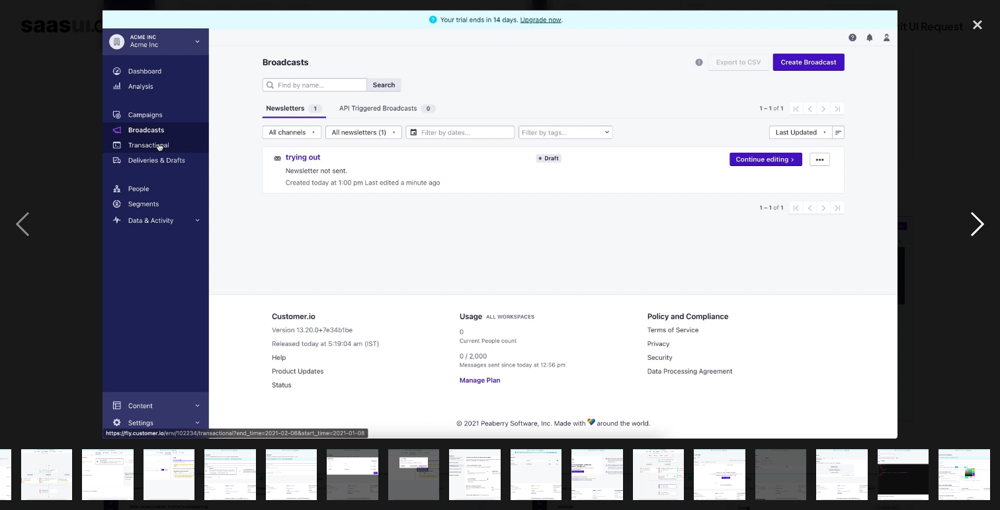
click at [975, 223] on div "next image" at bounding box center [977, 224] width 45 height 429
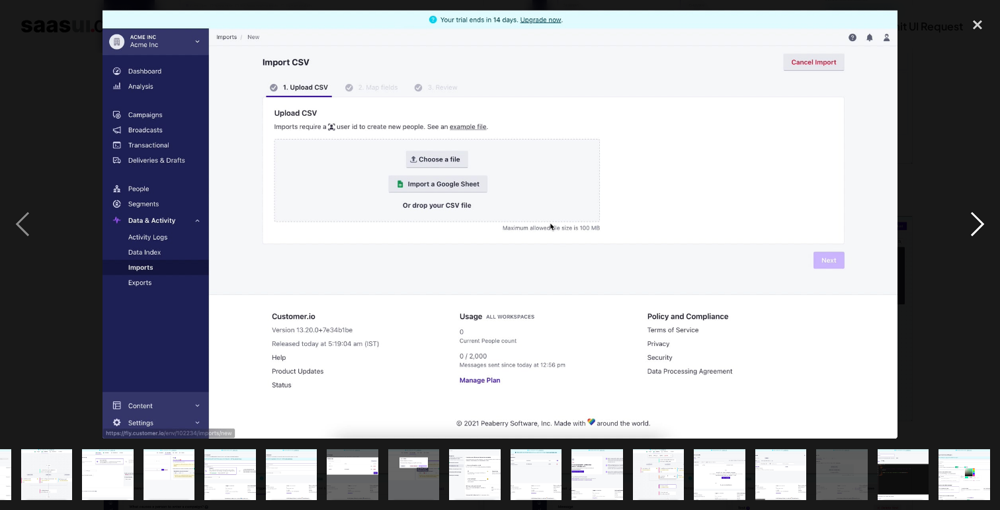
click at [975, 223] on div "next image" at bounding box center [977, 224] width 45 height 429
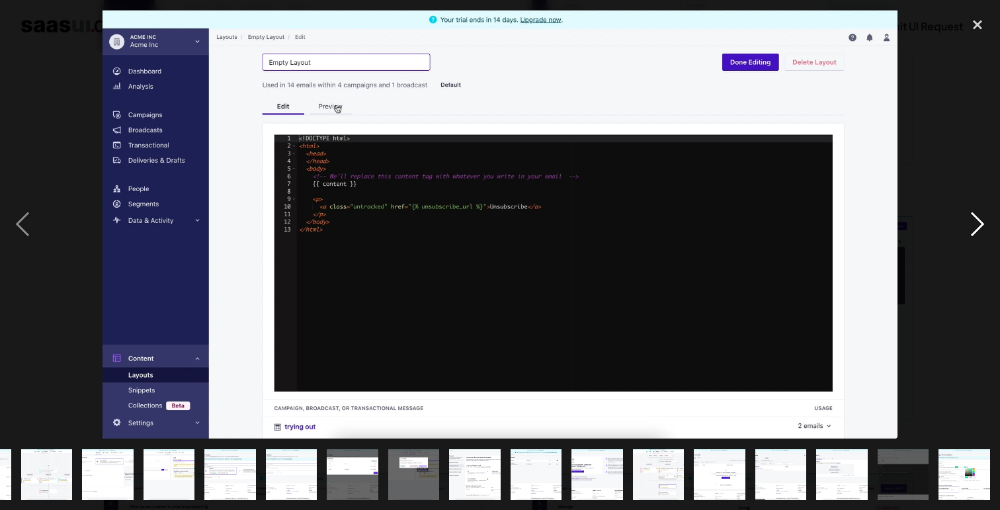
click at [975, 223] on div "next image" at bounding box center [977, 224] width 45 height 429
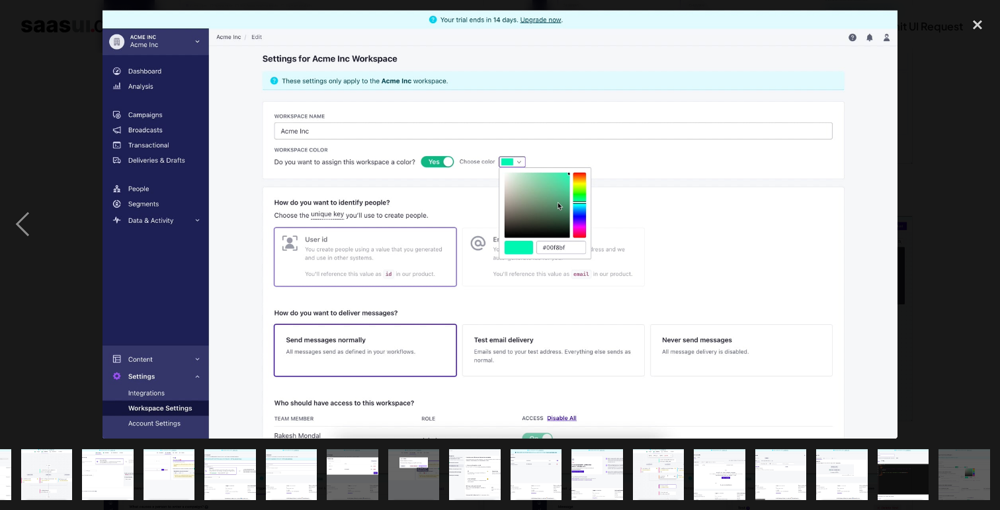
click at [975, 223] on div "next image" at bounding box center [977, 224] width 45 height 429
click at [975, 24] on div "close lightbox" at bounding box center [977, 24] width 45 height 29
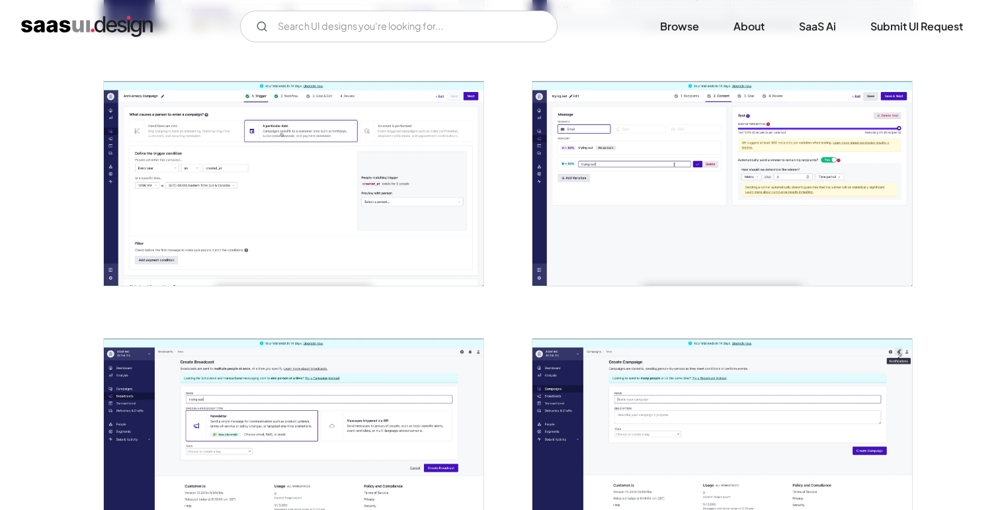
scroll to position [1534, 0]
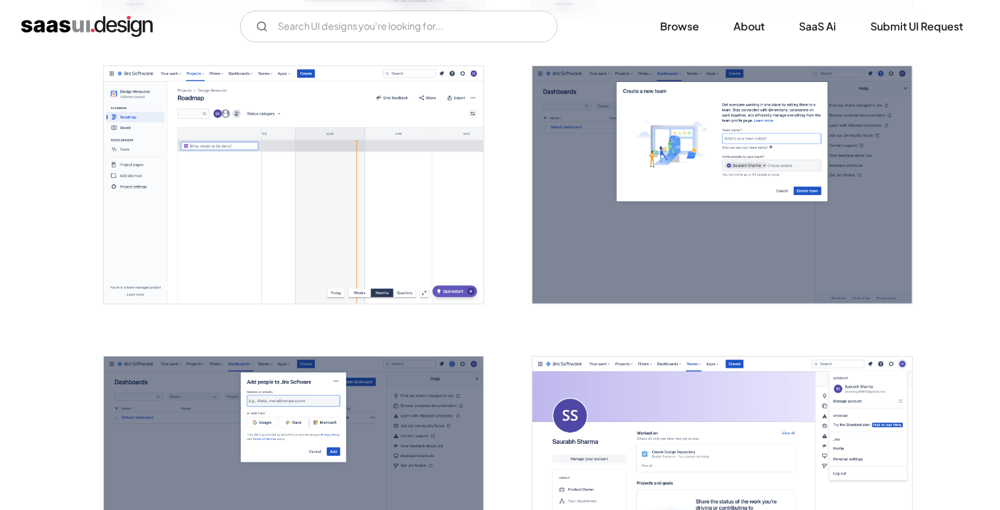
scroll to position [2856, 0]
click at [261, 175] on img "open lightbox" at bounding box center [294, 186] width 380 height 238
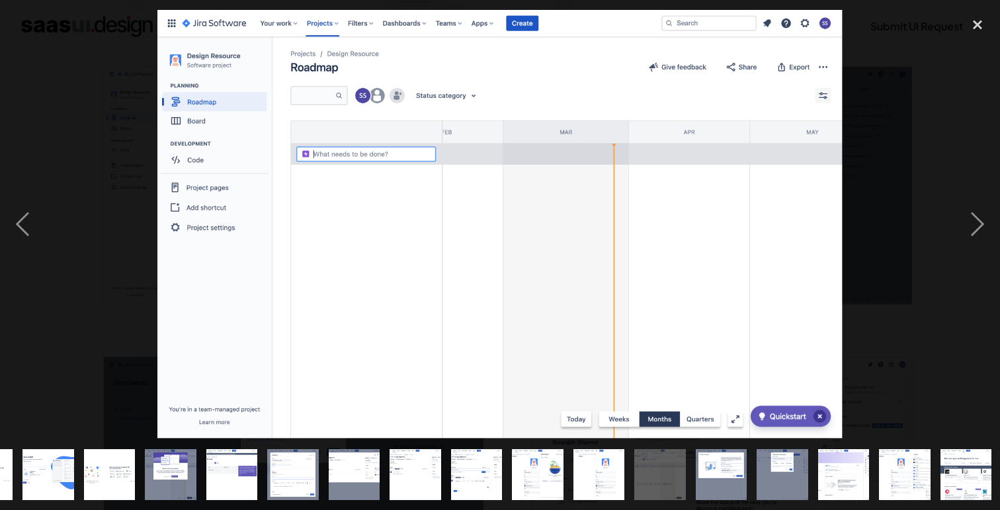
scroll to position [0, 478]
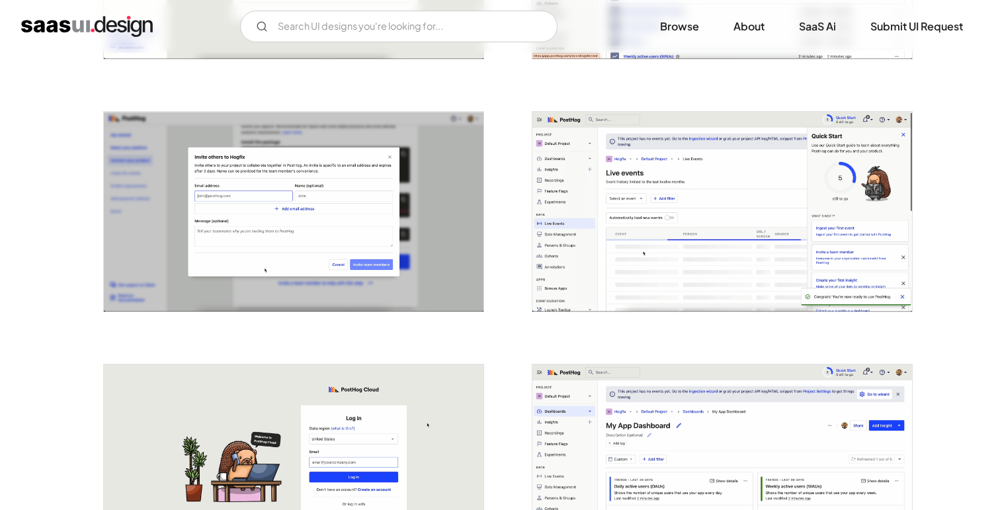
scroll to position [1716, 0]
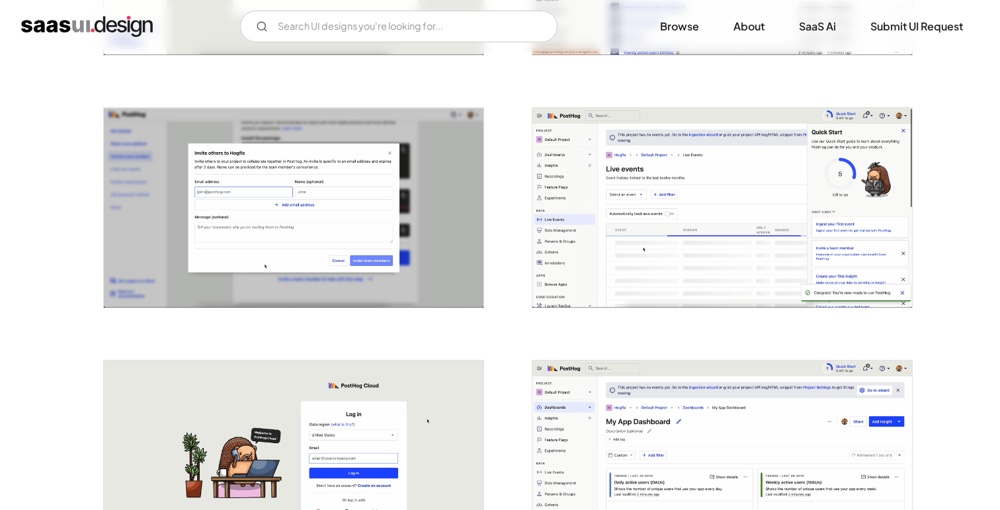
click at [666, 238] on img "open lightbox" at bounding box center [723, 208] width 380 height 200
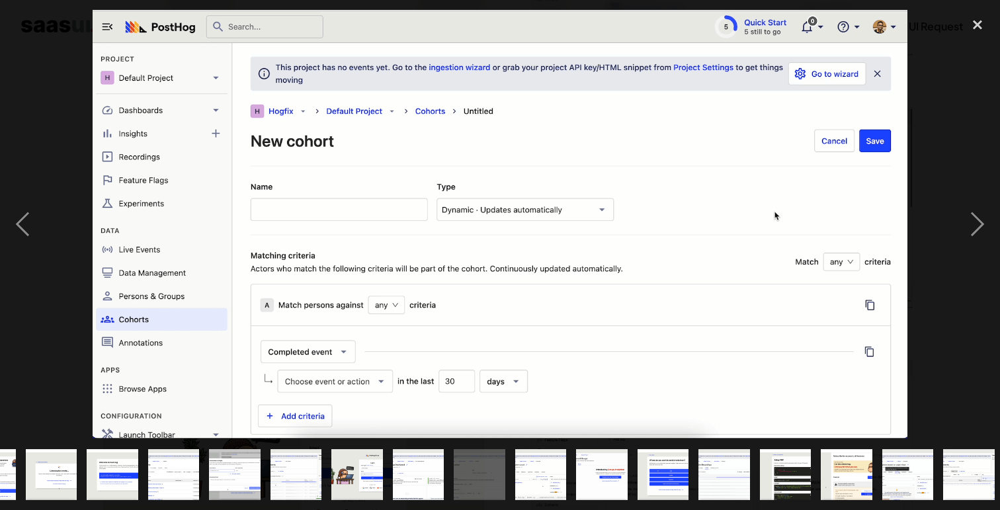
scroll to position [0, 540]
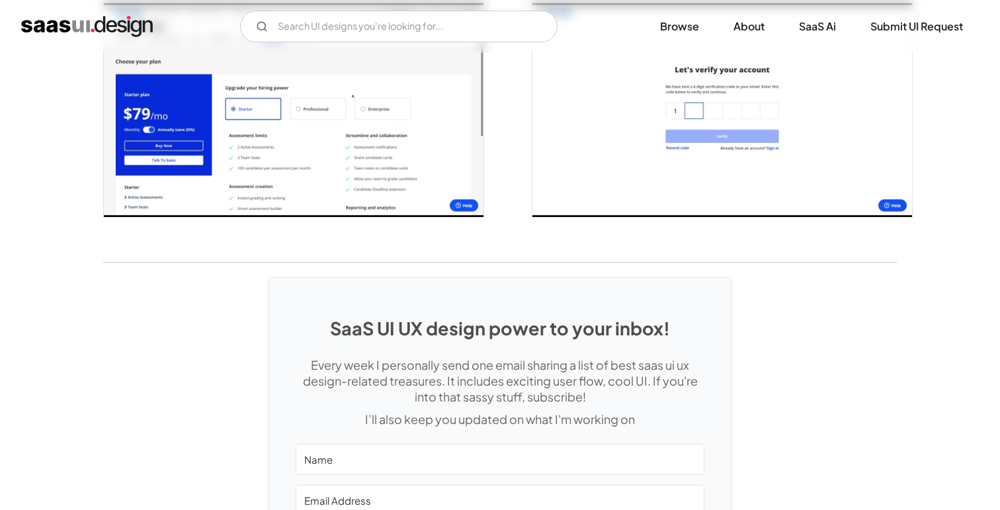
scroll to position [2703, 0]
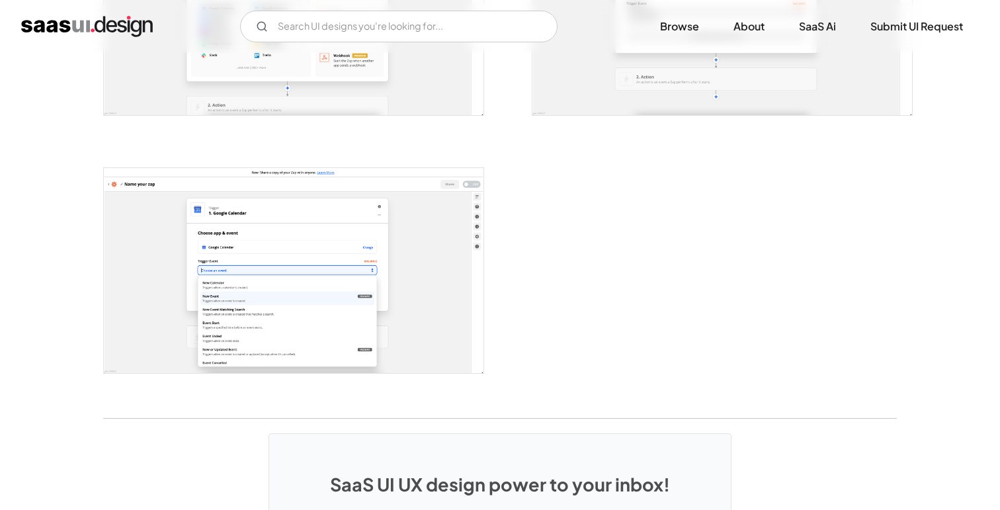
scroll to position [2466, 0]
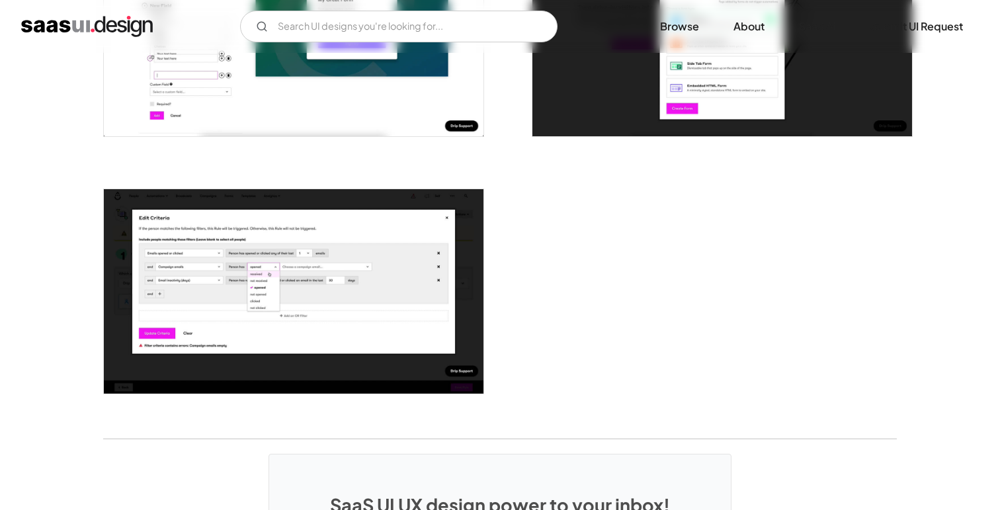
scroll to position [3209, 0]
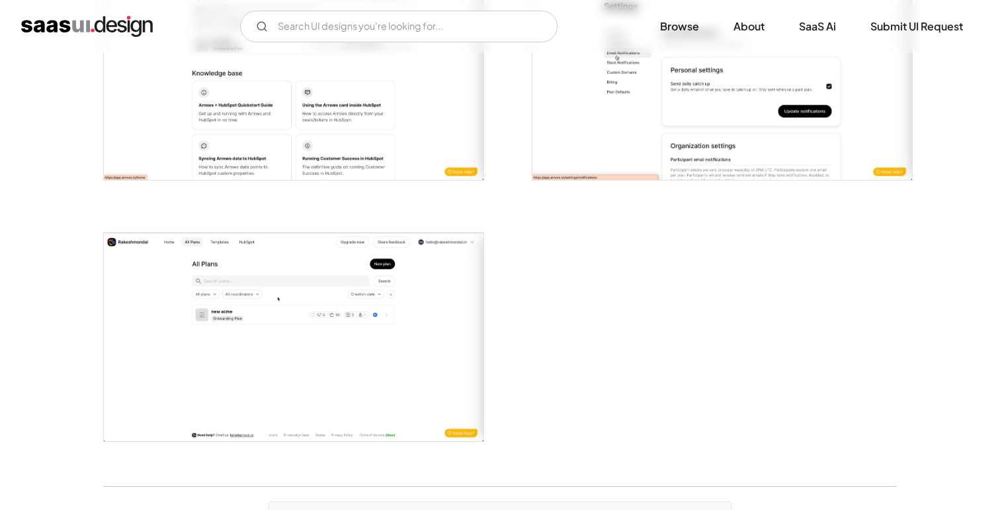
scroll to position [2697, 0]
